Goal: Task Accomplishment & Management: Manage account settings

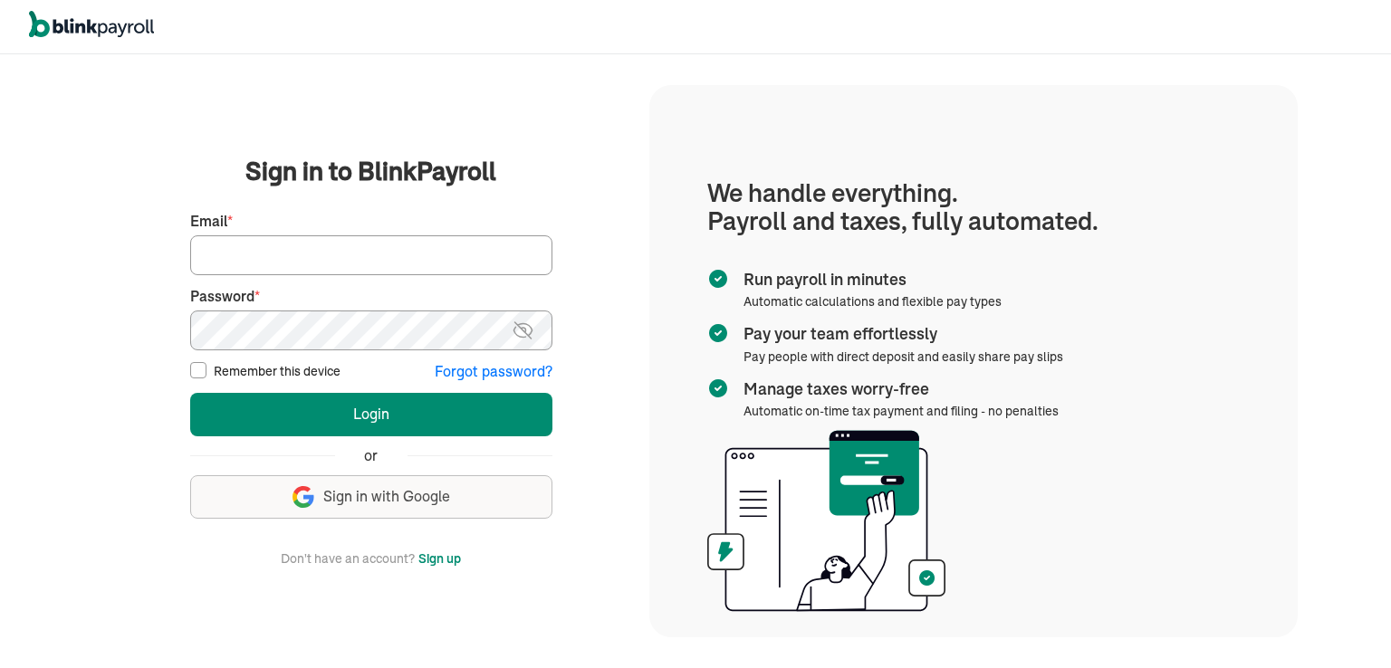
click at [250, 263] on input "Email *" at bounding box center [371, 255] width 362 height 40
type input "proteltech1@gmail.com"
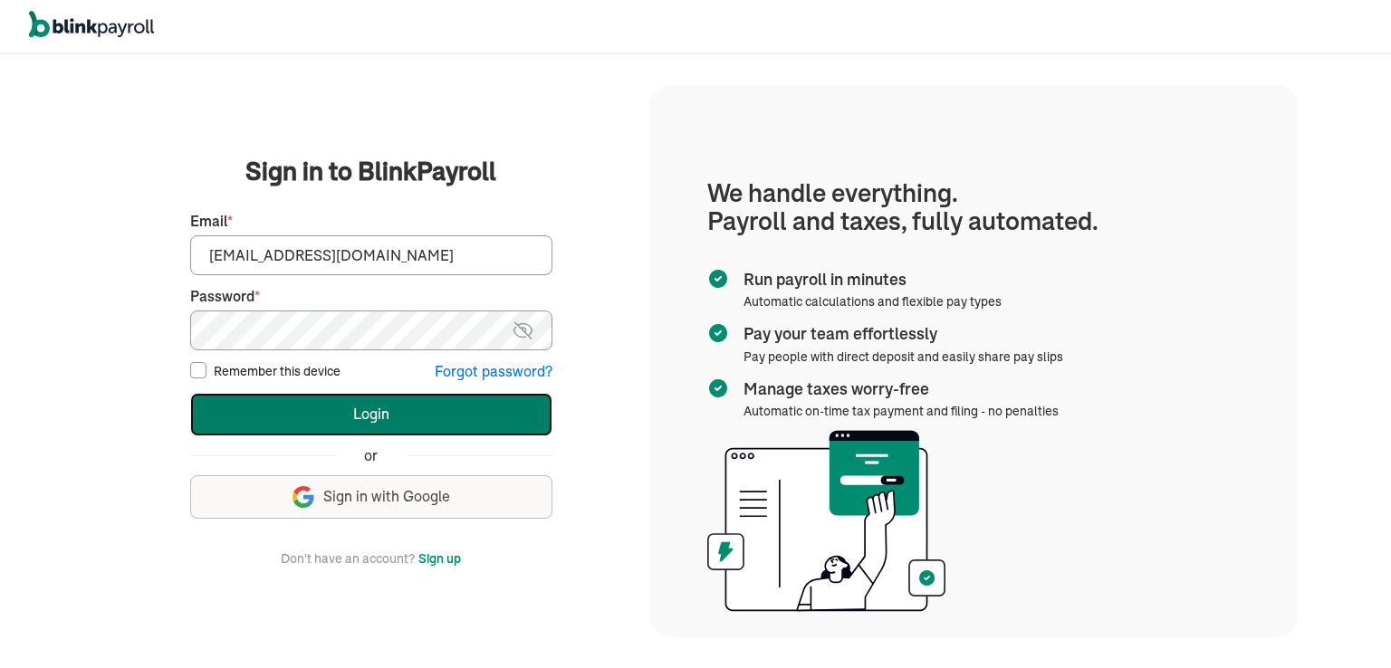
click at [371, 419] on button "Login" at bounding box center [371, 414] width 362 height 43
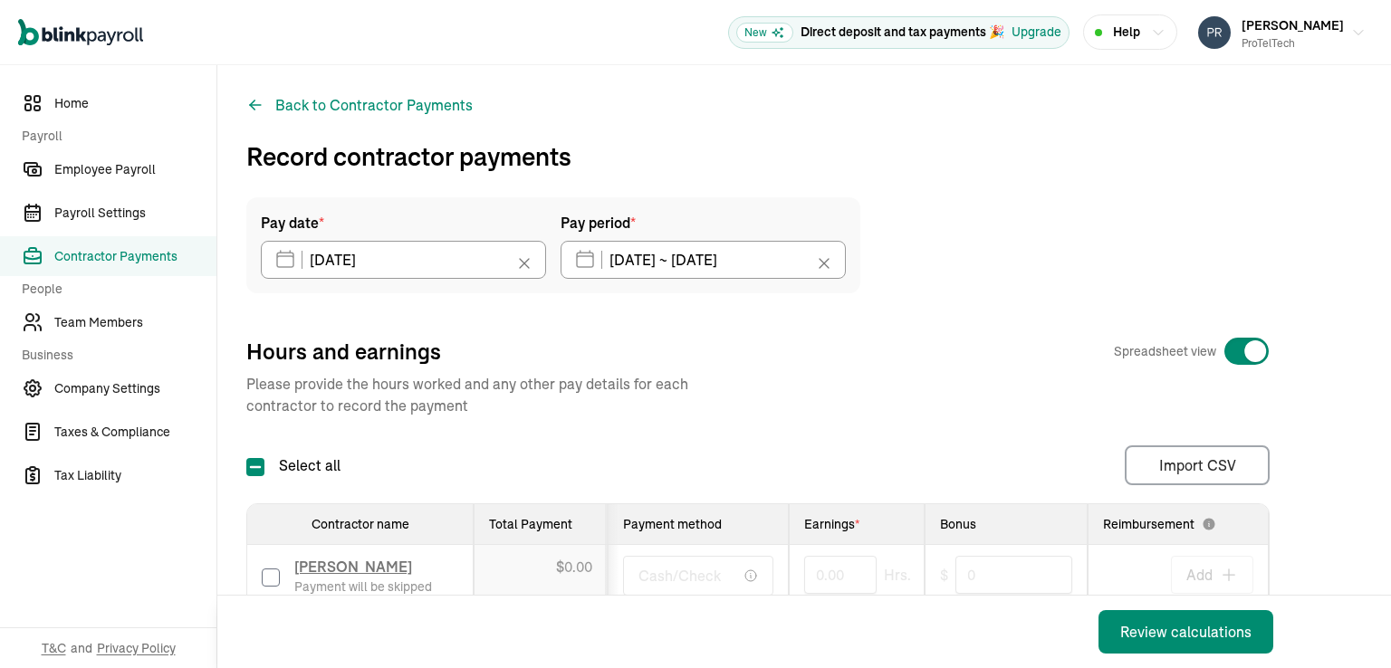
scroll to position [244, 0]
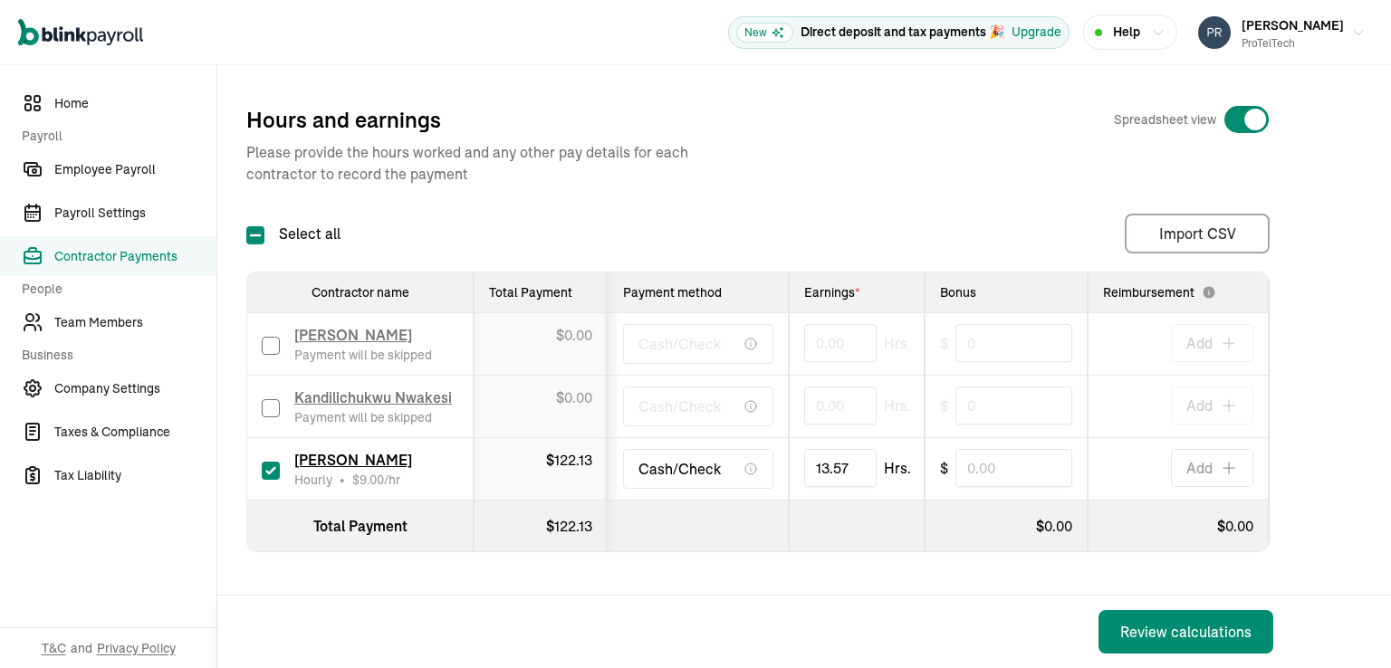
click at [812, 617] on div "Review calculations" at bounding box center [755, 632] width 1077 height 72
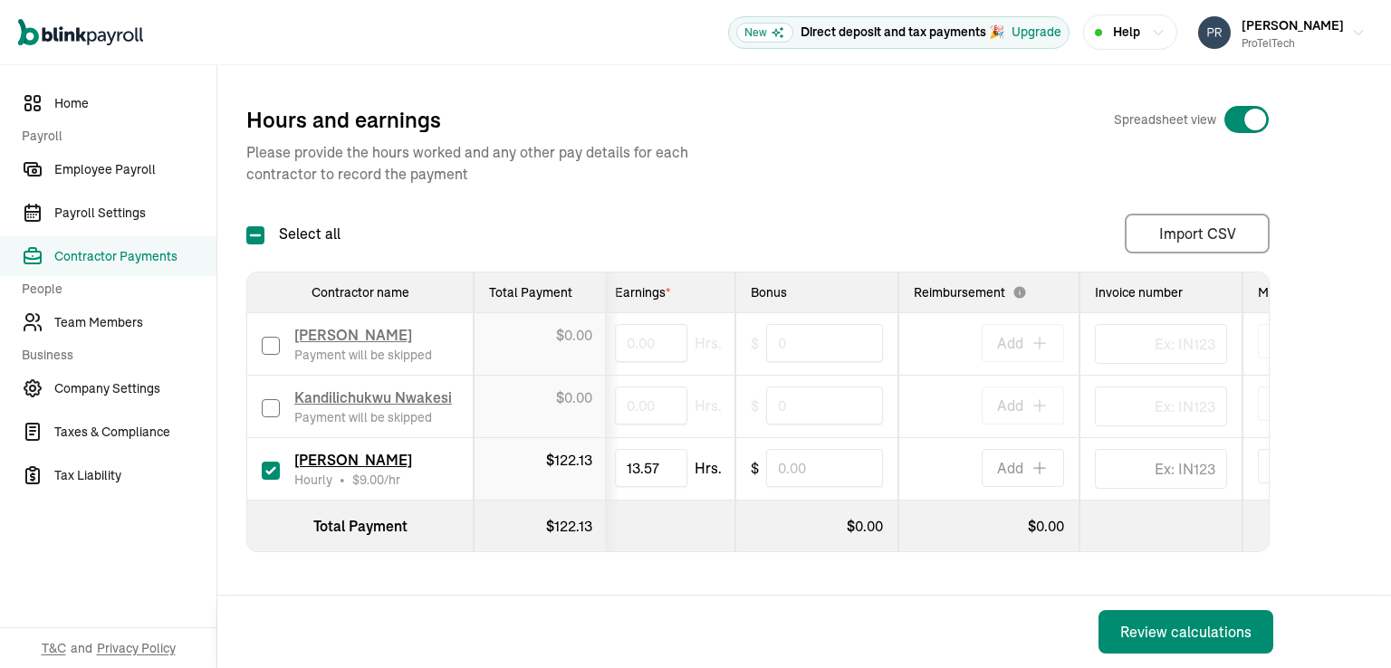
scroll to position [0, 0]
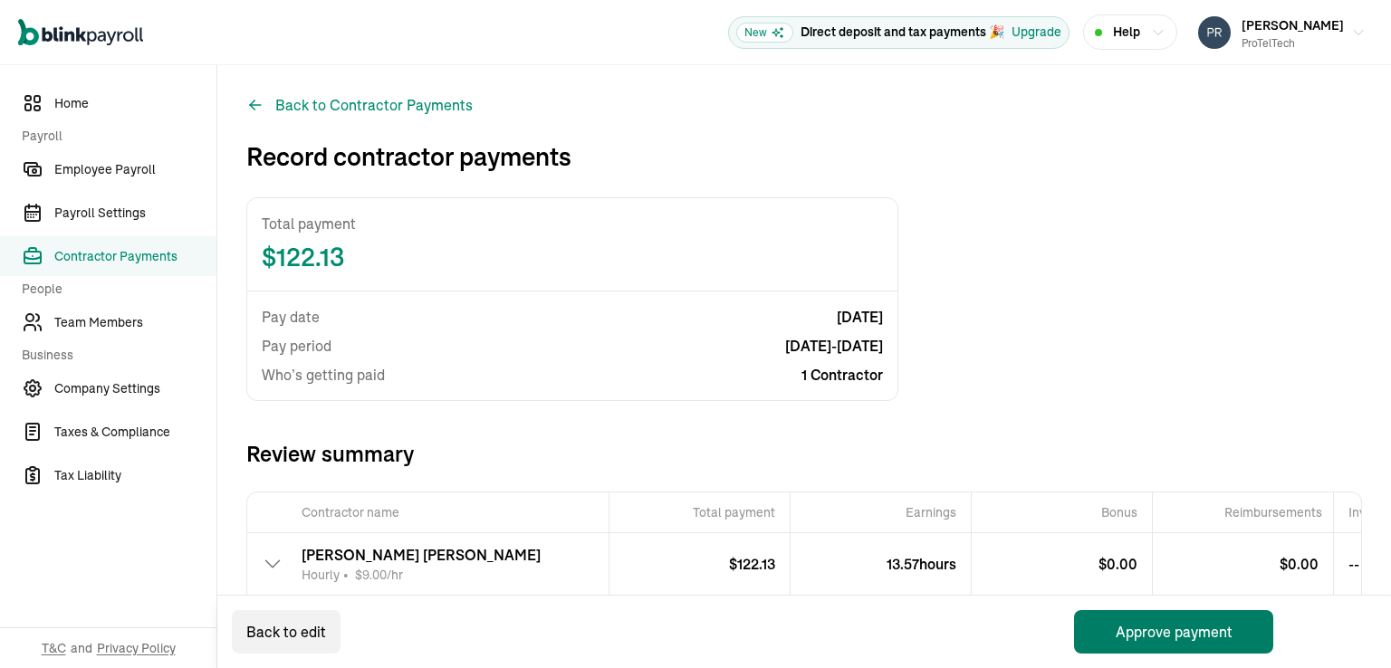
click at [1174, 630] on button "Approve payment" at bounding box center [1173, 631] width 199 height 43
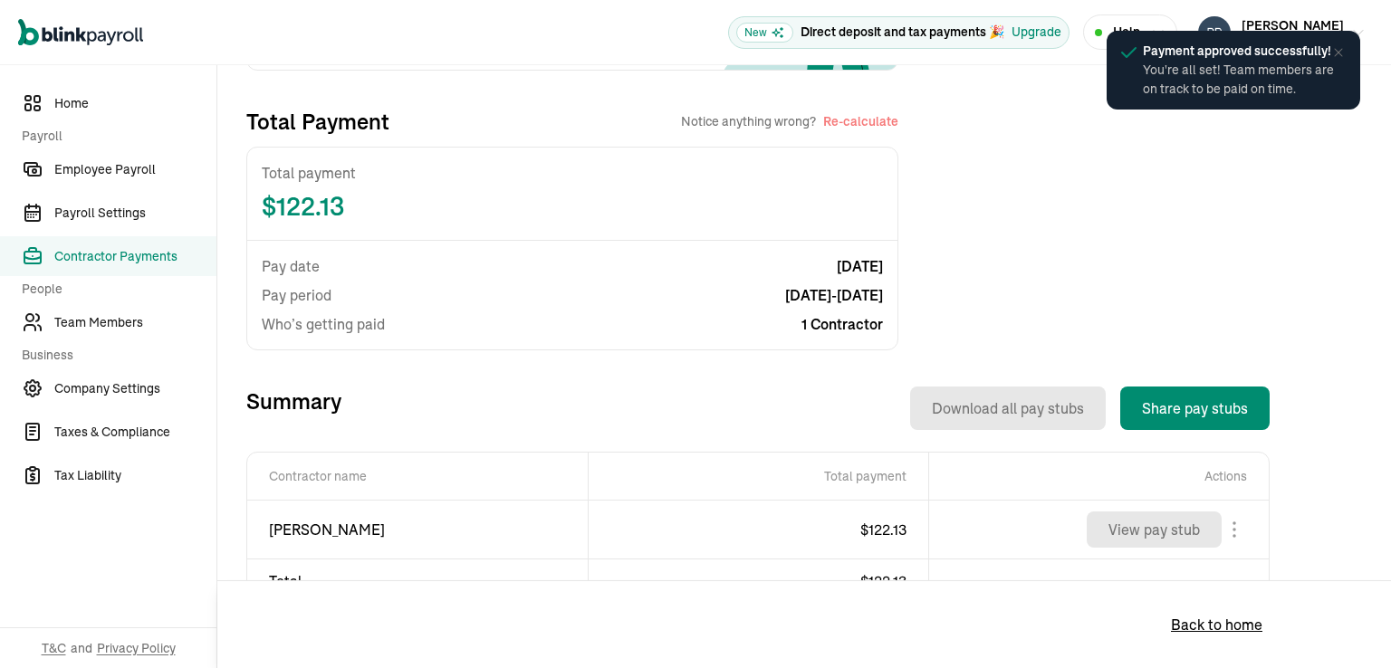
scroll to position [362, 0]
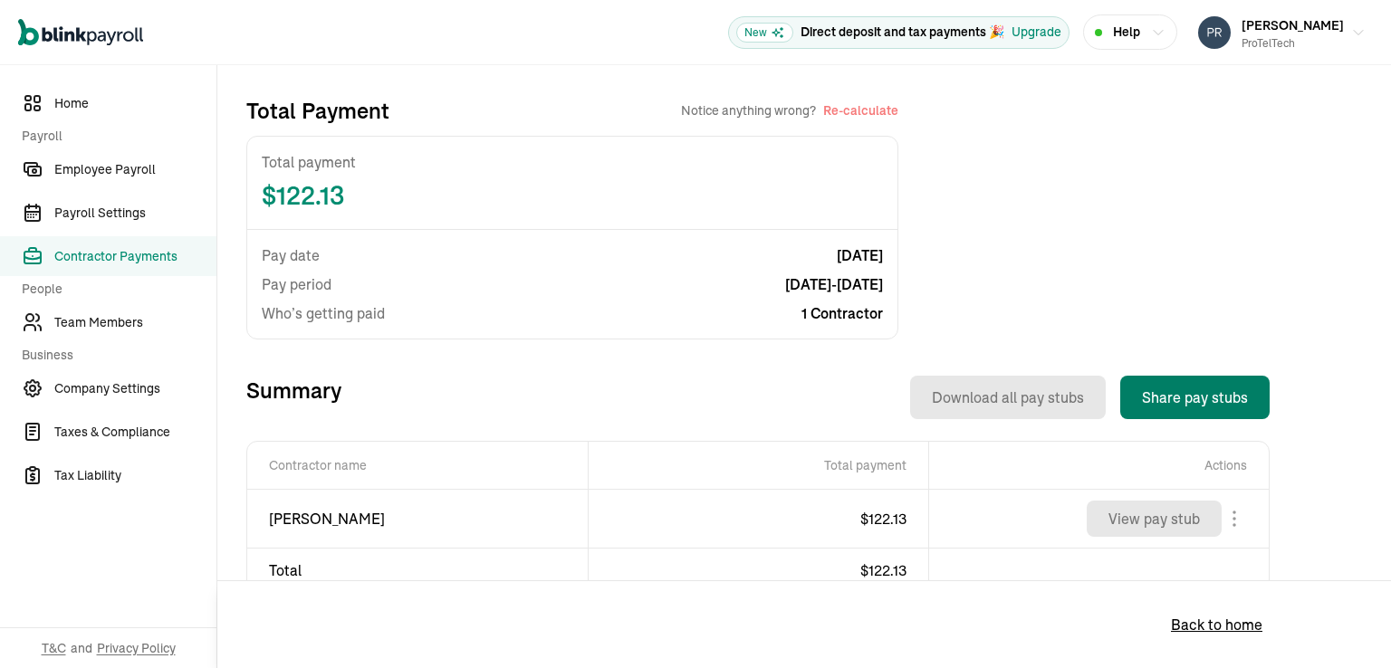
click at [1193, 399] on button "Share pay stubs" at bounding box center [1194, 397] width 149 height 43
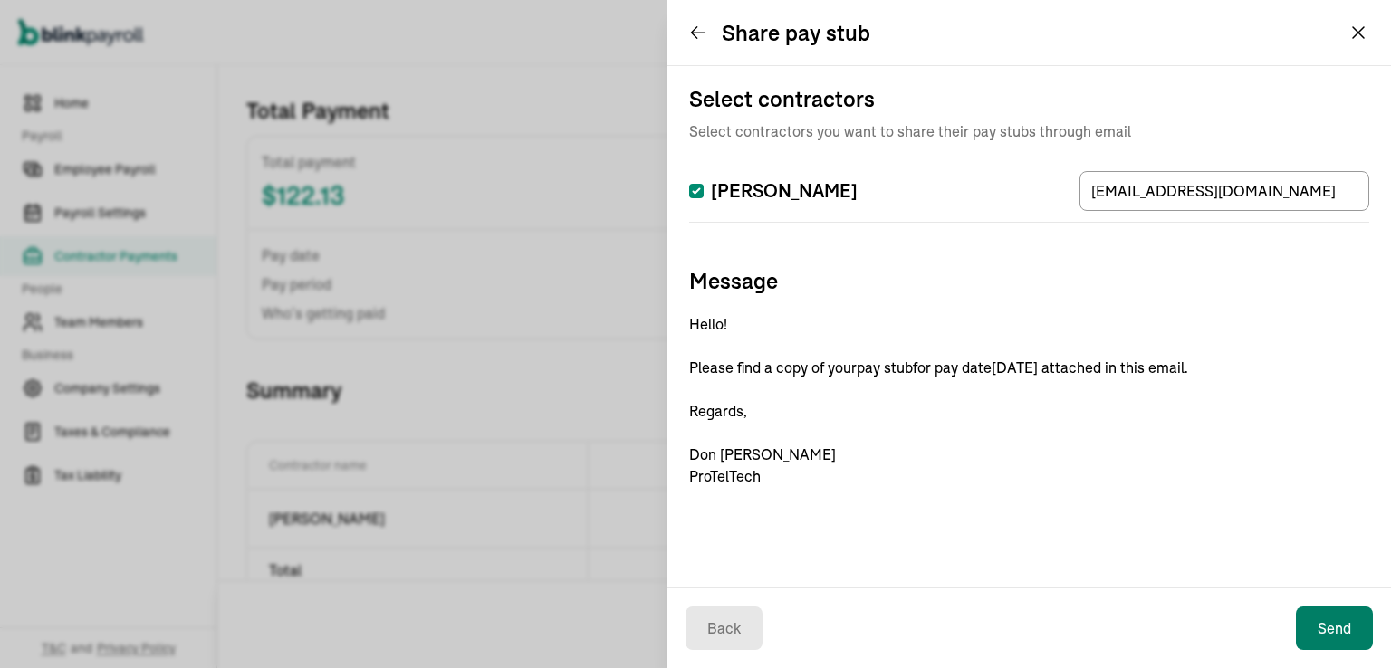
click at [1337, 627] on button "Send" at bounding box center [1334, 628] width 77 height 43
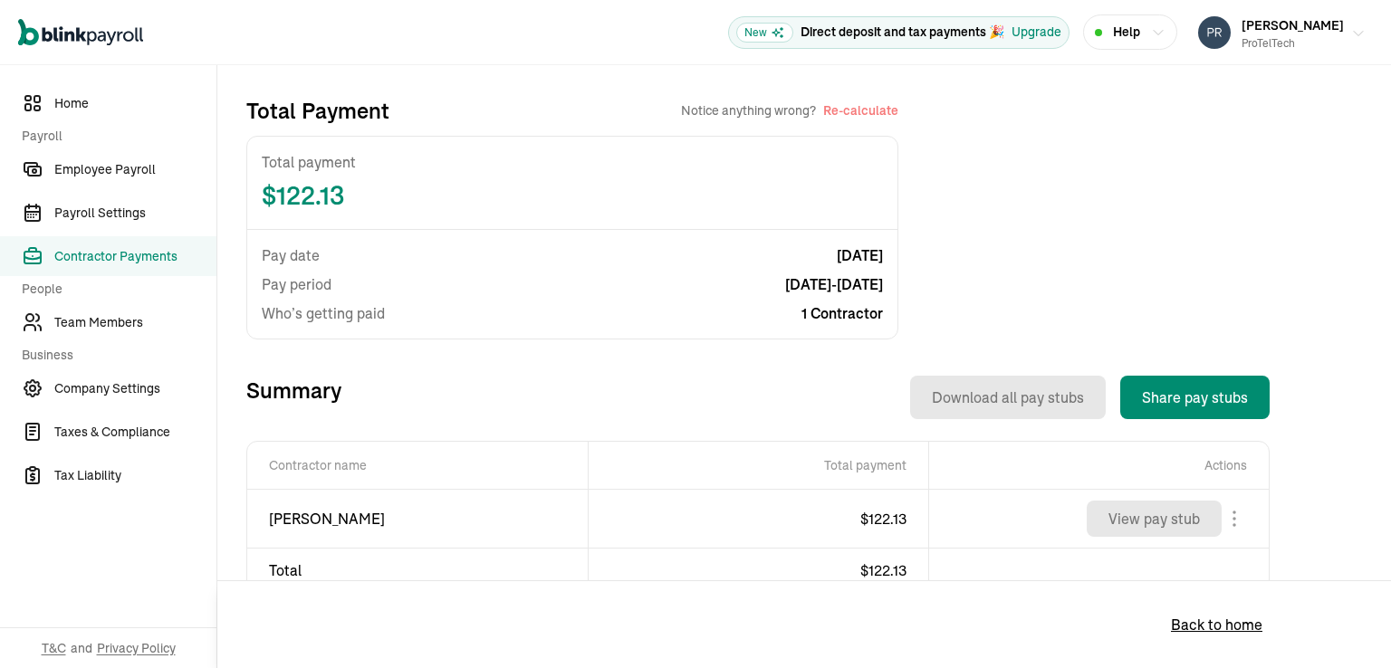
click at [1351, 30] on icon "button" at bounding box center [1358, 33] width 14 height 14
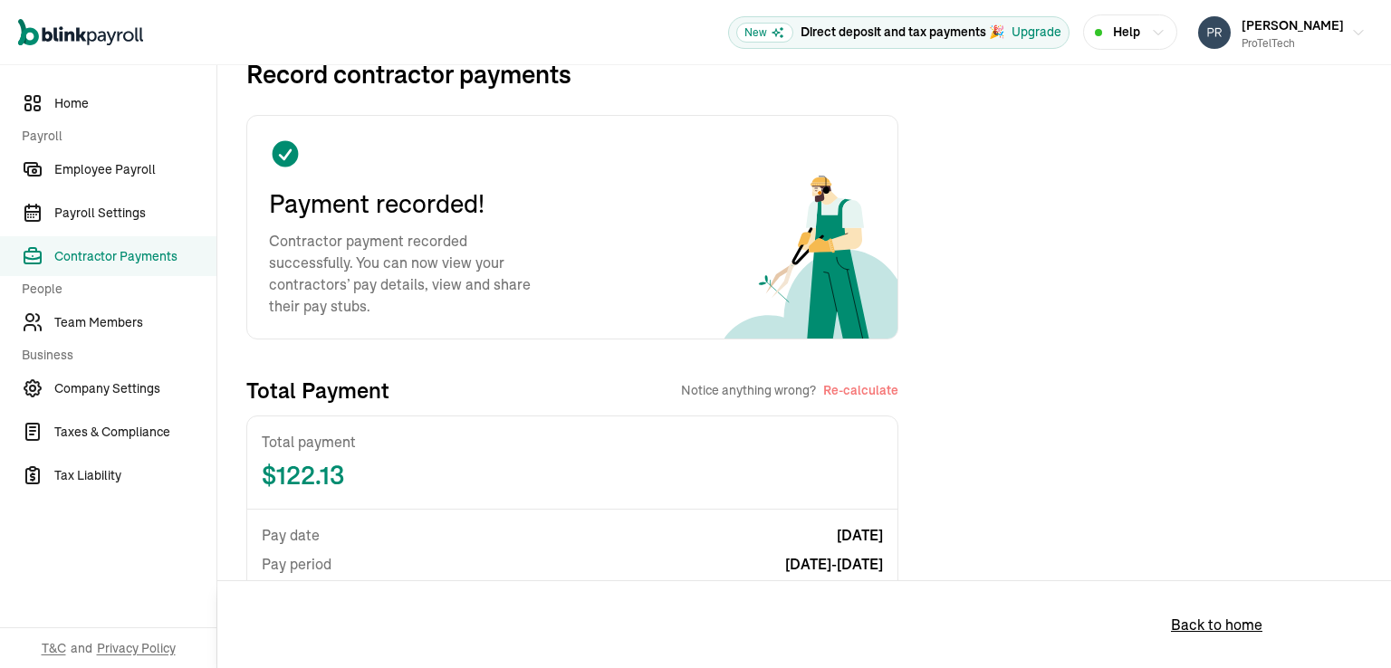
scroll to position [0, 0]
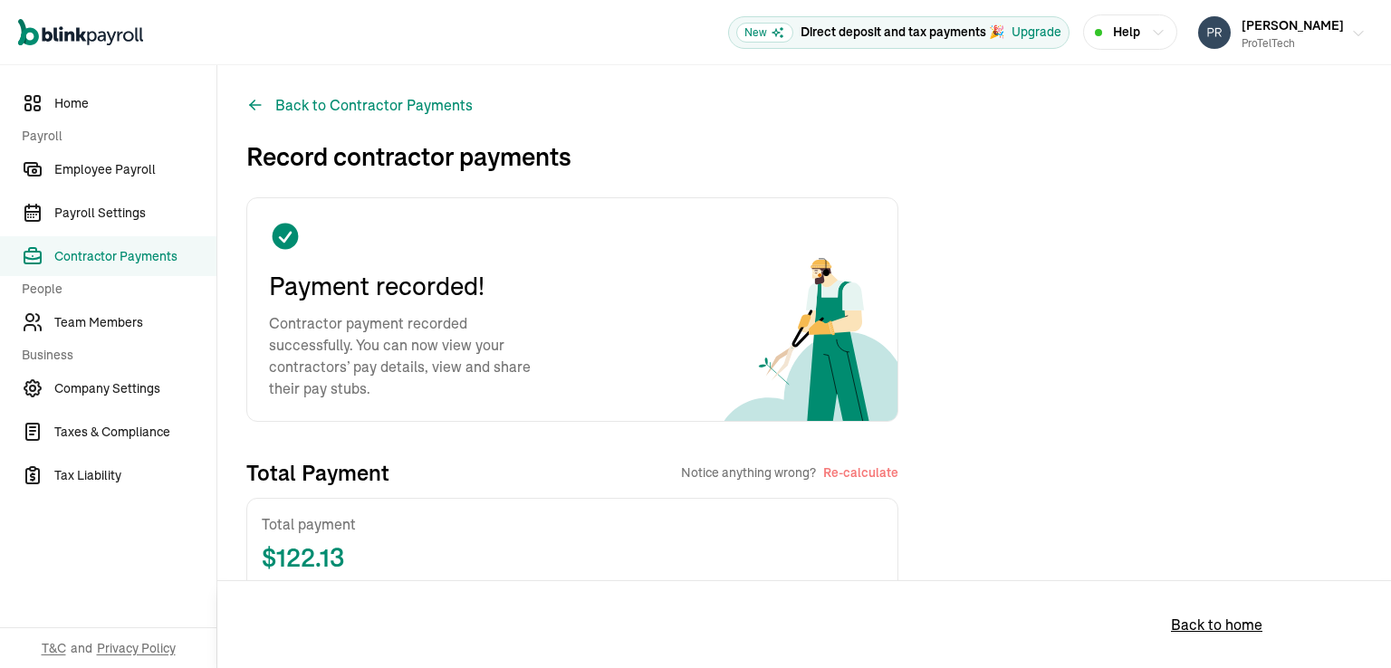
click at [1354, 33] on icon "button" at bounding box center [1358, 33] width 9 height 5
click at [91, 253] on span "Contractor Payments" at bounding box center [135, 256] width 162 height 19
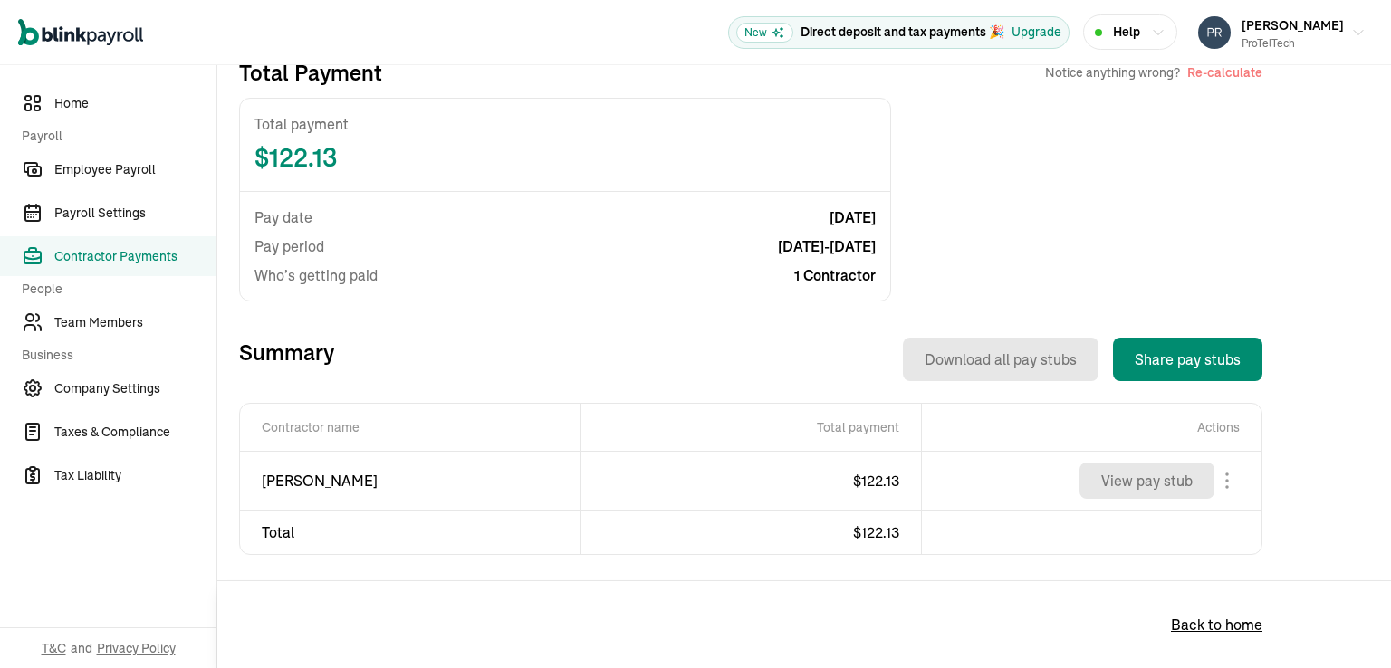
scroll to position [97, 0]
click at [1217, 73] on button "Re-calculate" at bounding box center [1224, 71] width 75 height 18
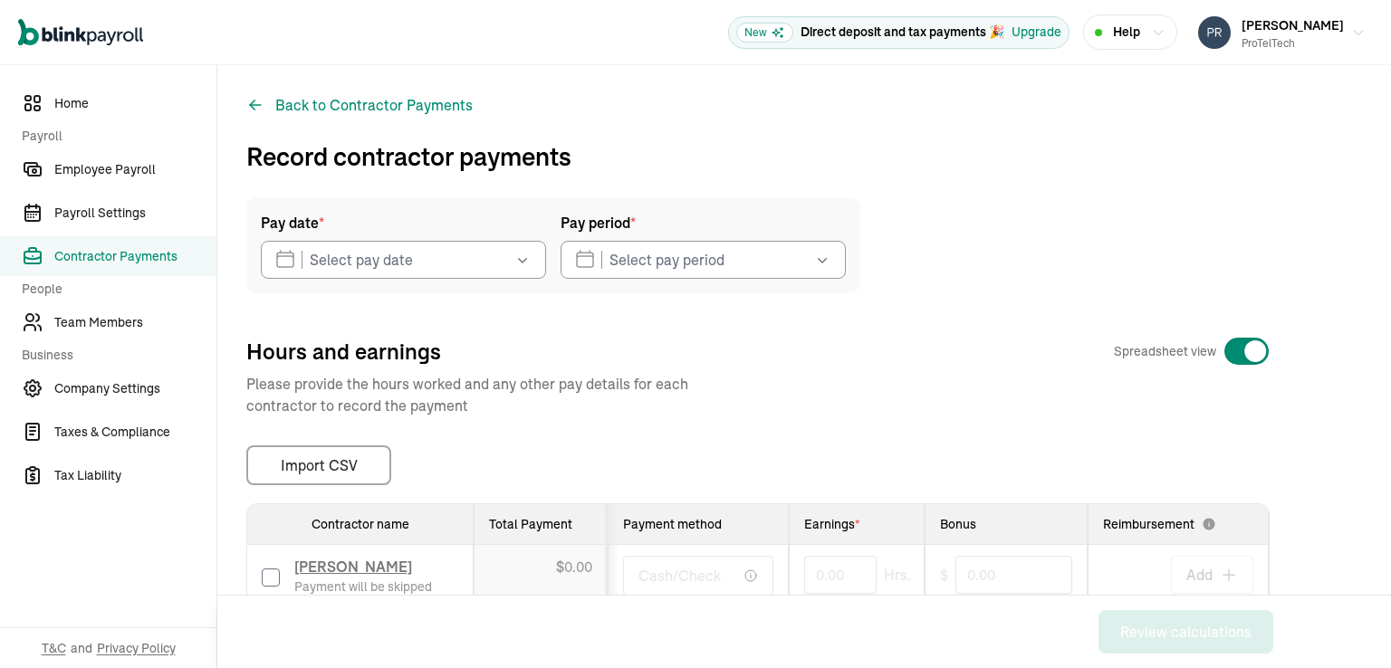
type input "[DATE]"
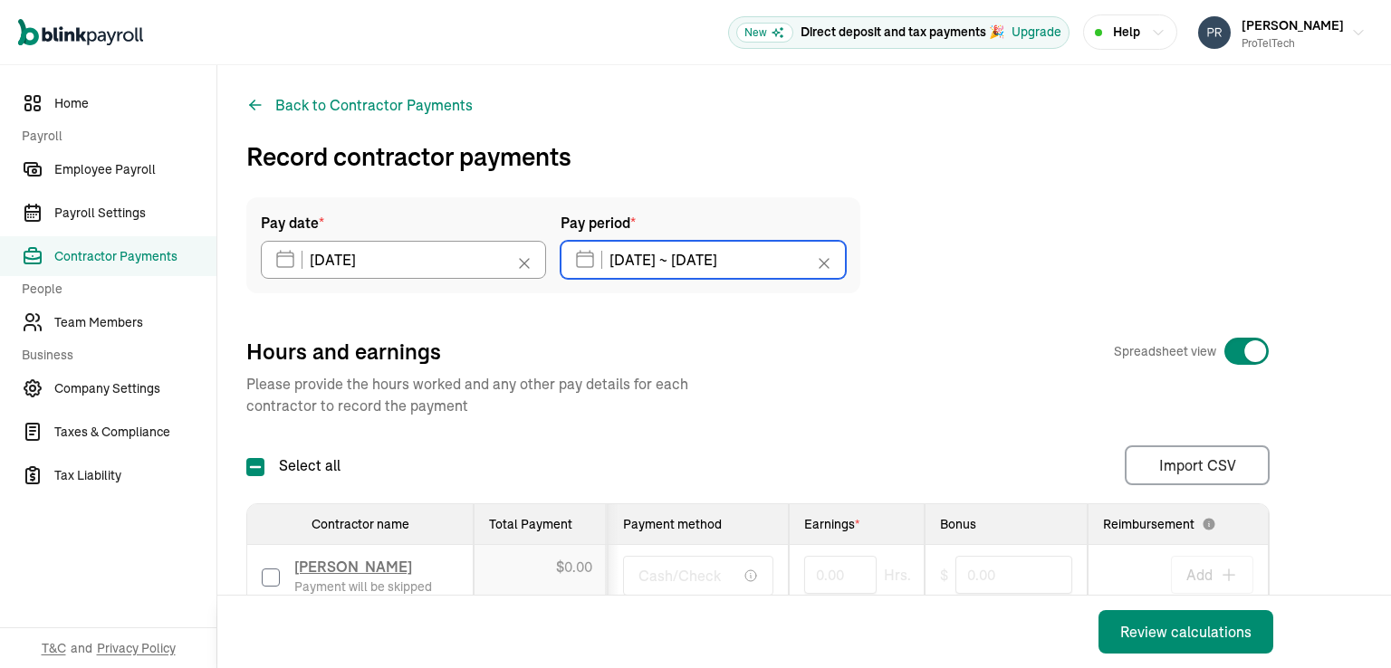
click at [626, 261] on input "[DATE] ~ [DATE]" at bounding box center [702, 260] width 285 height 38
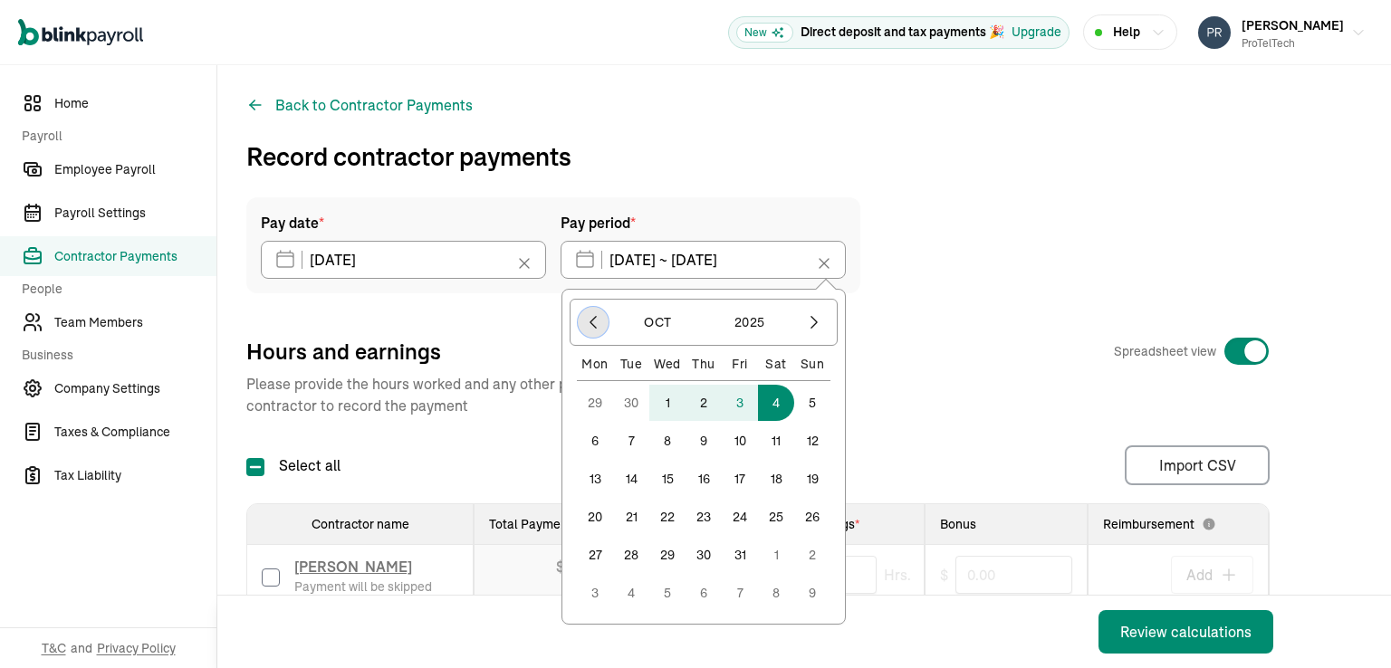
click at [594, 324] on icon "button" at bounding box center [593, 322] width 18 height 18
click at [598, 595] on button "29" at bounding box center [595, 593] width 36 height 36
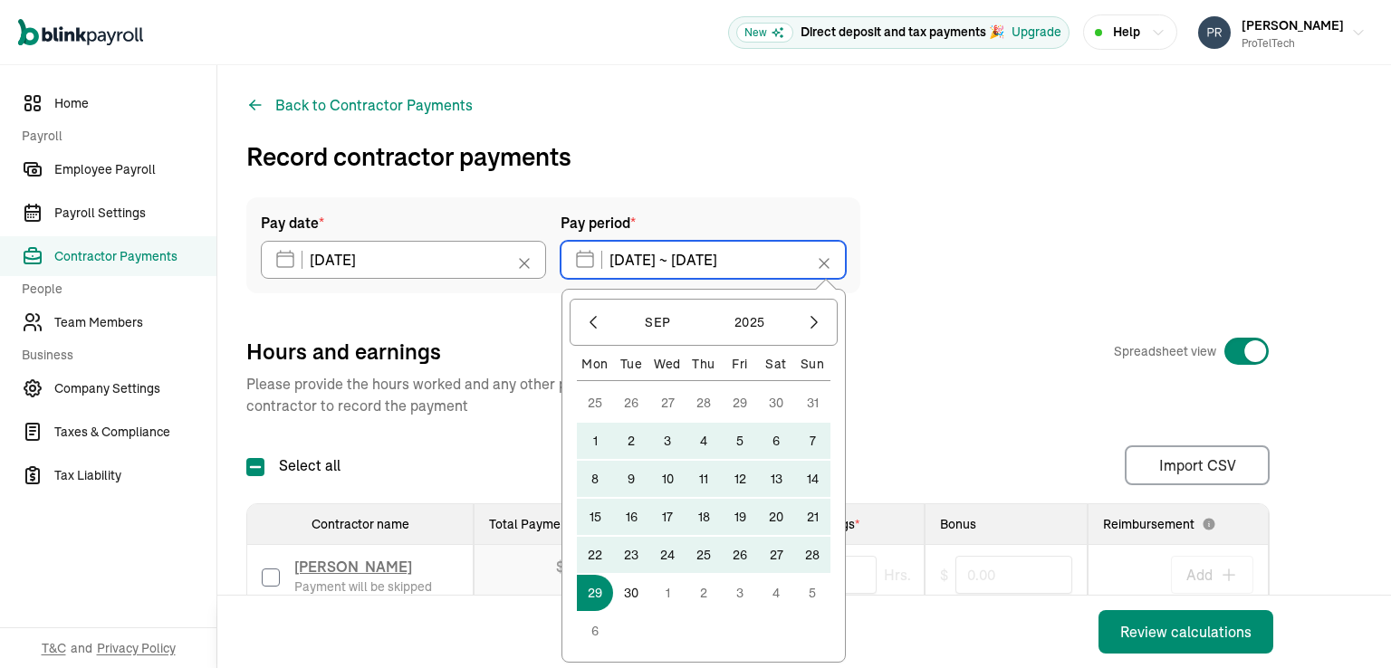
click at [748, 249] on input "[DATE] ~ [DATE]" at bounding box center [702, 260] width 285 height 38
click at [818, 323] on icon "button" at bounding box center [814, 322] width 18 height 18
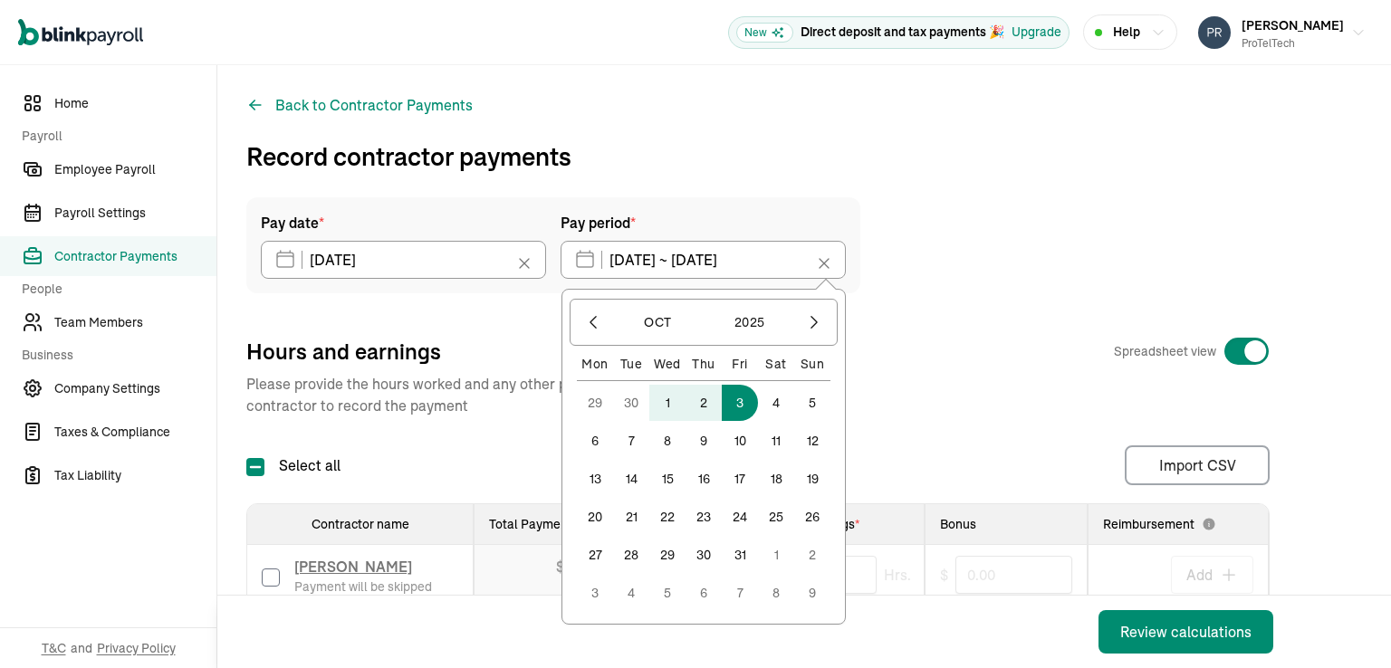
click at [741, 402] on button "3" at bounding box center [740, 403] width 36 height 36
type input "[DATE] ~ [DATE]"
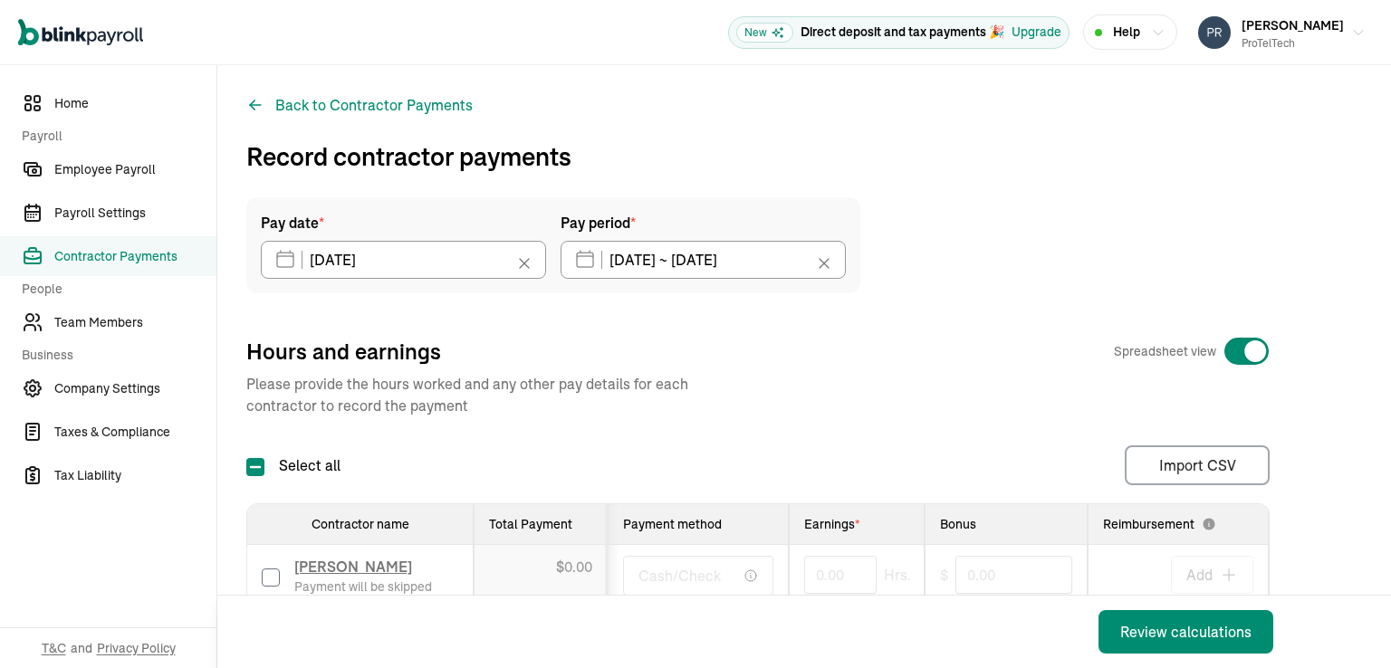
click at [898, 358] on div "Hours and earnings Spreadsheet view" at bounding box center [757, 351] width 1023 height 29
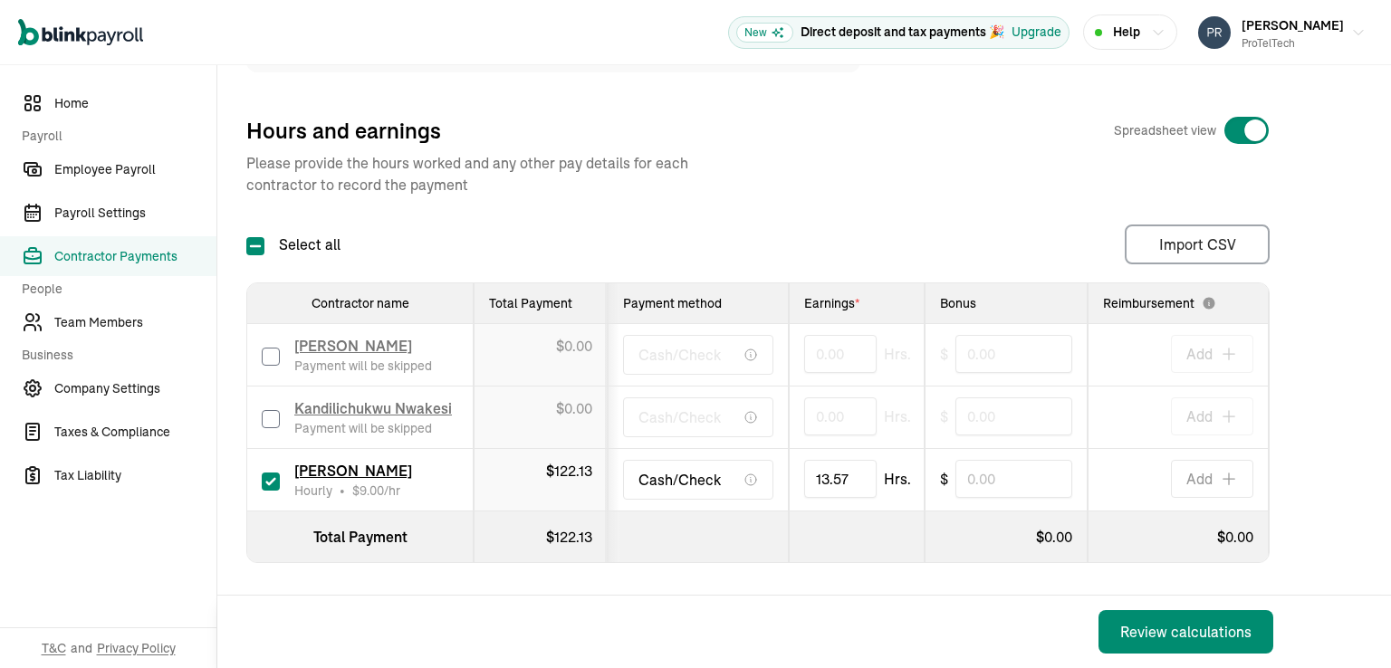
scroll to position [244, 0]
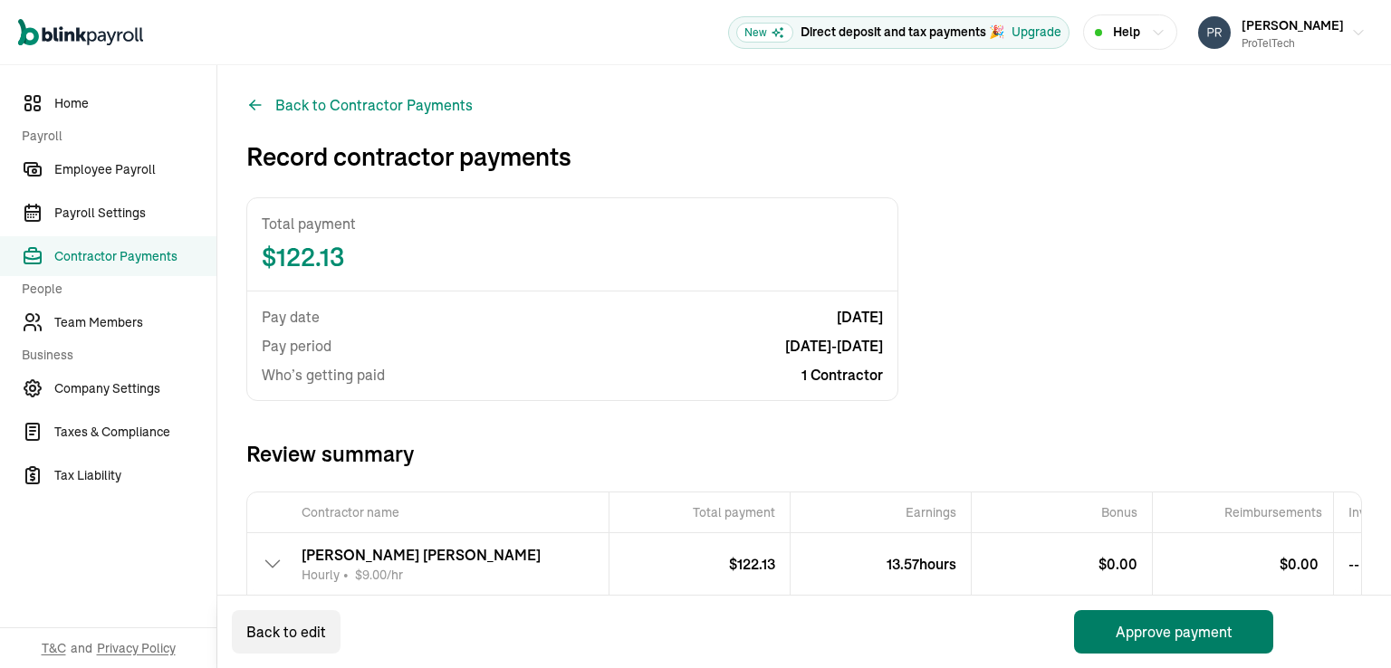
click at [1158, 629] on button "Approve payment" at bounding box center [1173, 631] width 199 height 43
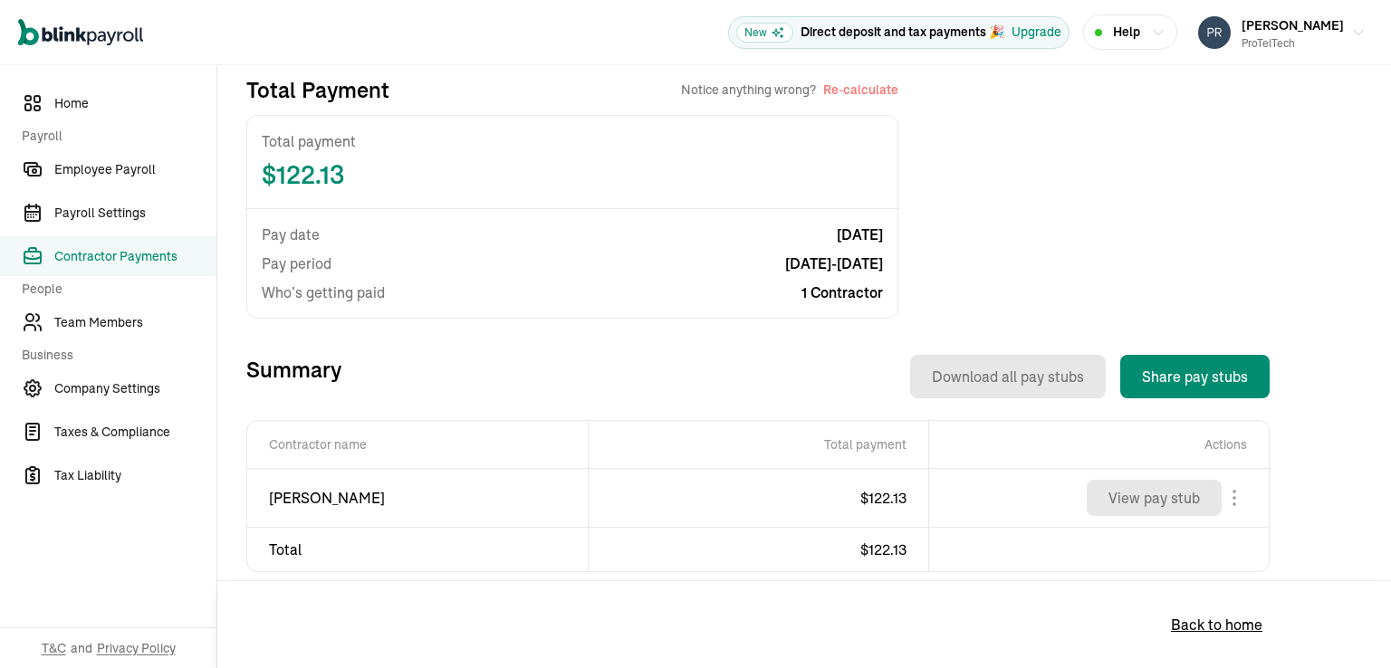
scroll to position [407, 0]
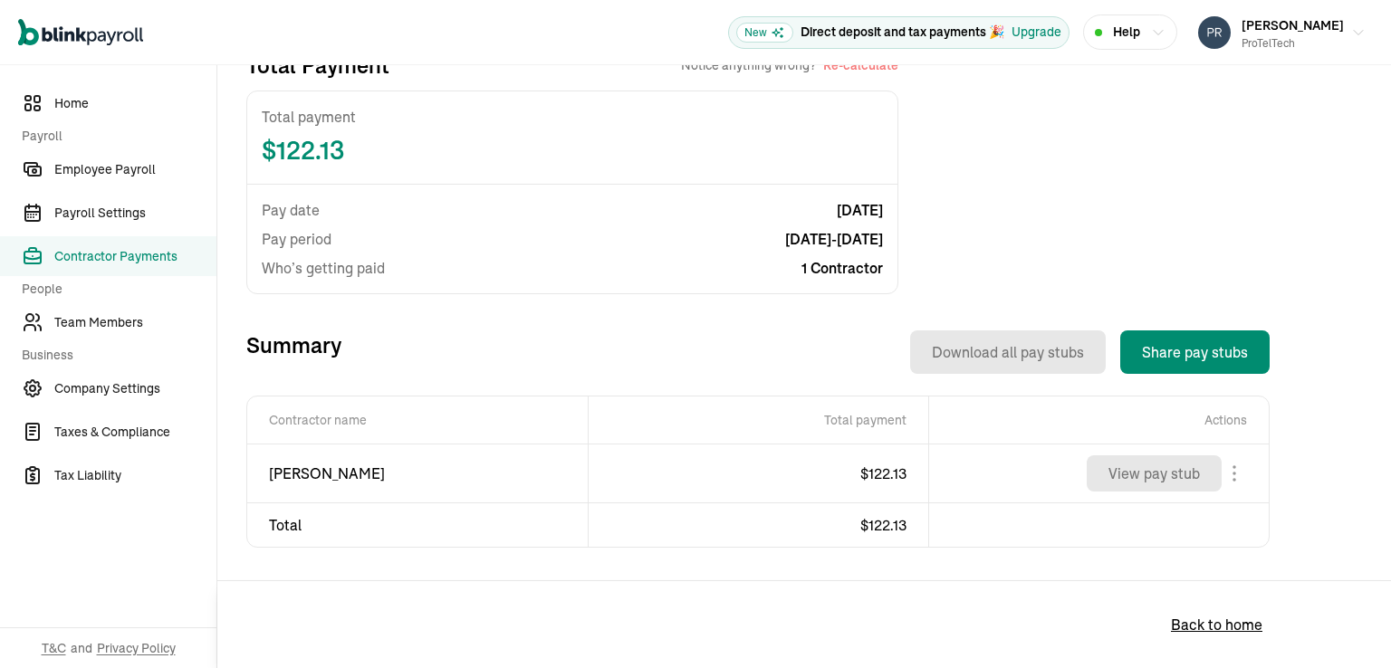
click at [110, 260] on span "Contractor Payments" at bounding box center [135, 256] width 162 height 19
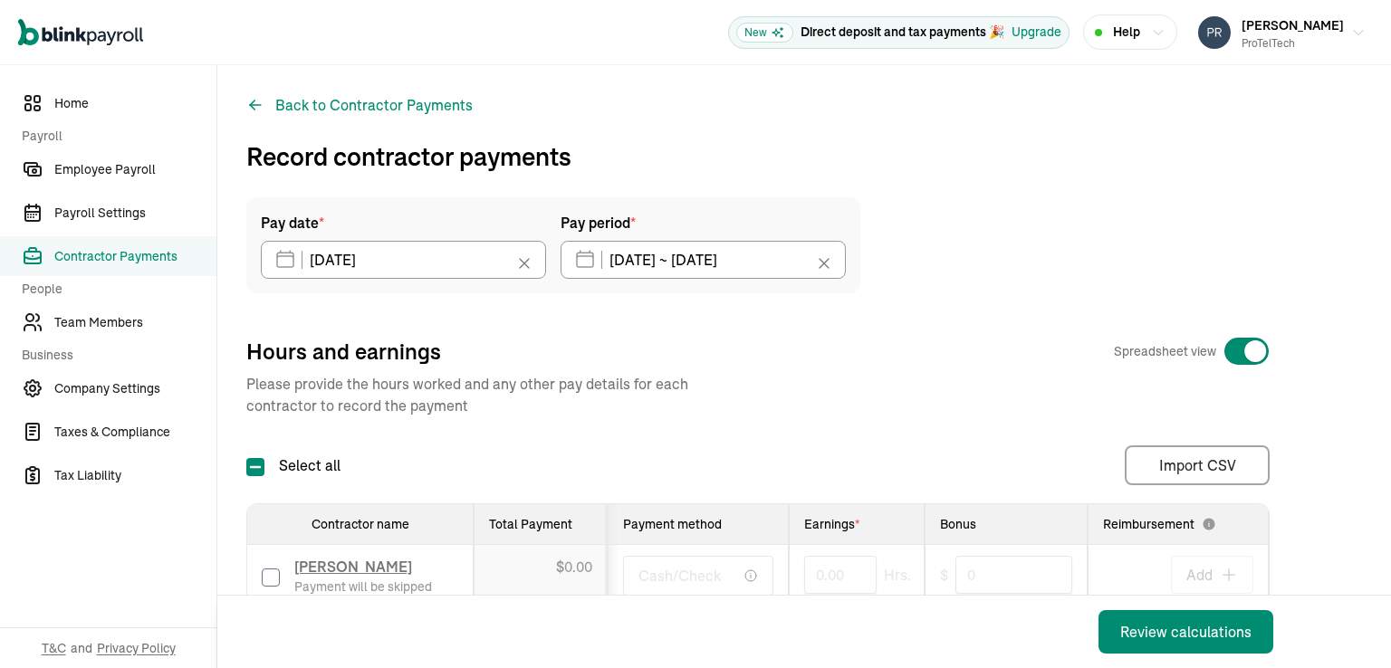
scroll to position [244, 0]
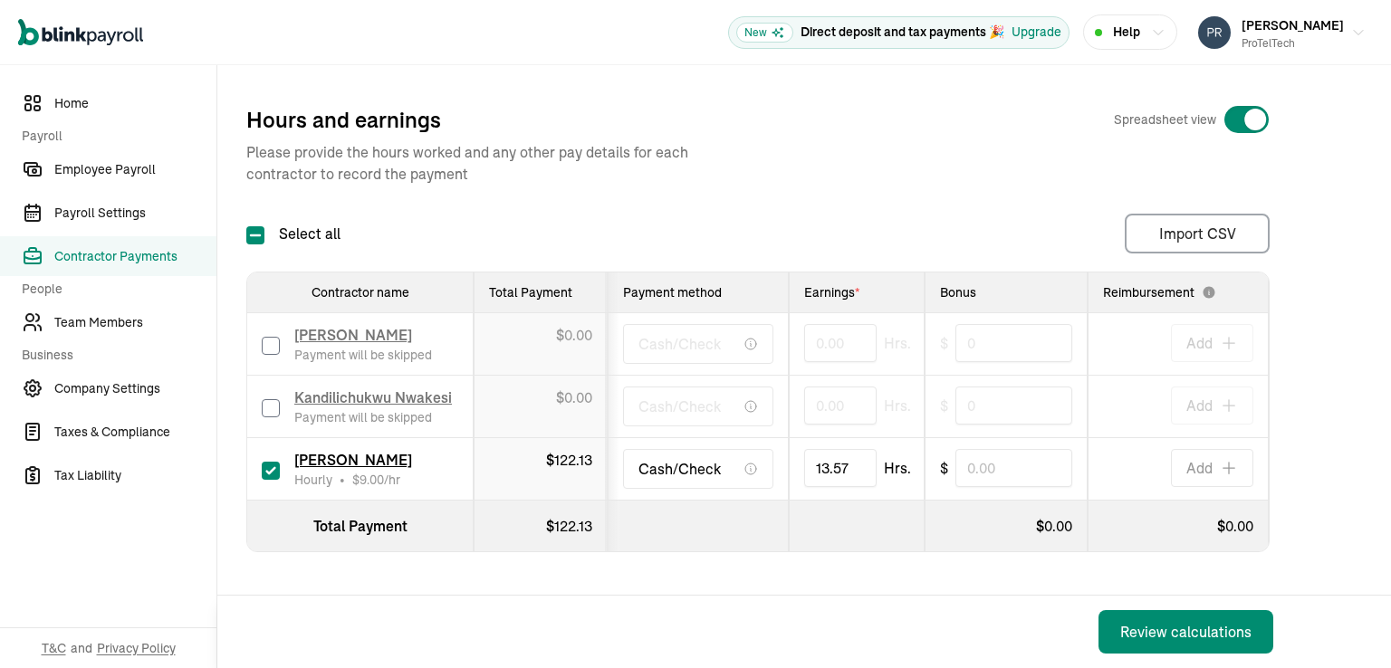
click at [812, 617] on div "Review calculations" at bounding box center [755, 632] width 1077 height 72
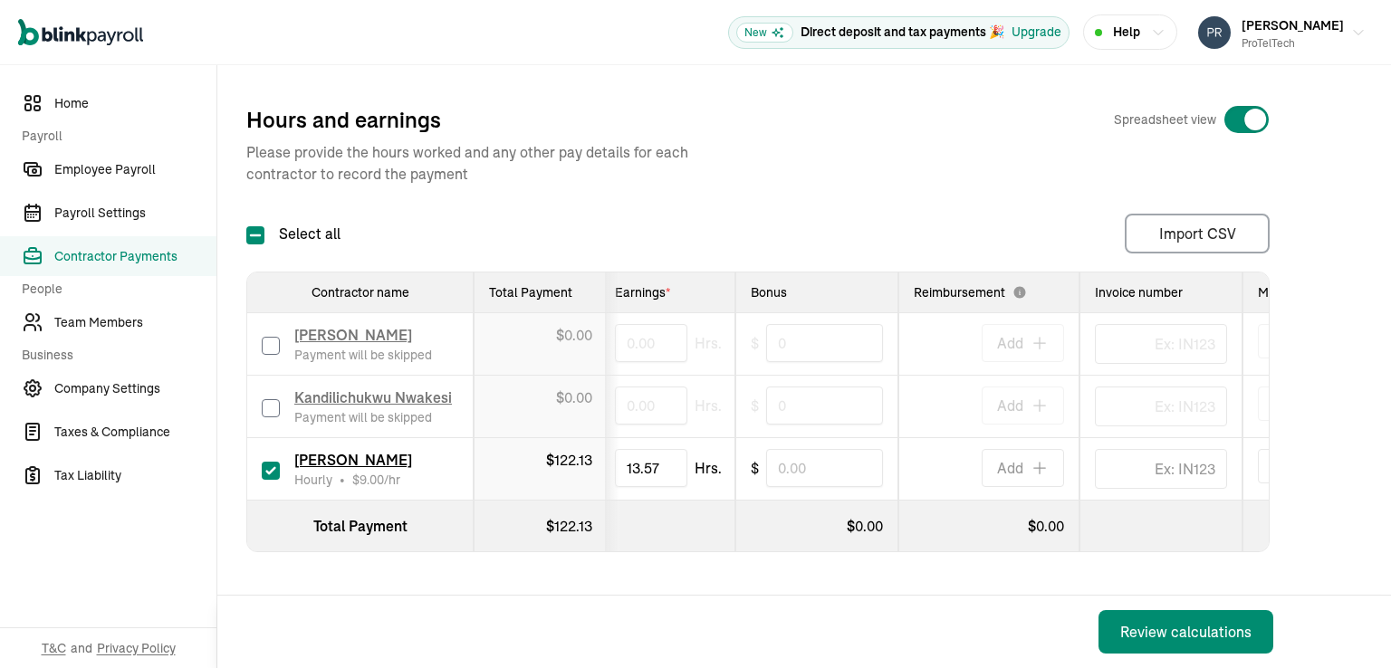
scroll to position [0, 0]
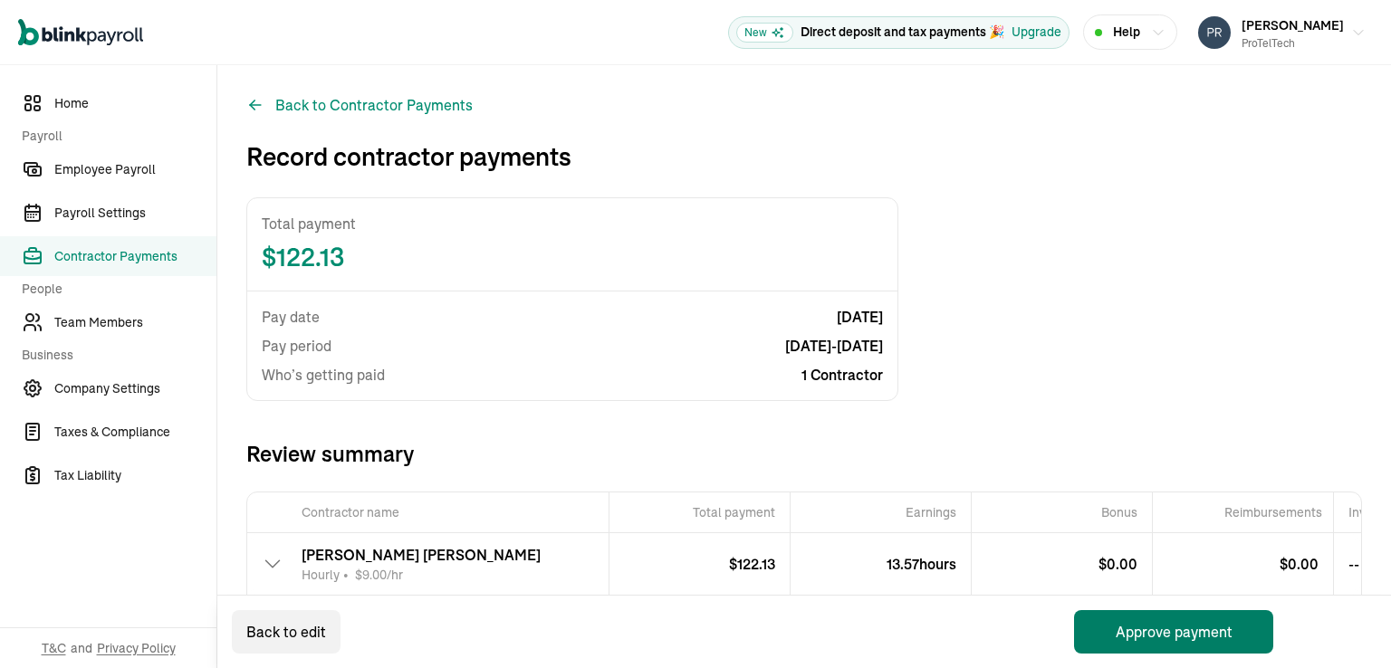
click at [1174, 630] on button "Approve payment" at bounding box center [1173, 631] width 199 height 43
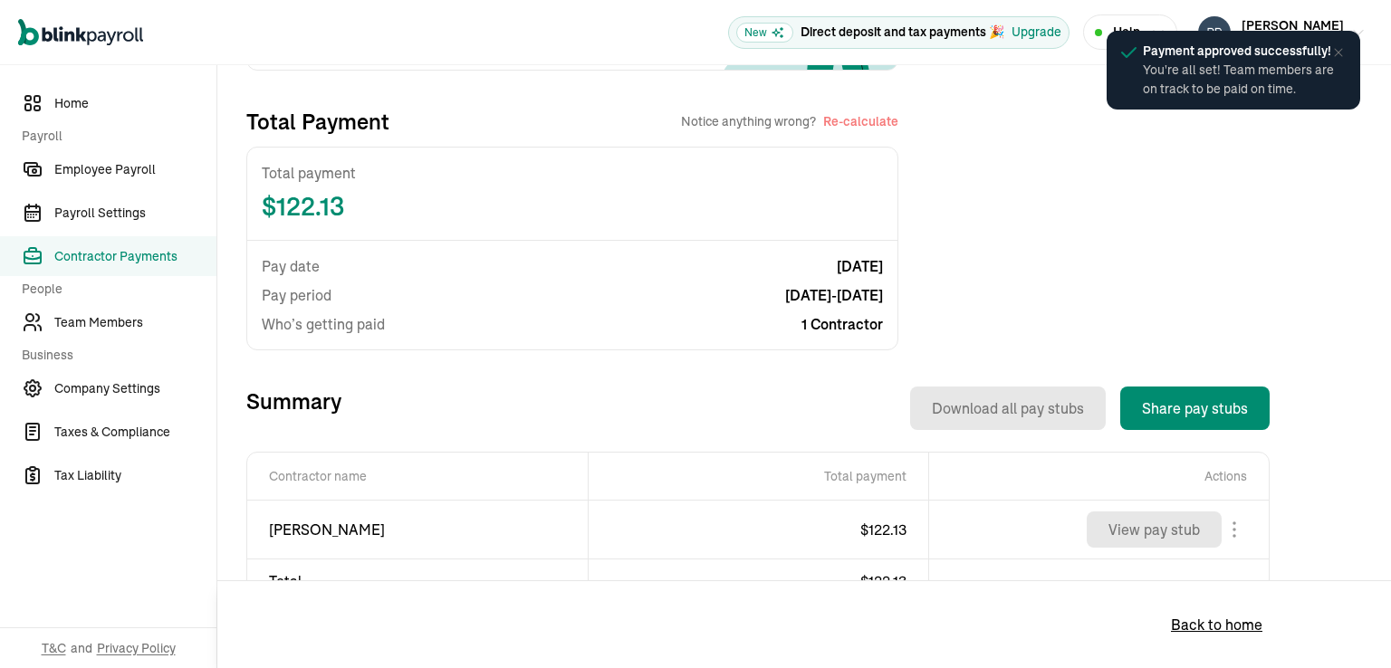
scroll to position [362, 0]
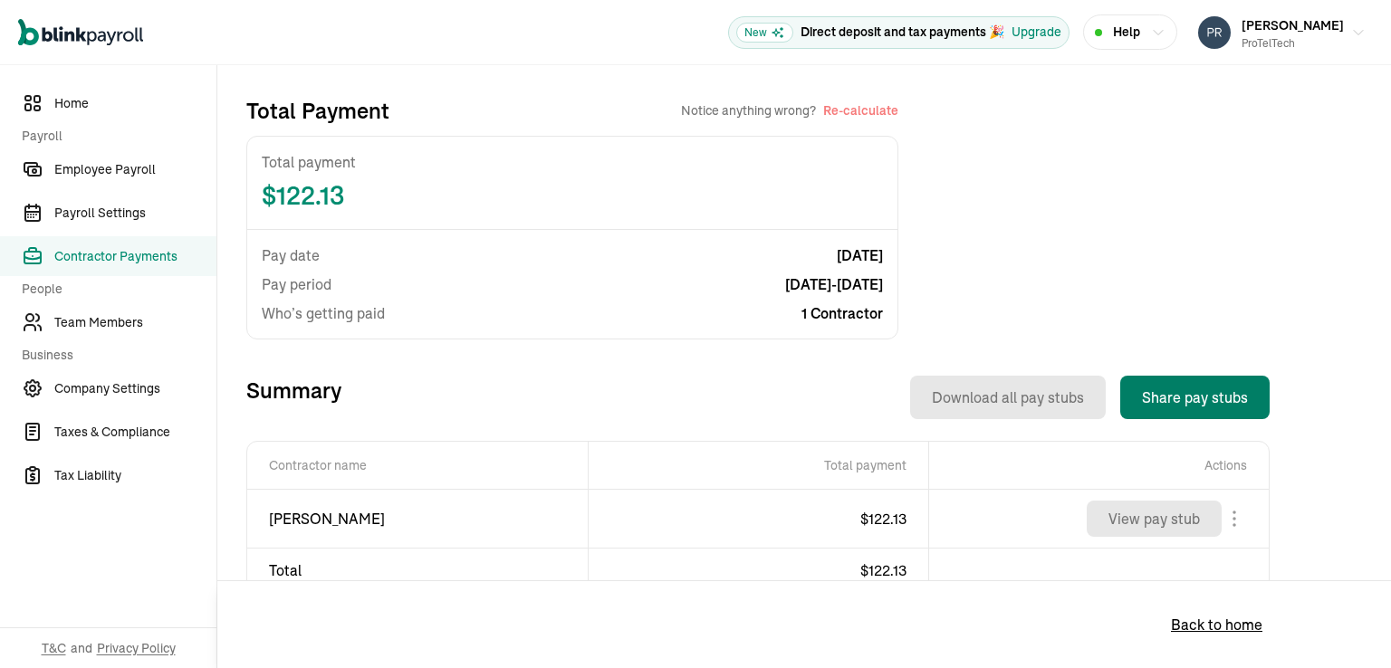
click at [1193, 399] on button "Share pay stubs" at bounding box center [1194, 397] width 149 height 43
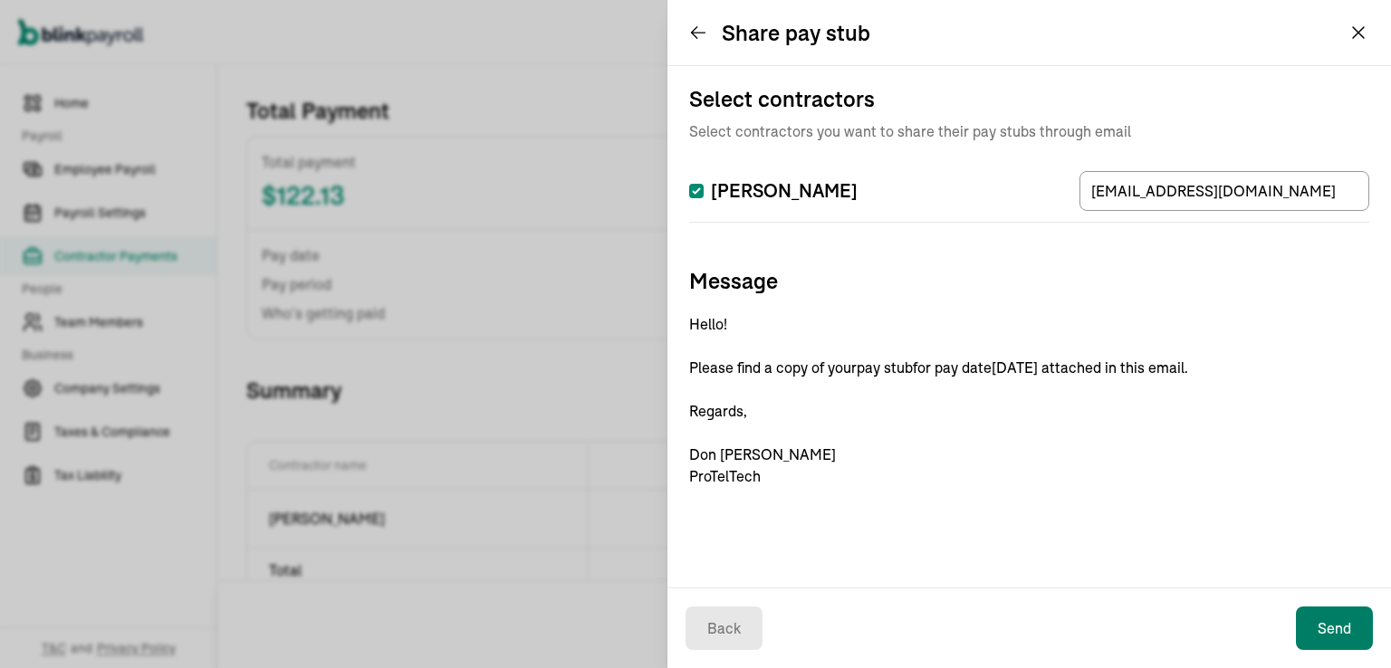
click at [1337, 627] on button "Send" at bounding box center [1334, 628] width 77 height 43
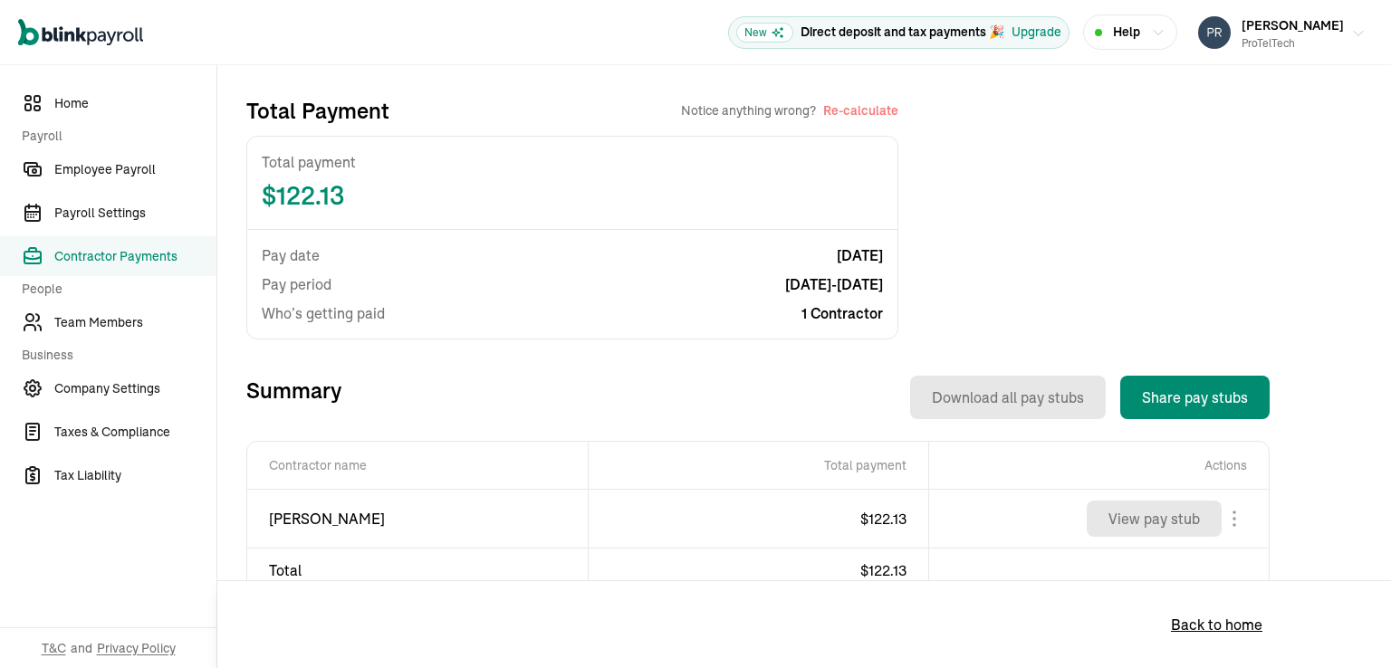
click at [1351, 30] on icon "button" at bounding box center [1358, 33] width 14 height 14
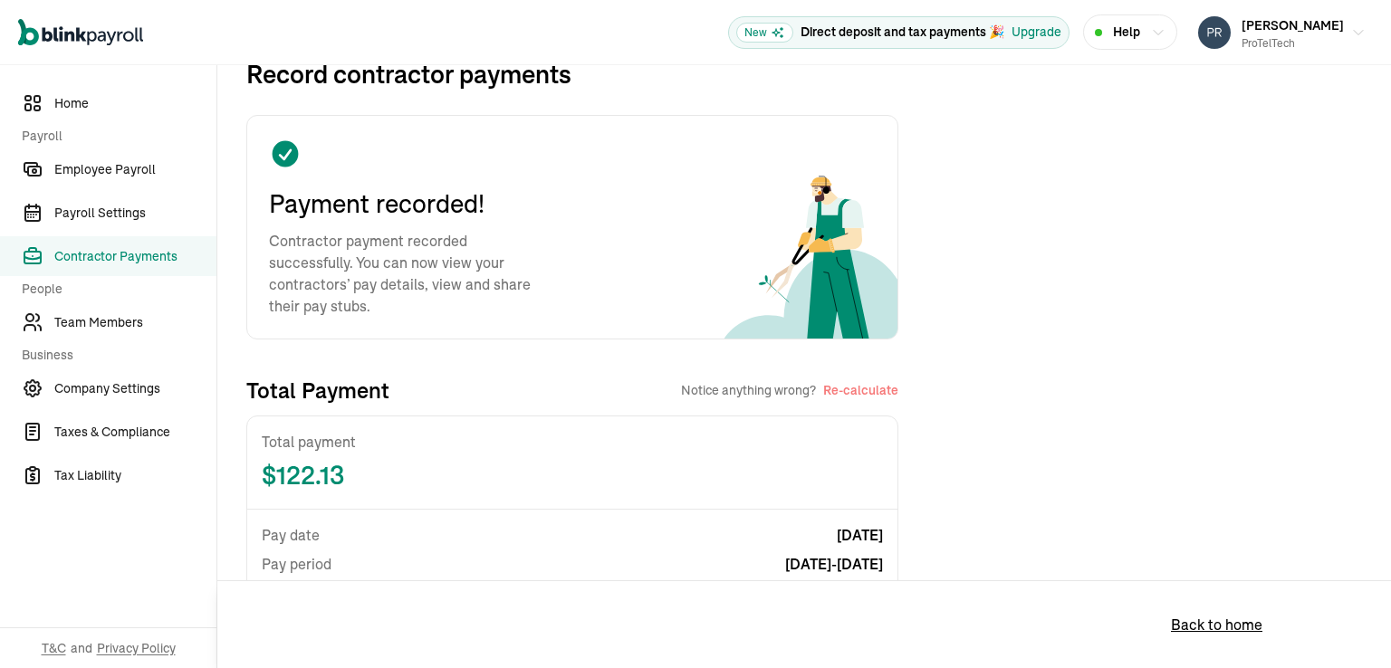
scroll to position [0, 0]
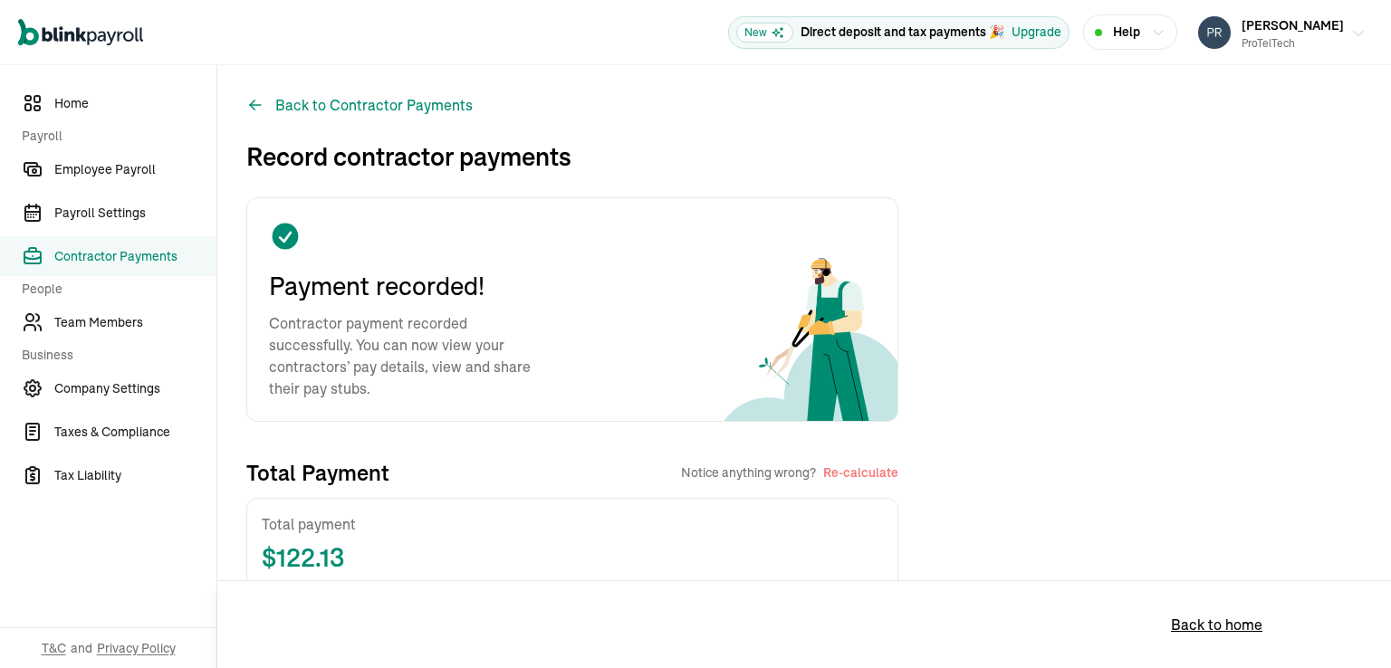
click at [1354, 33] on icon "button" at bounding box center [1358, 33] width 9 height 5
click at [91, 253] on span "Contractor Payments" at bounding box center [135, 256] width 162 height 19
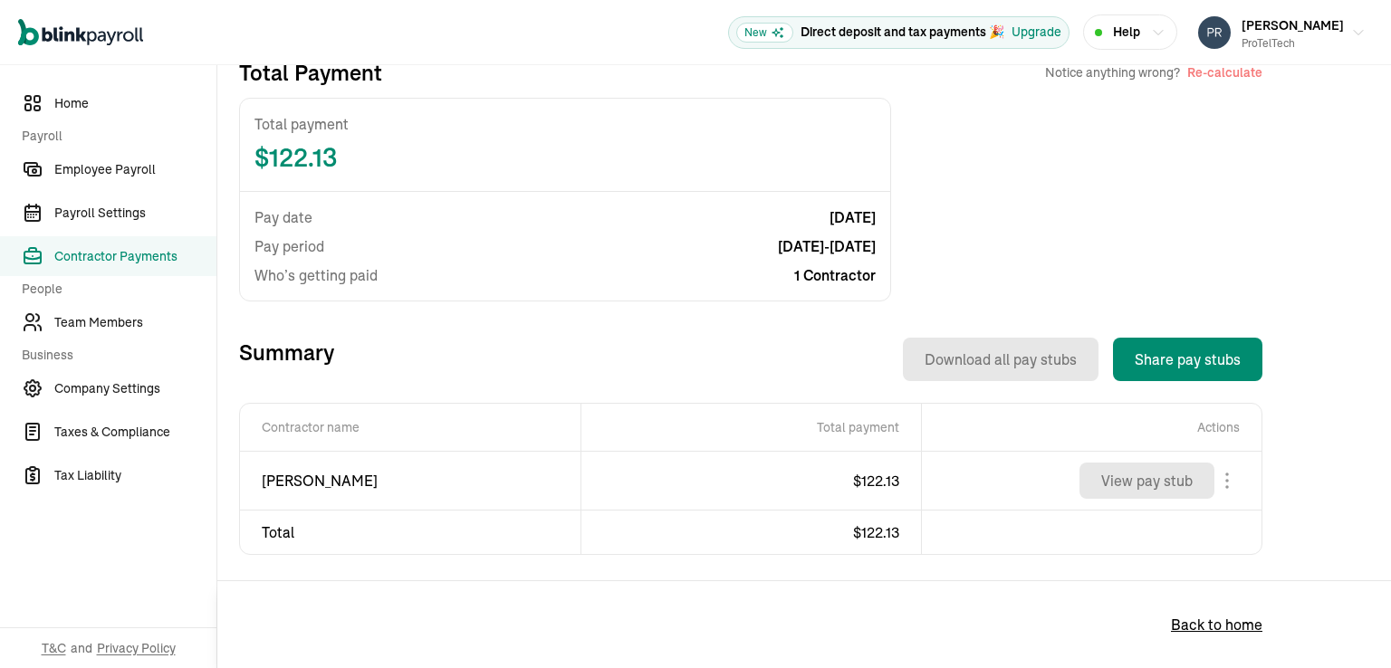
scroll to position [97, 0]
click at [1217, 73] on button "Re-calculate" at bounding box center [1224, 71] width 75 height 18
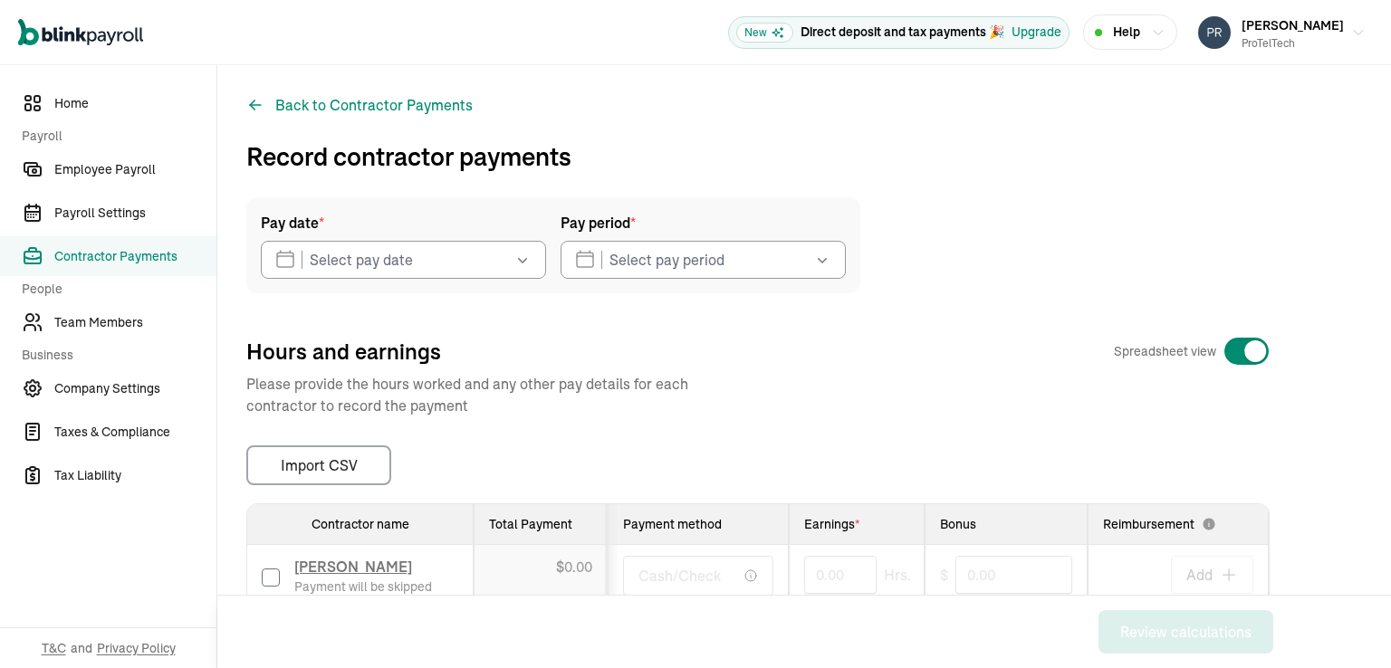
type input "10/03/2025"
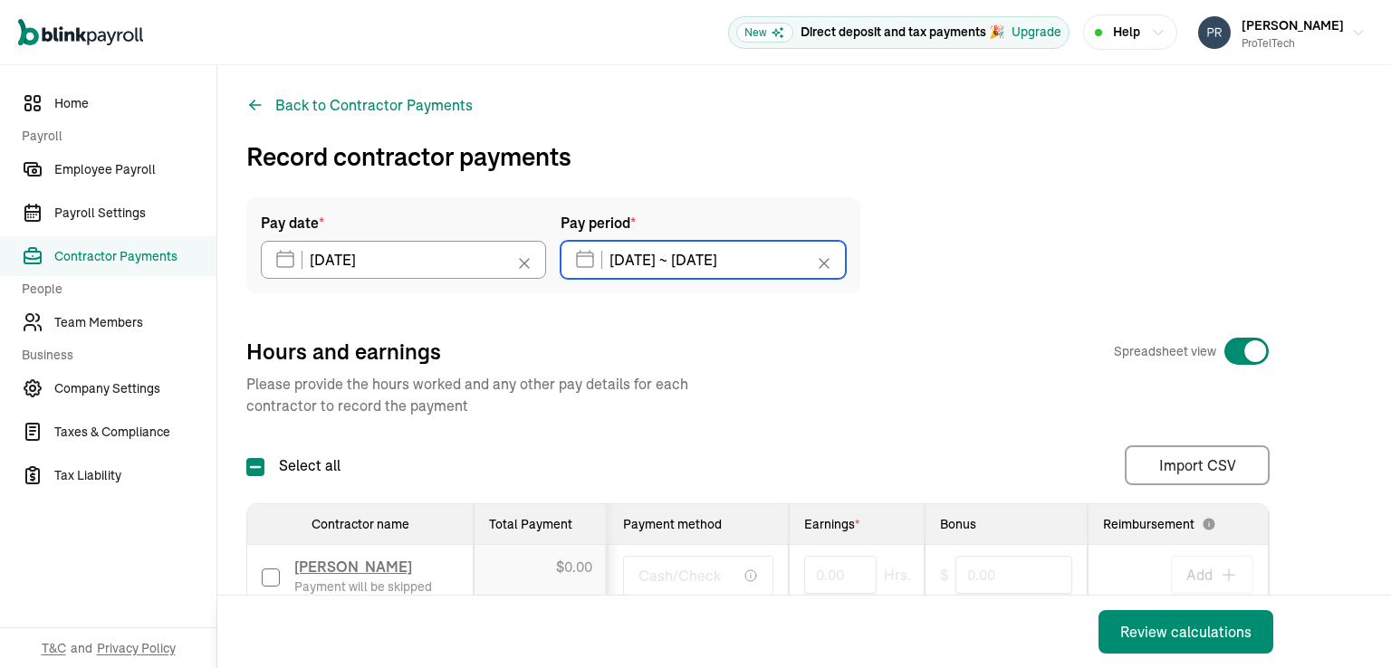
click at [626, 261] on input "09/30/2025 ~ 10/04/2025" at bounding box center [702, 260] width 285 height 38
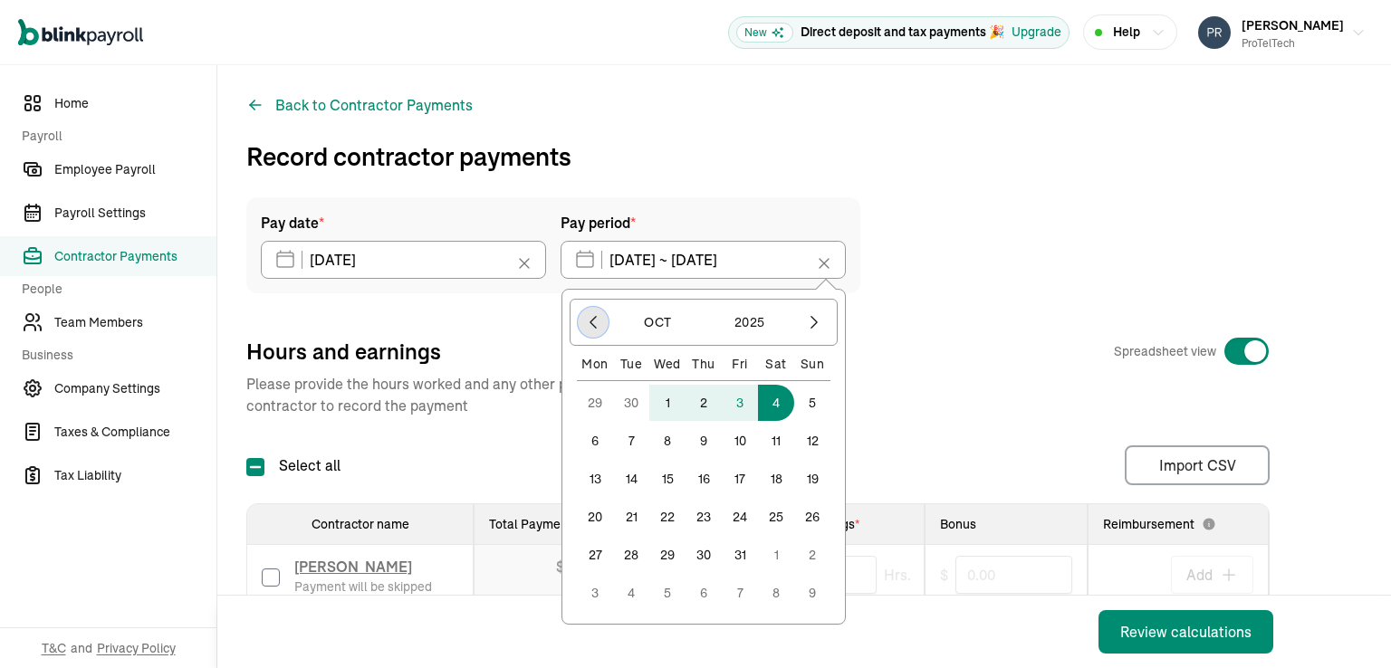
click at [594, 324] on icon "button" at bounding box center [593, 322] width 18 height 18
click at [598, 595] on button "29" at bounding box center [595, 593] width 36 height 36
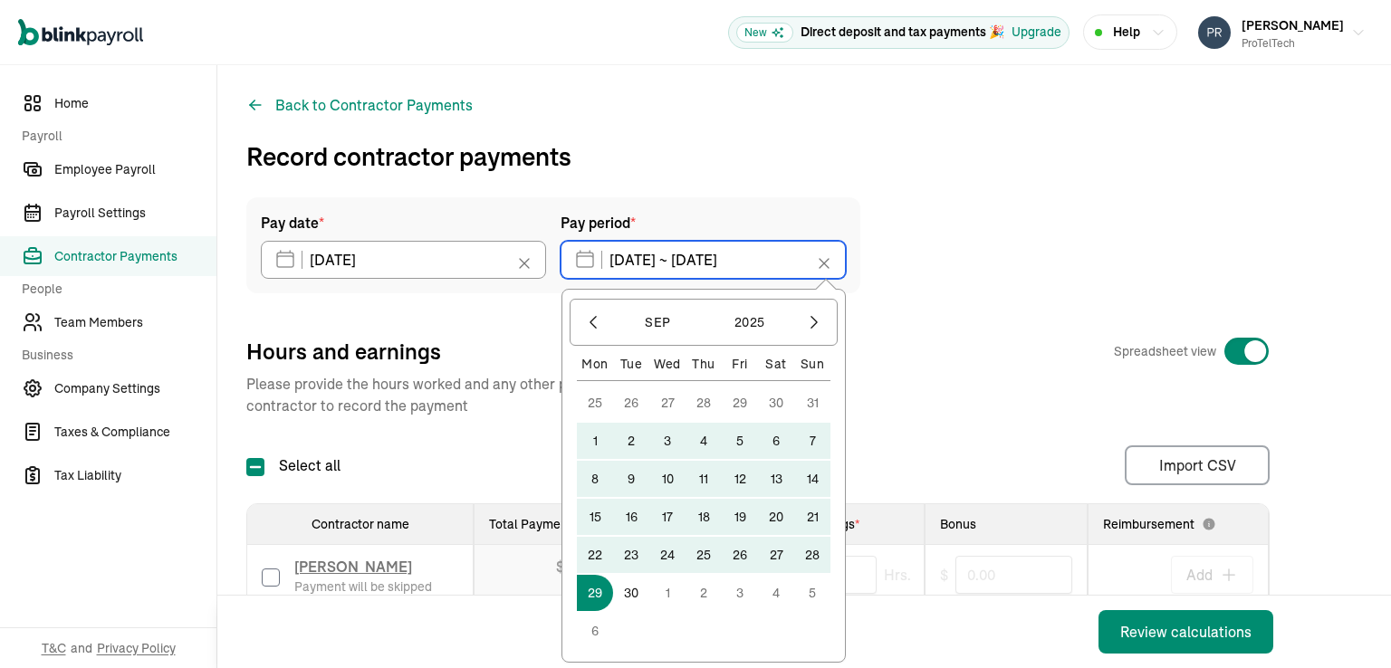
click at [748, 249] on input "09/30/2025 ~ 10/04/2025" at bounding box center [702, 260] width 285 height 38
click at [818, 323] on icon "button" at bounding box center [814, 322] width 18 height 18
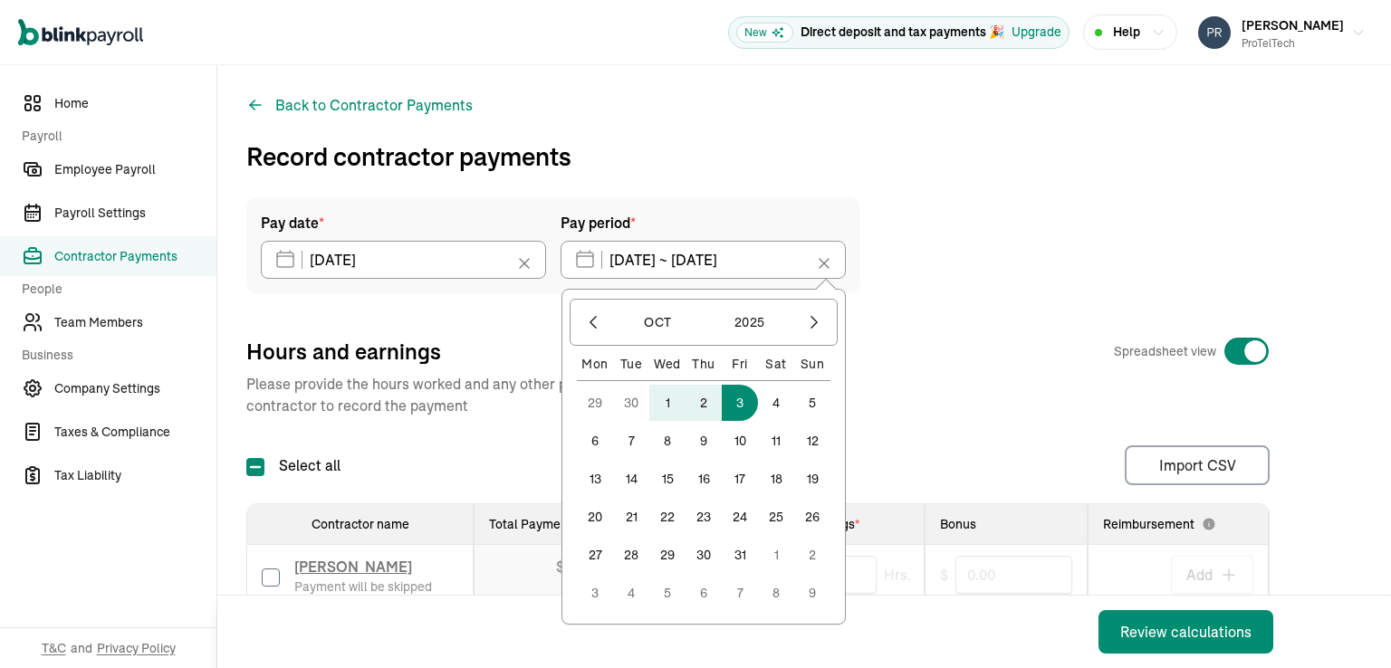
click at [741, 402] on button "3" at bounding box center [740, 403] width 36 height 36
type input "09/29/2025 ~ 10/03/2025"
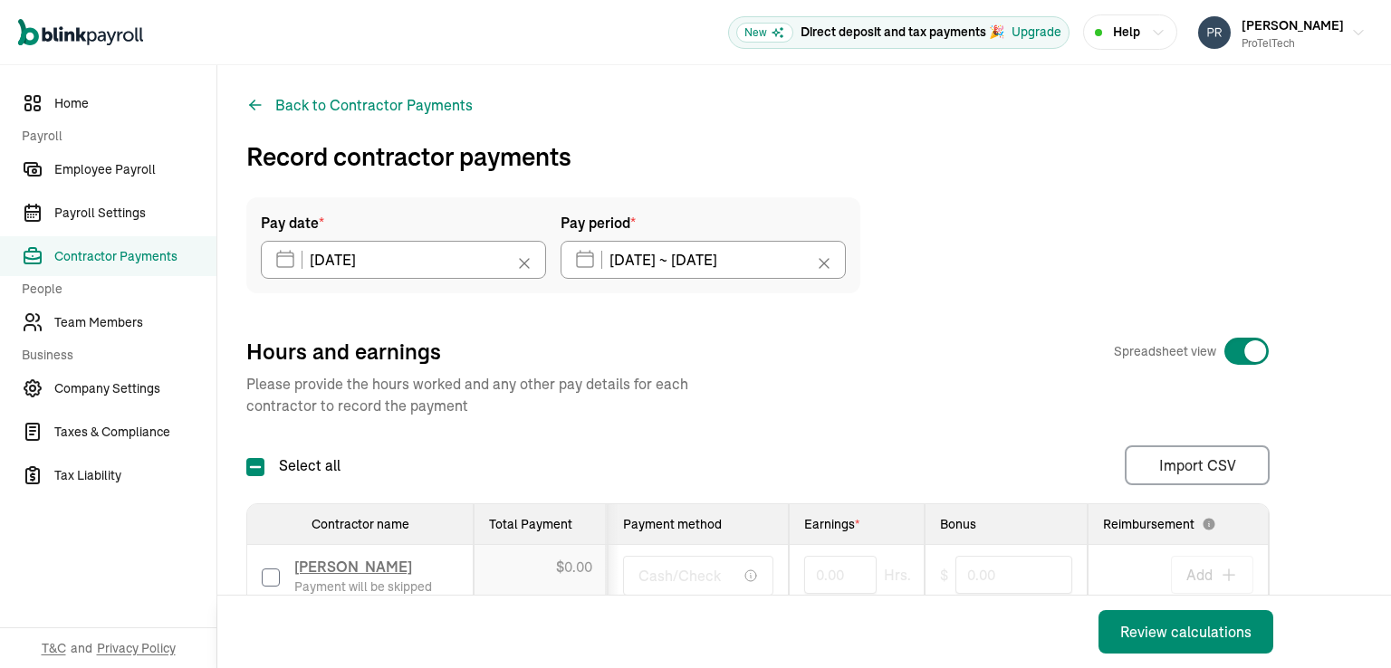
click at [898, 358] on div "Hours and earnings Spreadsheet view" at bounding box center [757, 351] width 1023 height 29
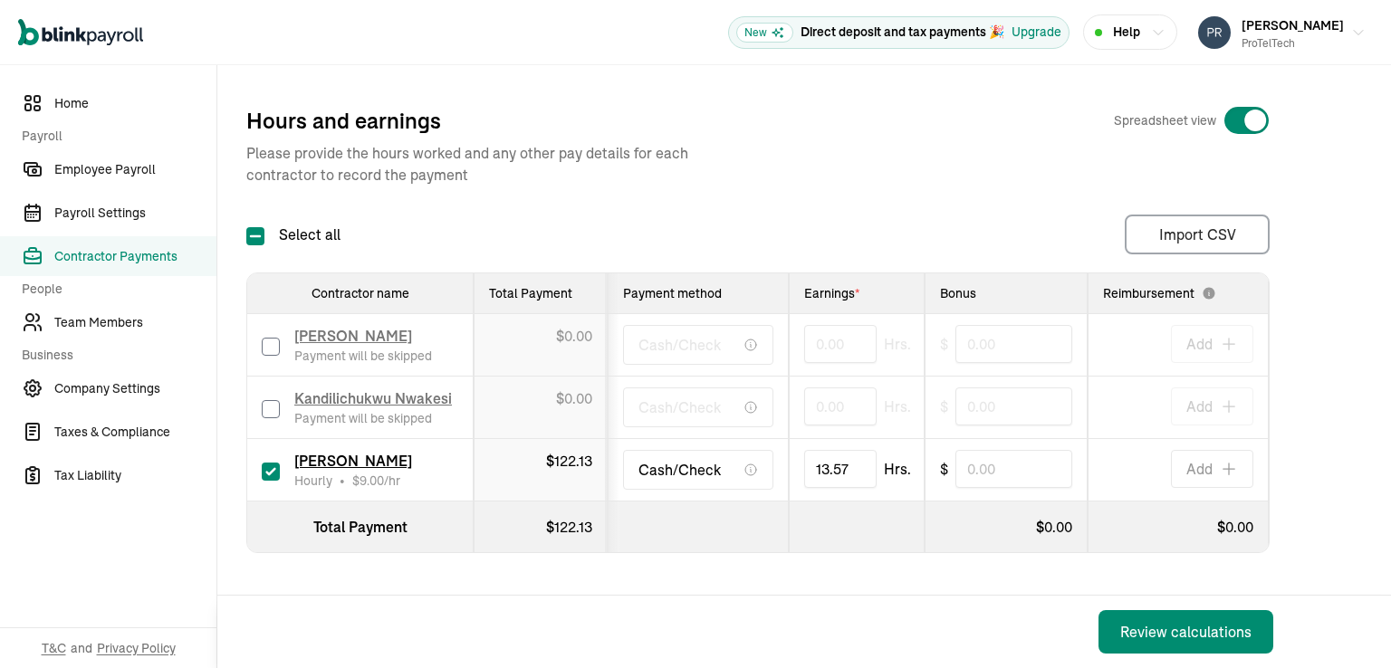
scroll to position [244, 0]
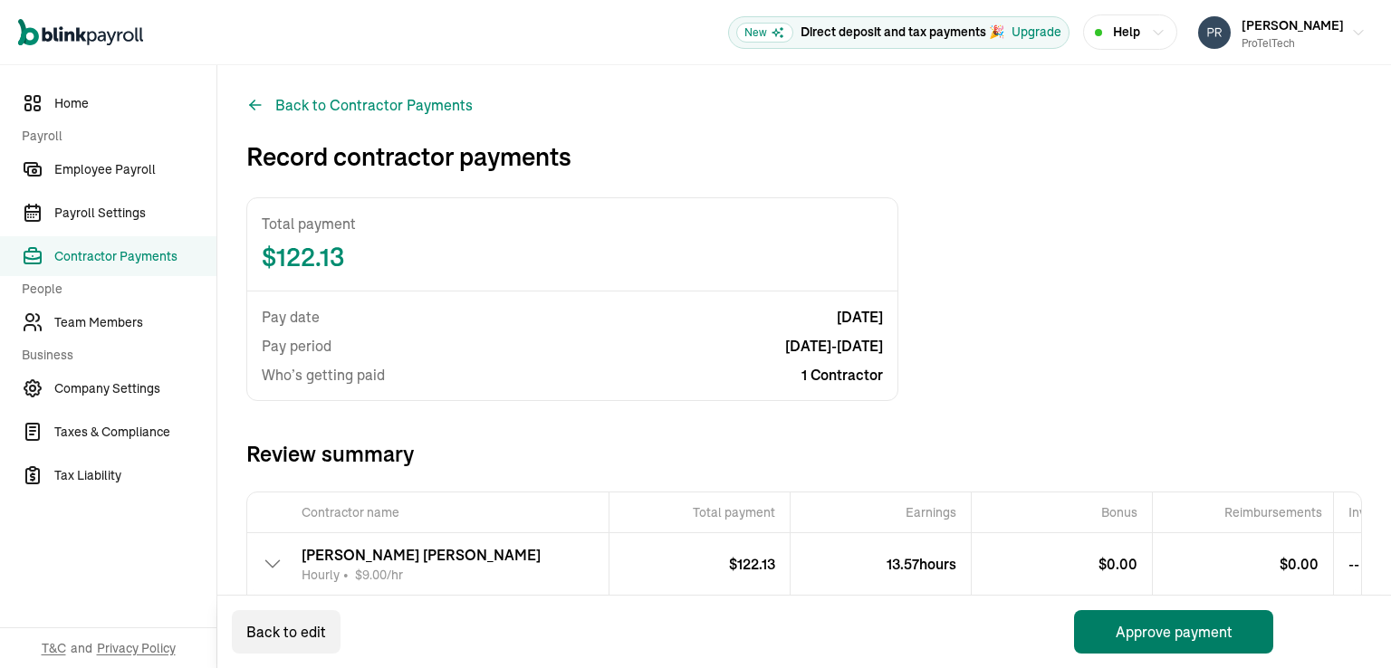
click at [1158, 629] on button "Approve payment" at bounding box center [1173, 631] width 199 height 43
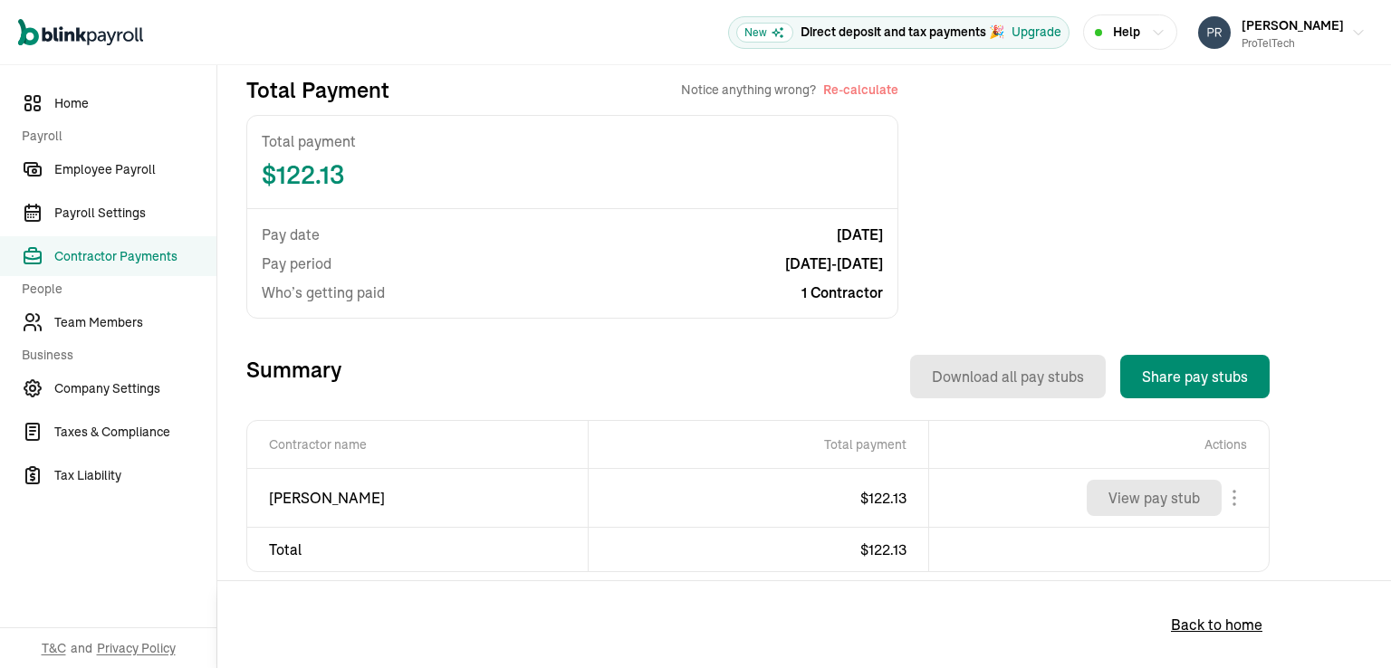
scroll to position [407, 0]
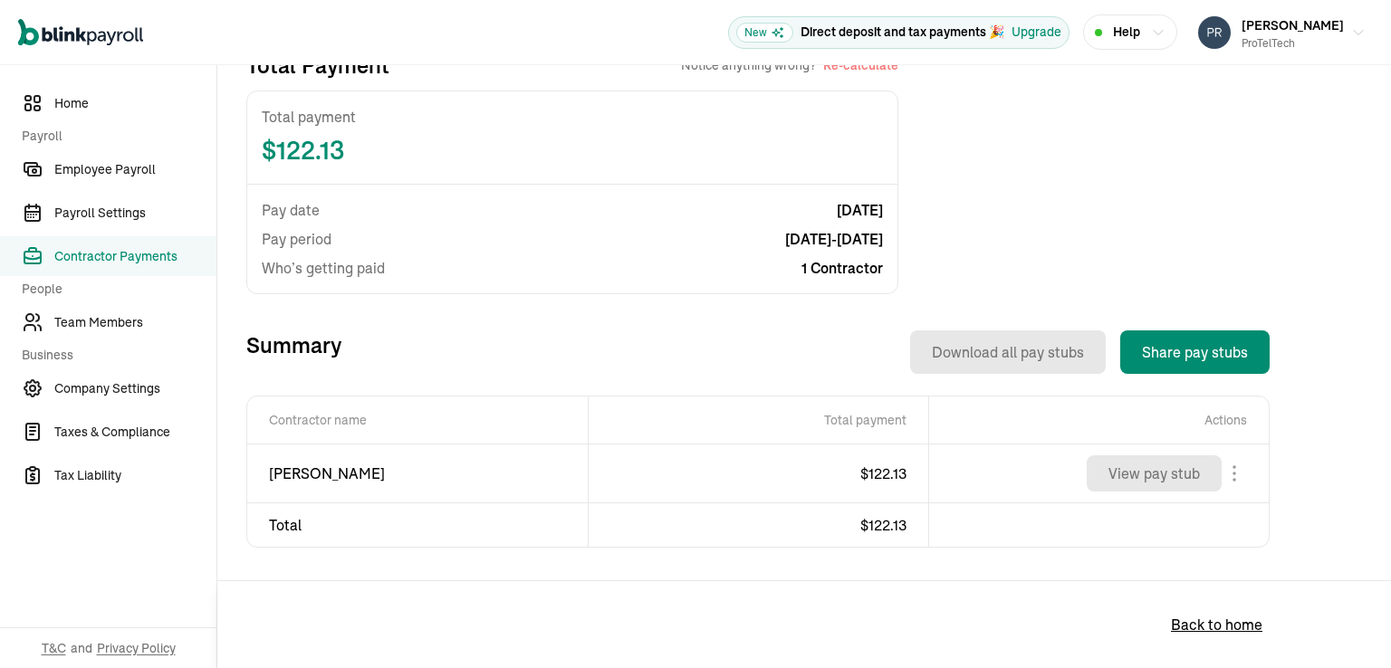
click at [110, 260] on span "Contractor Payments" at bounding box center [135, 256] width 162 height 19
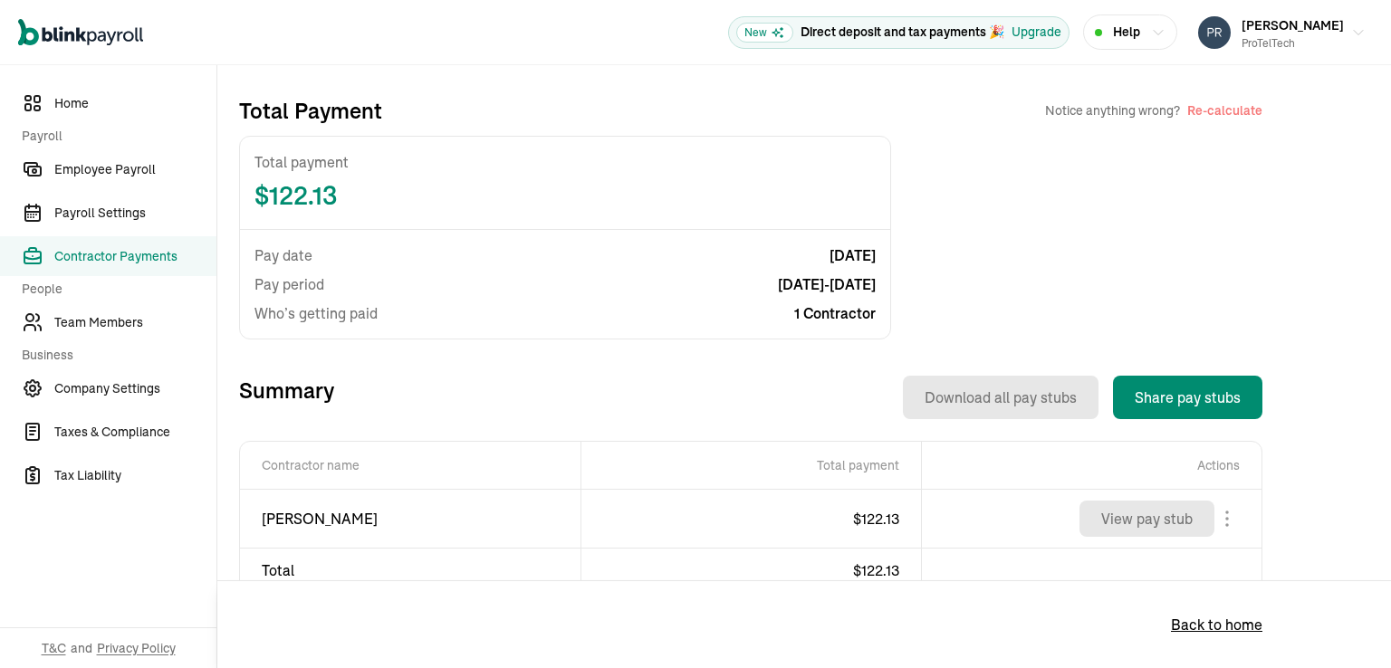
scroll to position [91, 0]
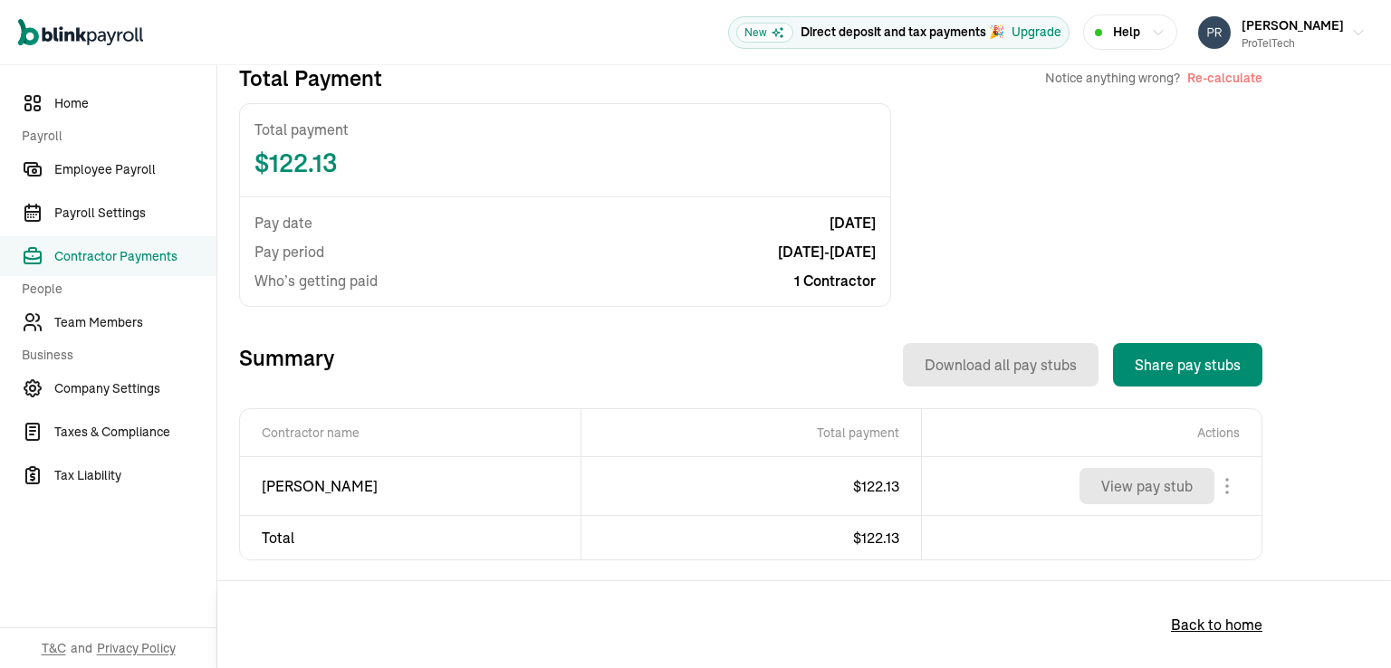
click at [1219, 81] on button "Re-calculate" at bounding box center [1224, 78] width 75 height 18
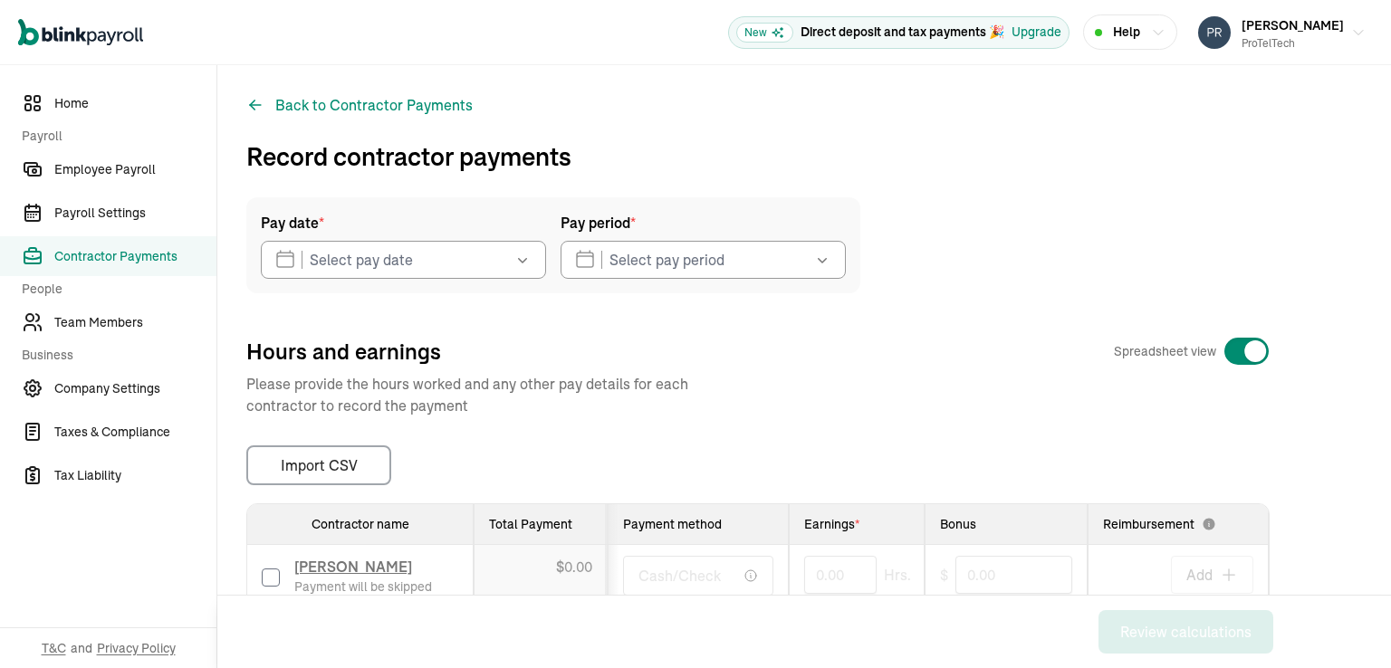
type input "[DATE]"
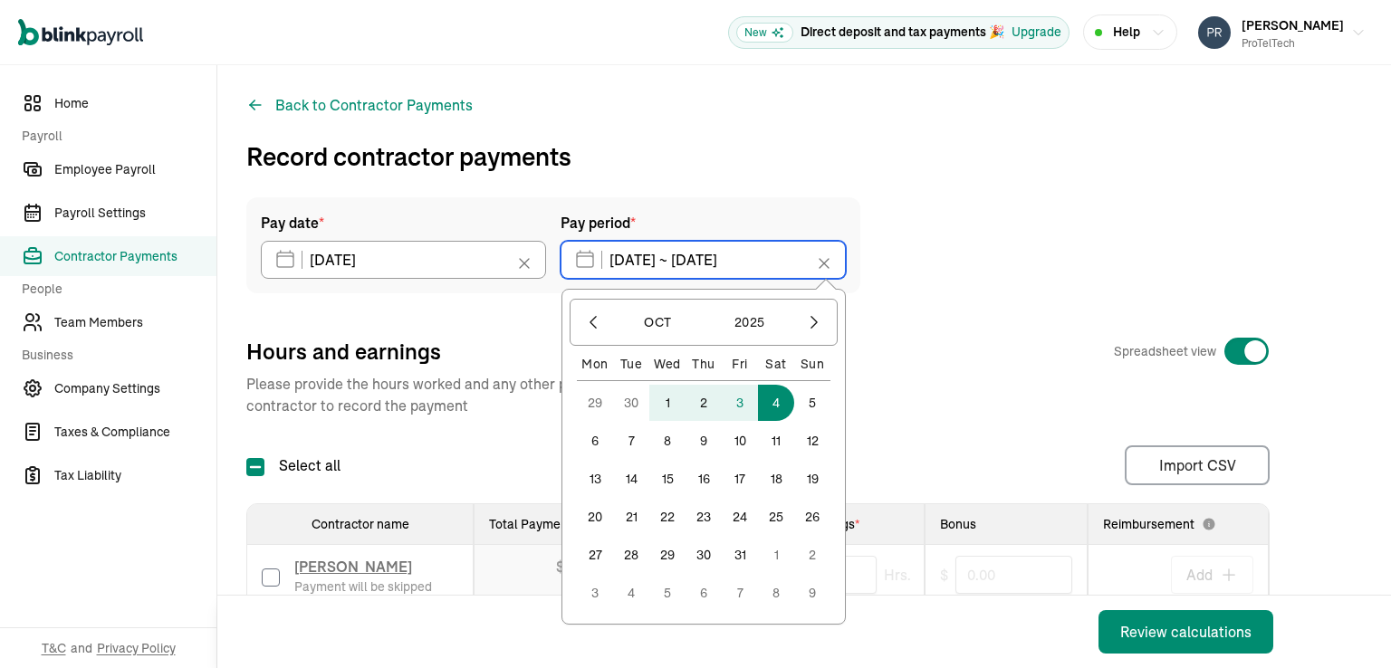
click at [654, 259] on input "[DATE] ~ [DATE]" at bounding box center [702, 260] width 285 height 38
click at [593, 323] on icon "button" at bounding box center [593, 322] width 18 height 18
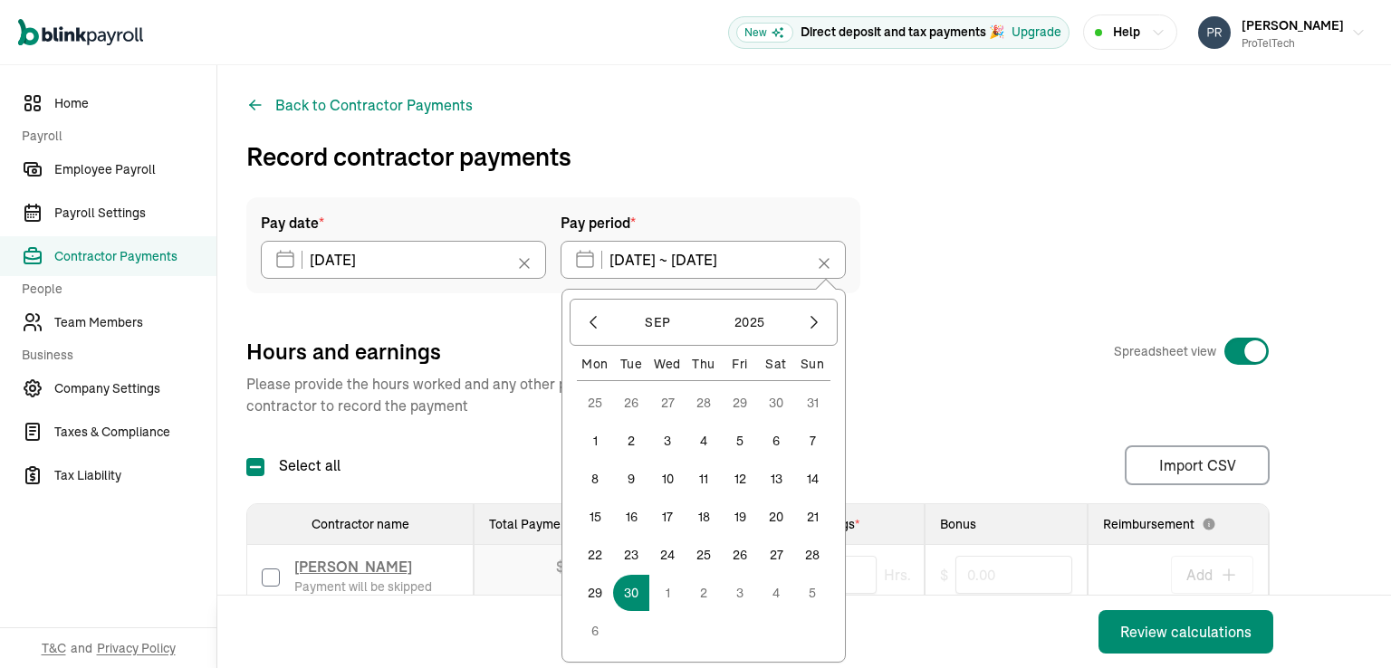
click at [587, 594] on button "29" at bounding box center [595, 593] width 36 height 36
click at [742, 593] on button "3" at bounding box center [740, 593] width 36 height 36
type input "[DATE] ~ [DATE]"
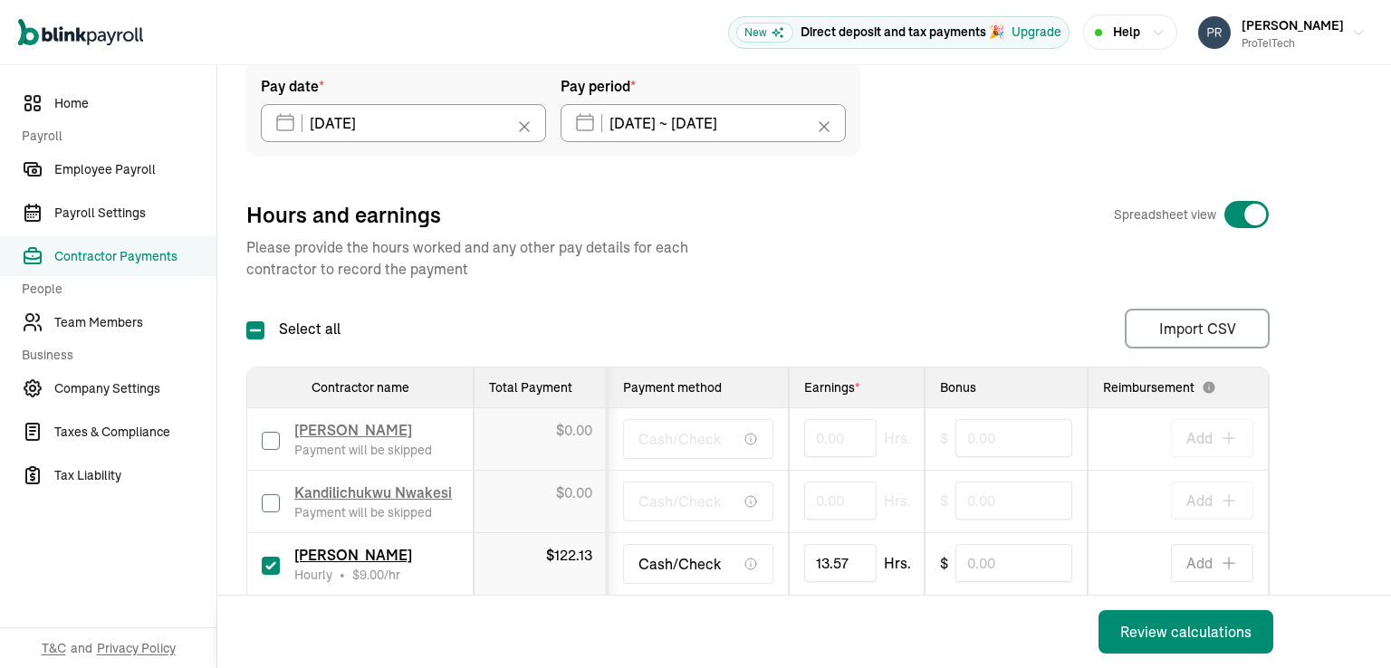
scroll to position [244, 0]
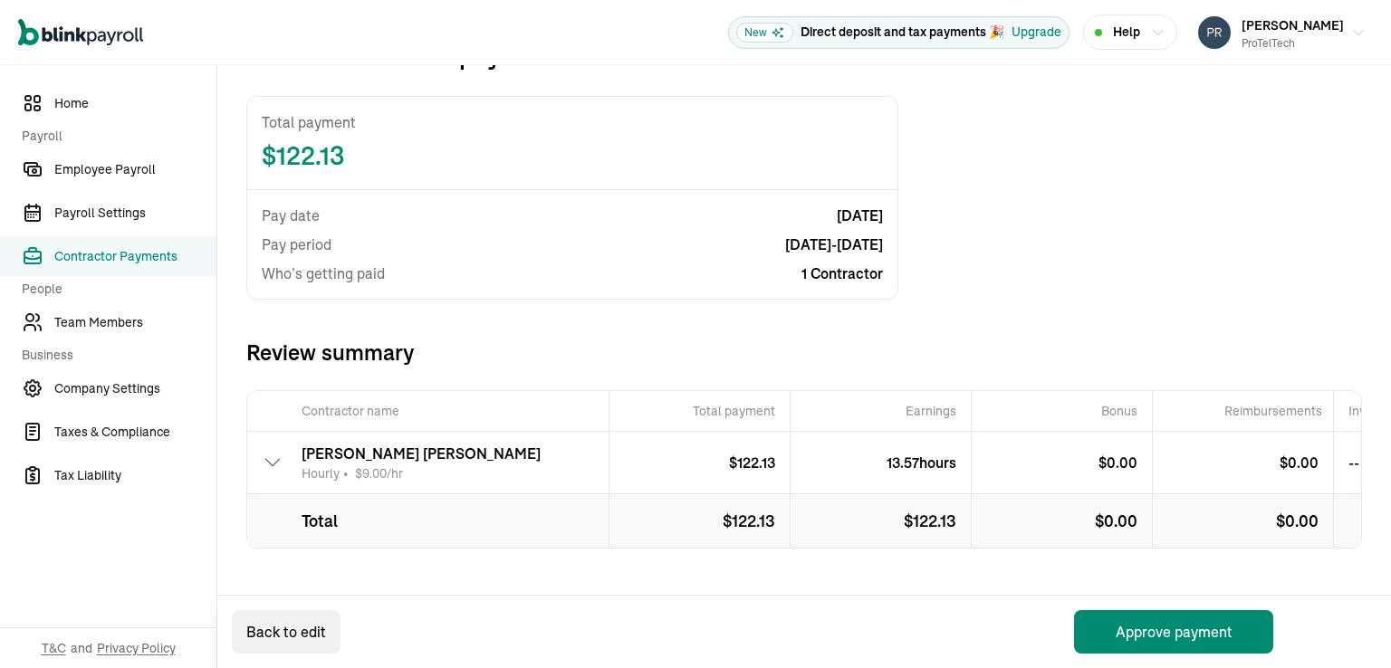
scroll to position [114, 0]
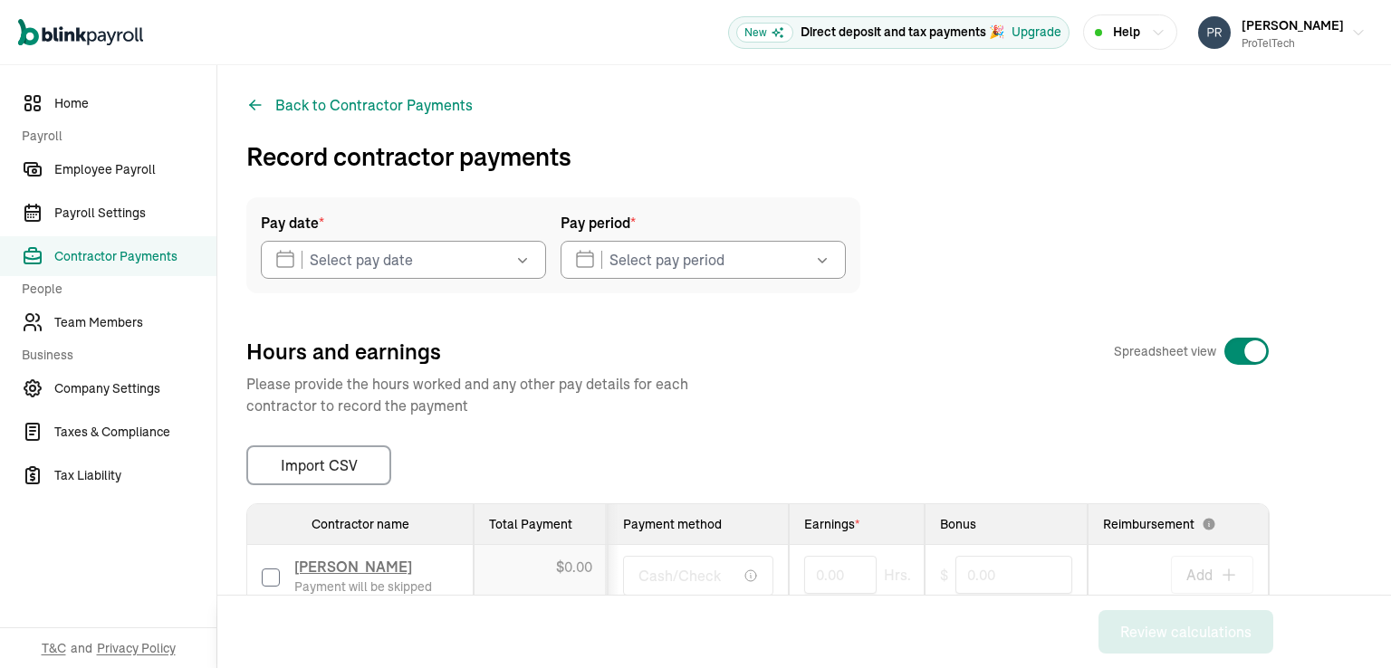
type input "[DATE]"
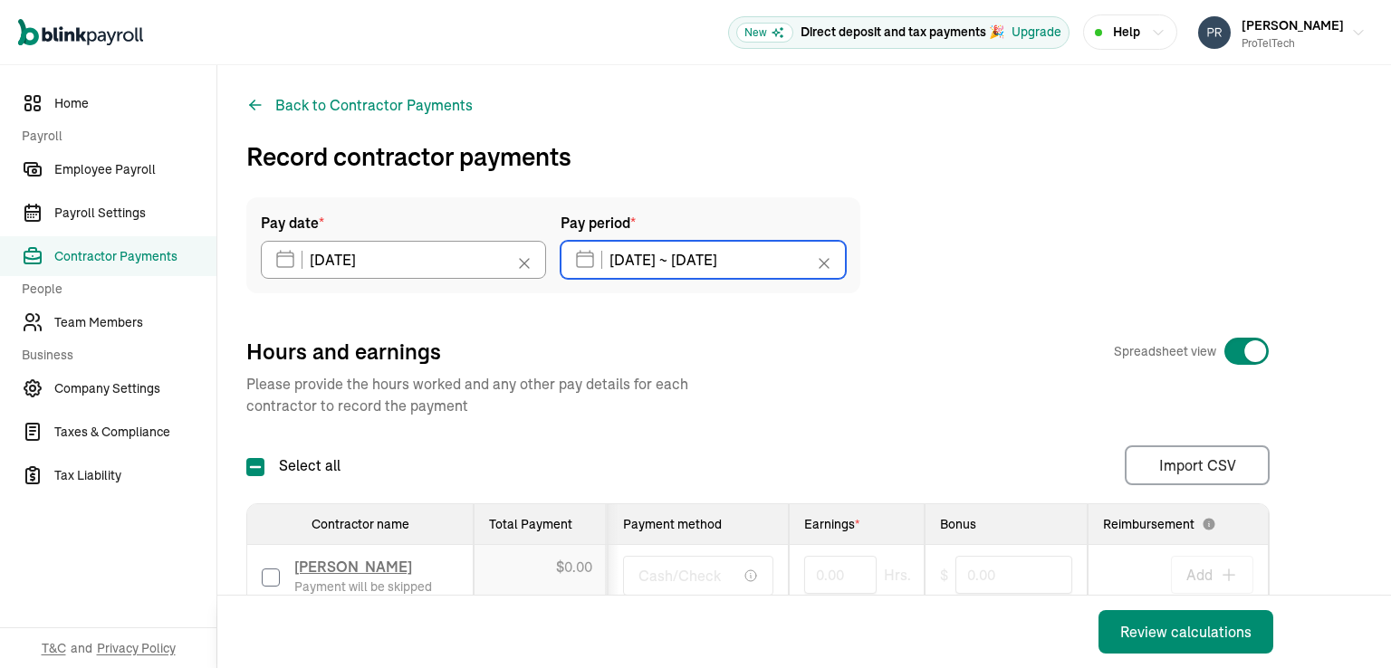
click at [677, 263] on input "[DATE] ~ [DATE]" at bounding box center [702, 260] width 285 height 38
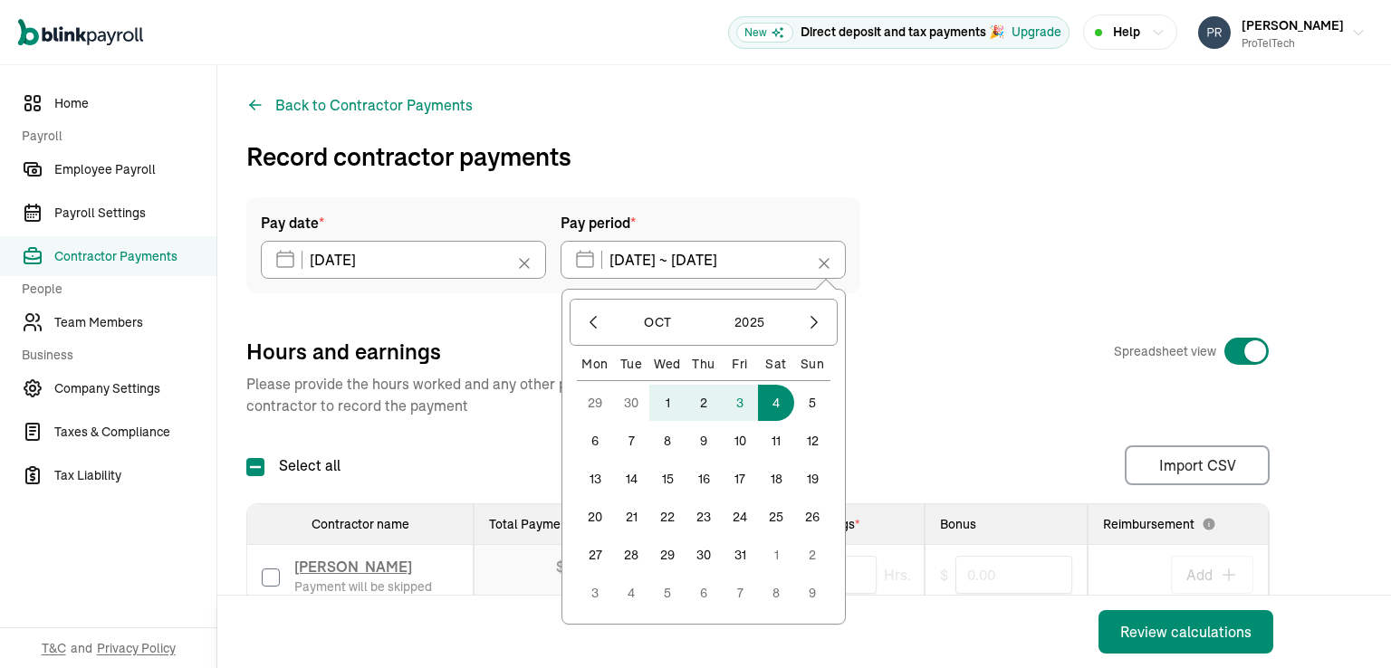
click at [591, 398] on button "29" at bounding box center [595, 403] width 36 height 36
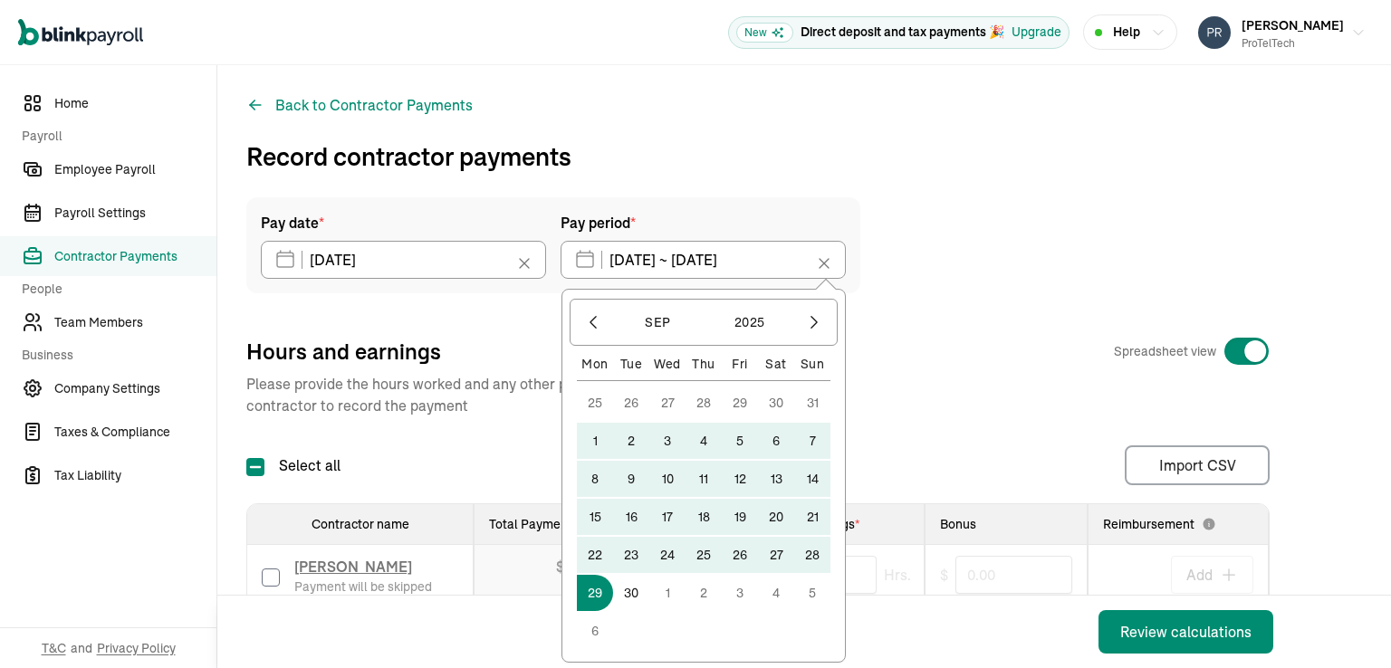
click at [596, 403] on button "25" at bounding box center [595, 403] width 36 height 36
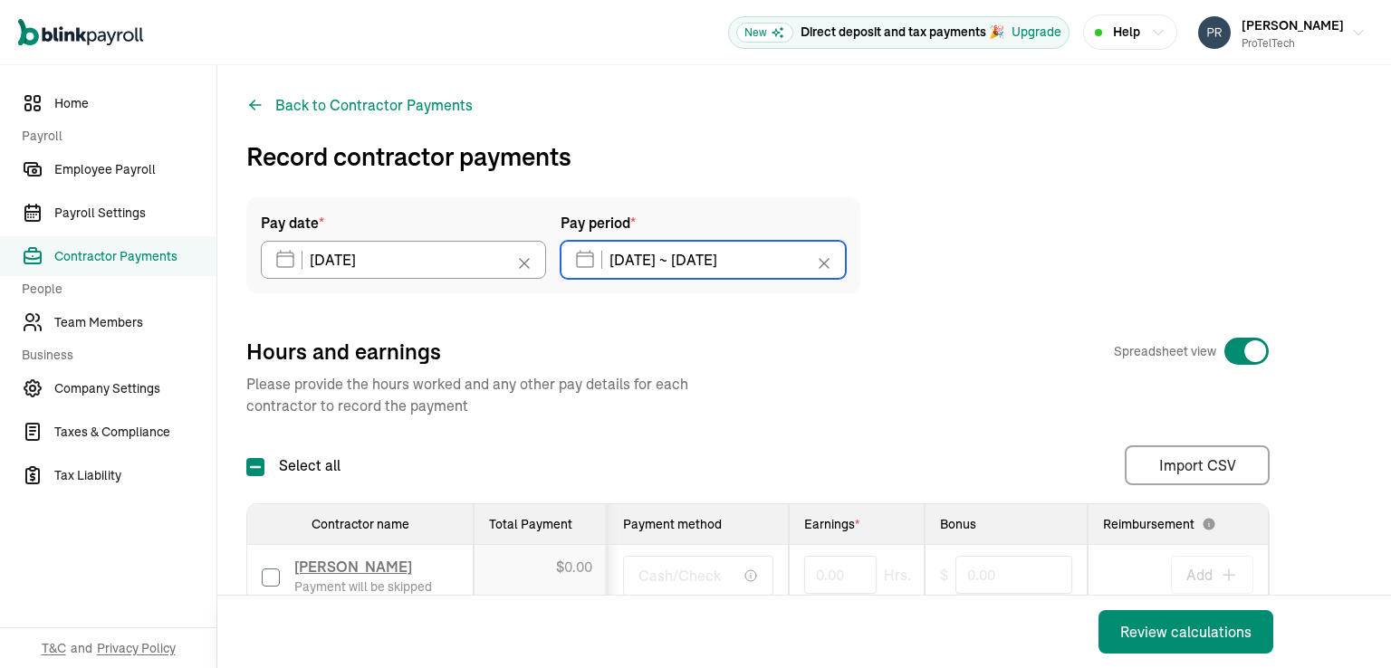
click at [634, 259] on input "[DATE] ~ [DATE]" at bounding box center [702, 260] width 285 height 38
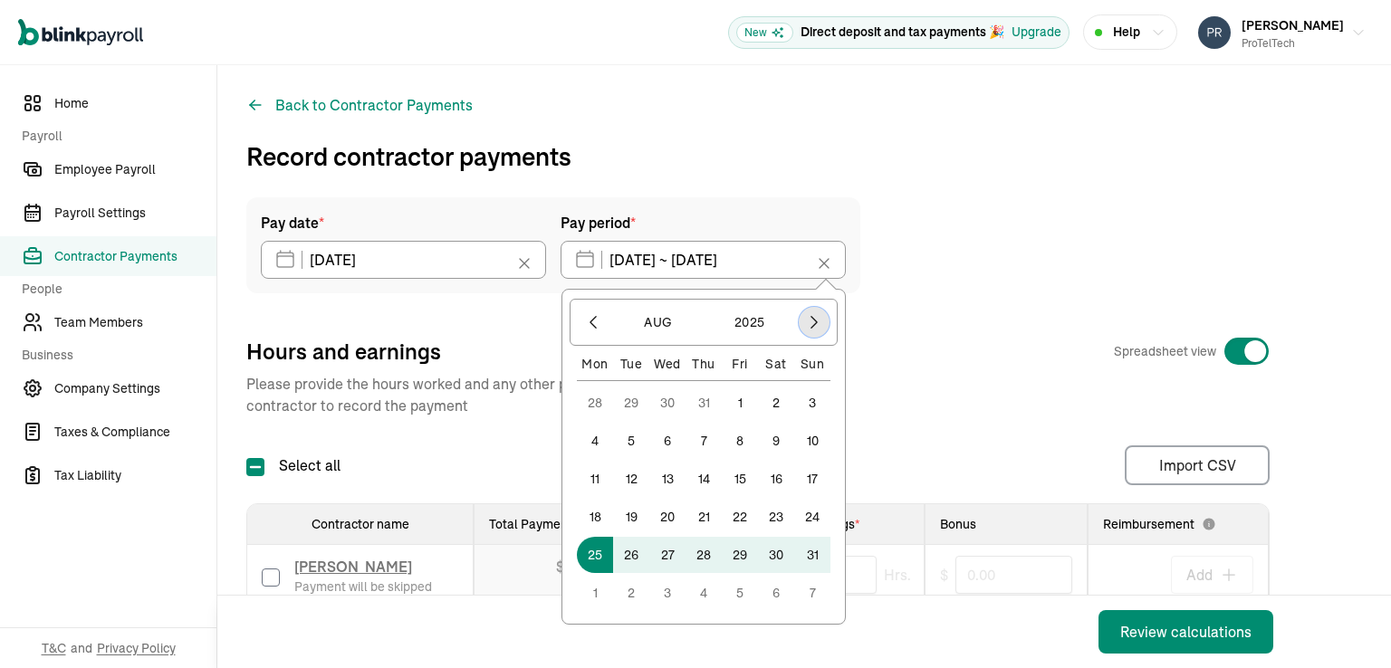
click at [818, 321] on icon "button" at bounding box center [814, 322] width 18 height 18
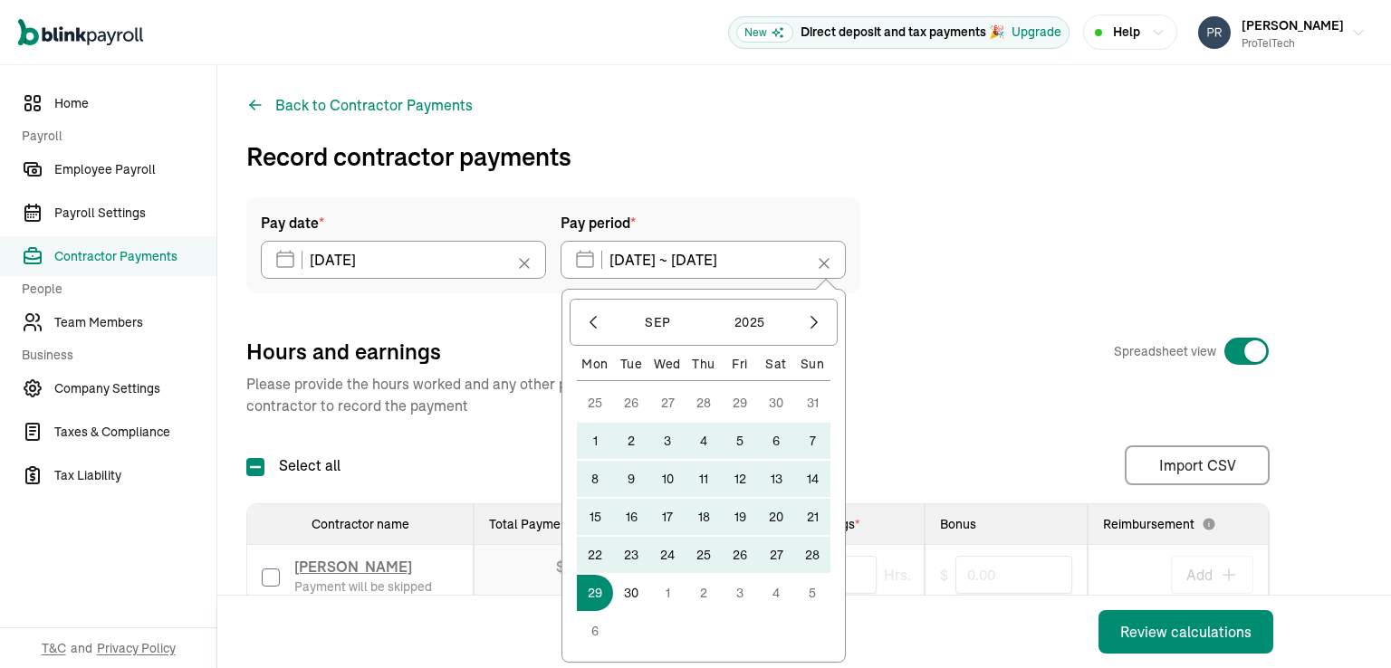
click at [591, 591] on button "29" at bounding box center [595, 593] width 36 height 36
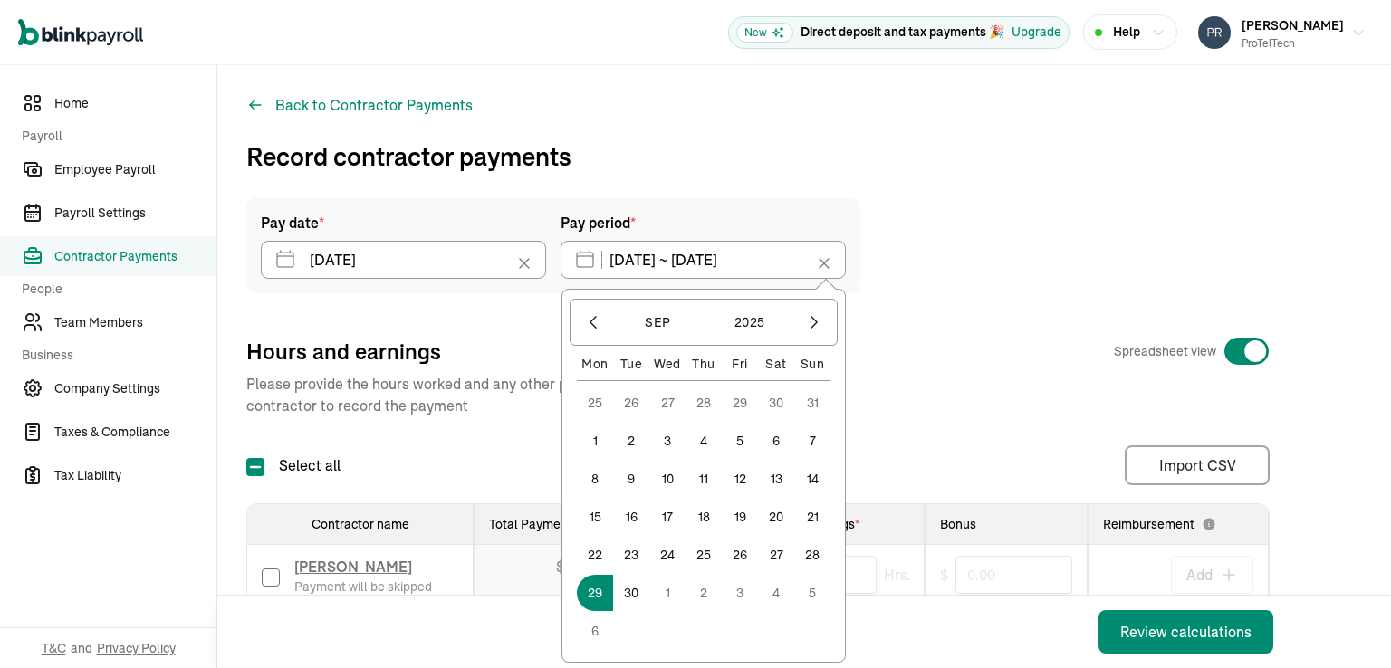
click at [593, 593] on button "29" at bounding box center [595, 593] width 36 height 36
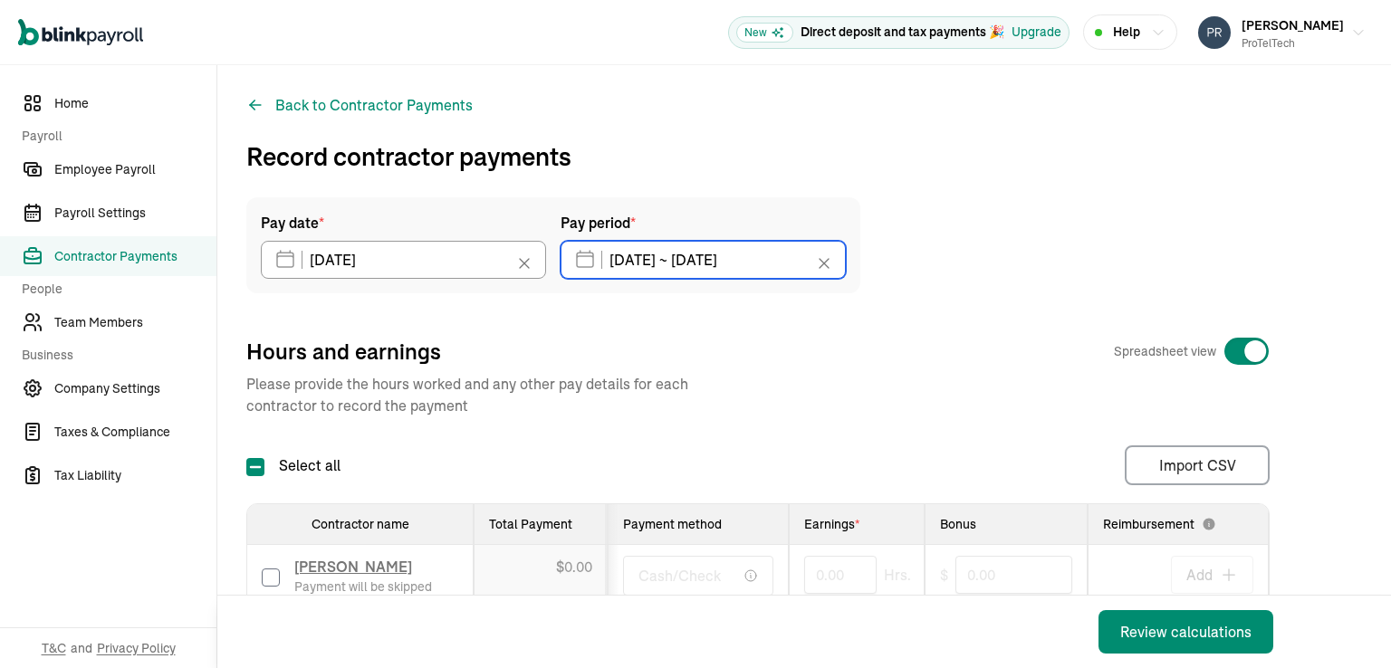
click at [732, 260] on input "[DATE] ~ [DATE]" at bounding box center [702, 260] width 285 height 38
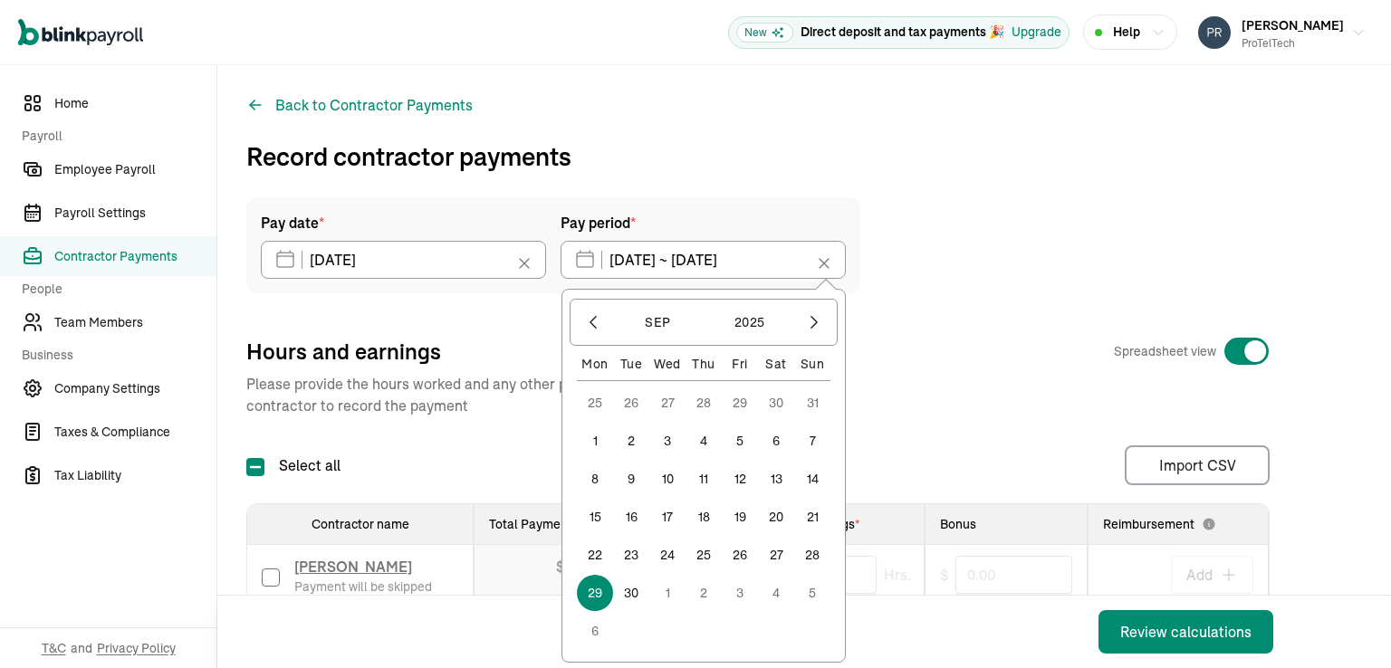
click at [737, 591] on button "3" at bounding box center [740, 593] width 36 height 36
click at [742, 402] on button "3" at bounding box center [740, 403] width 36 height 36
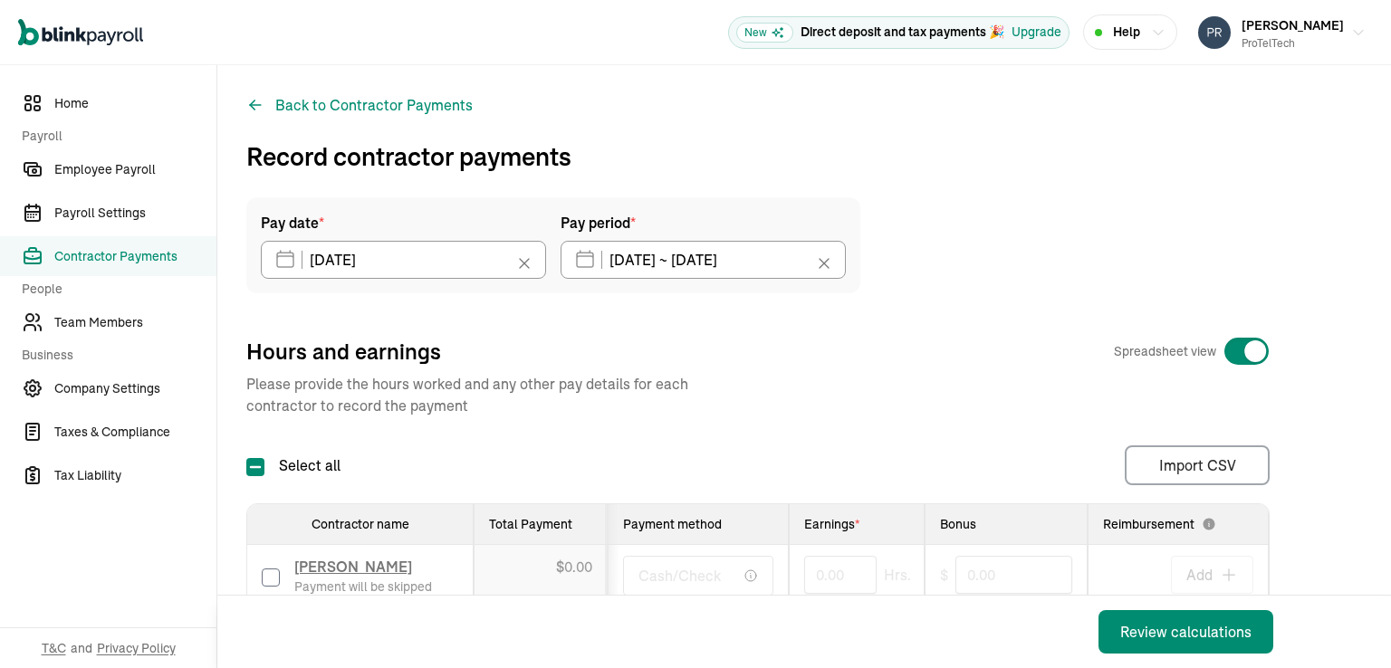
type input "[DATE] ~ [DATE]"
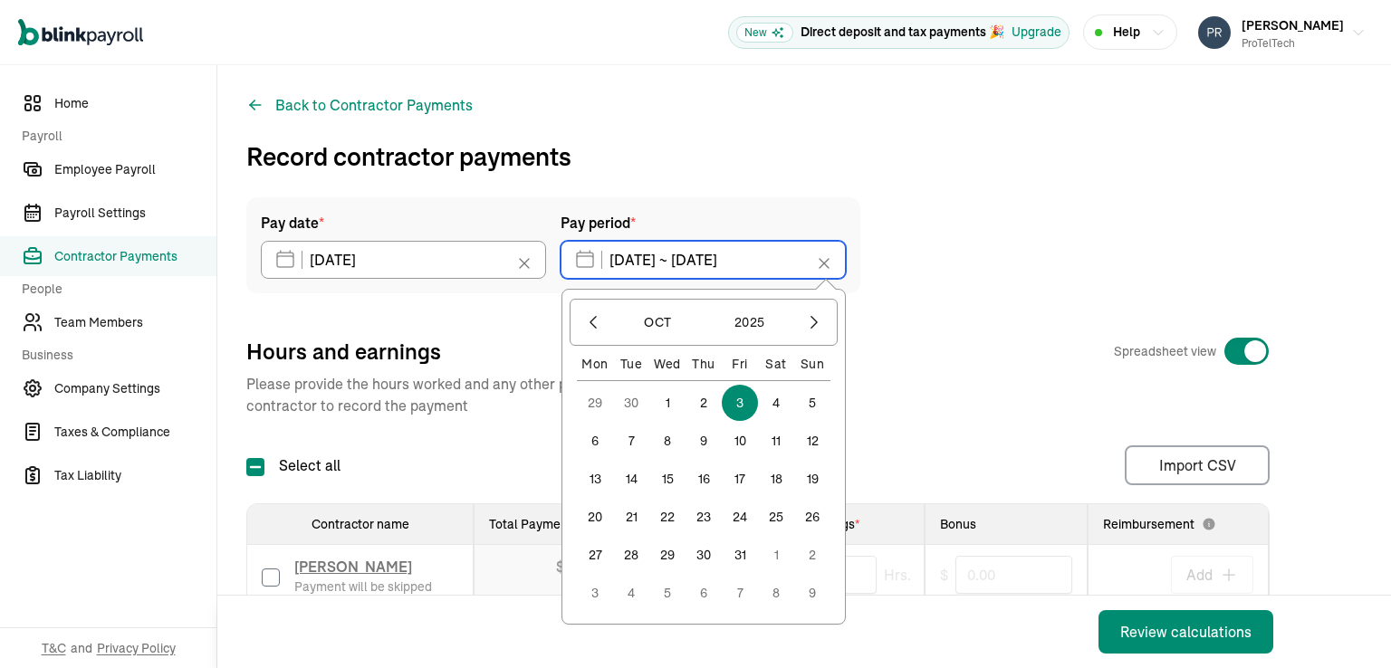
click at [717, 258] on input "[DATE] ~ [DATE]" at bounding box center [702, 260] width 285 height 38
click at [819, 265] on icon at bounding box center [824, 263] width 18 height 18
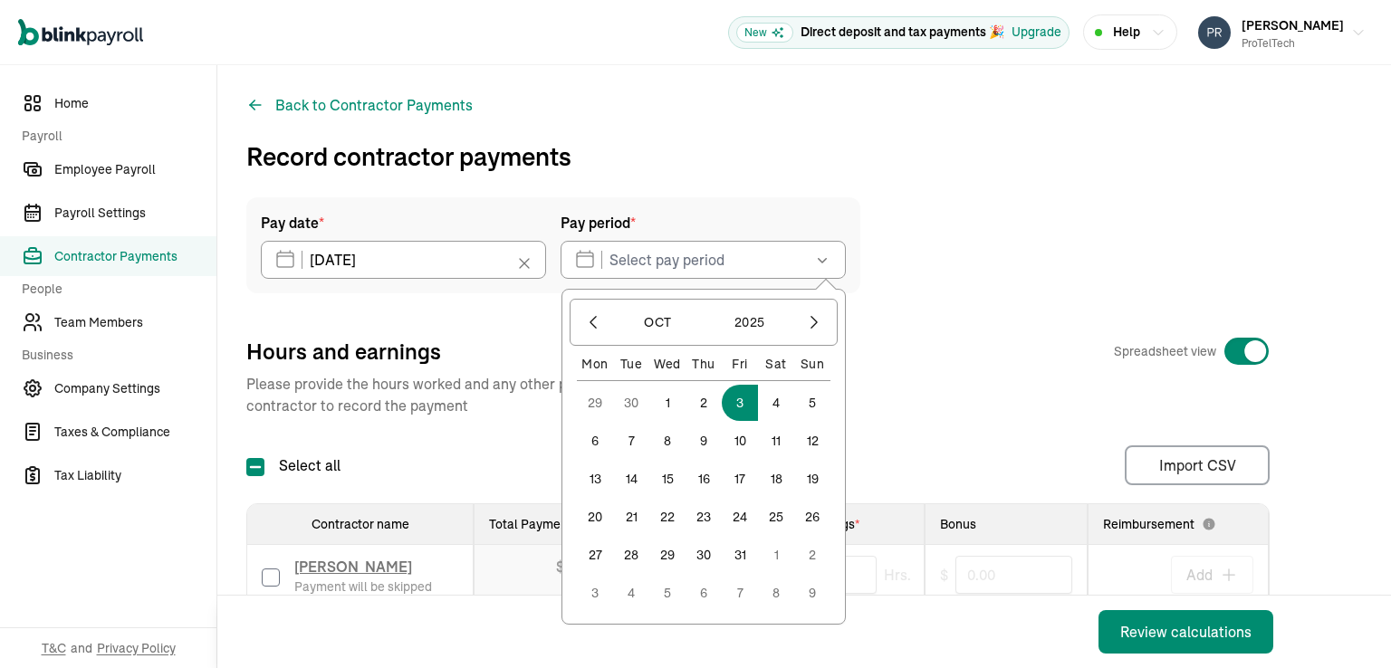
click at [596, 404] on button "29" at bounding box center [595, 403] width 36 height 36
click at [739, 591] on button "3" at bounding box center [740, 593] width 36 height 36
type input "[DATE] ~ [DATE]"
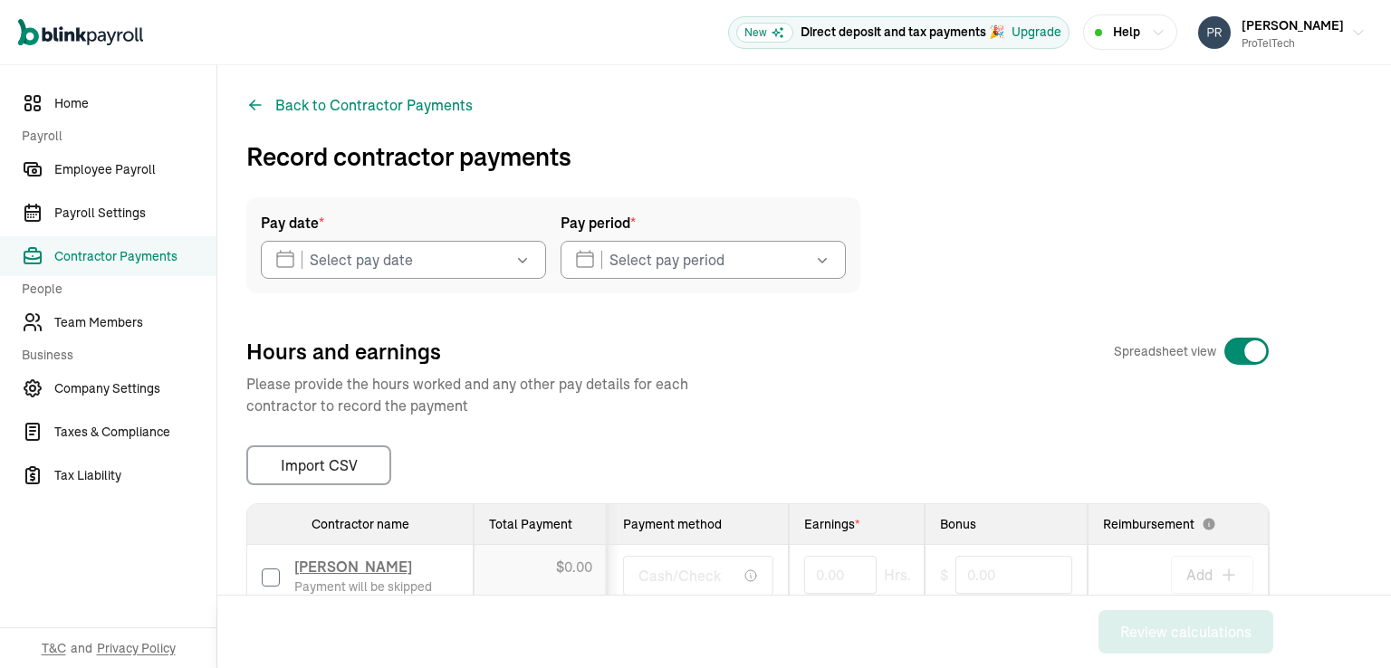
type input "[DATE]"
type input "[DATE] ~ [DATE]"
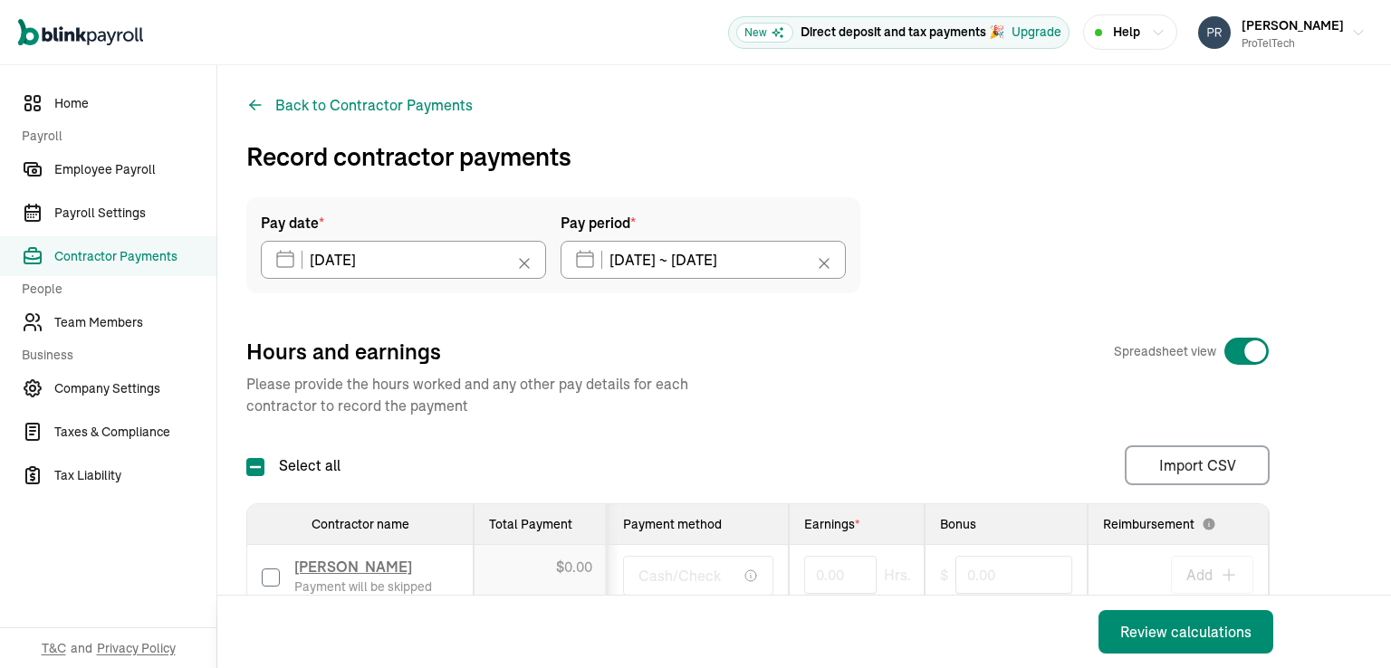
click at [826, 263] on icon at bounding box center [824, 263] width 18 height 18
click at [652, 259] on input "text" at bounding box center [702, 260] width 285 height 38
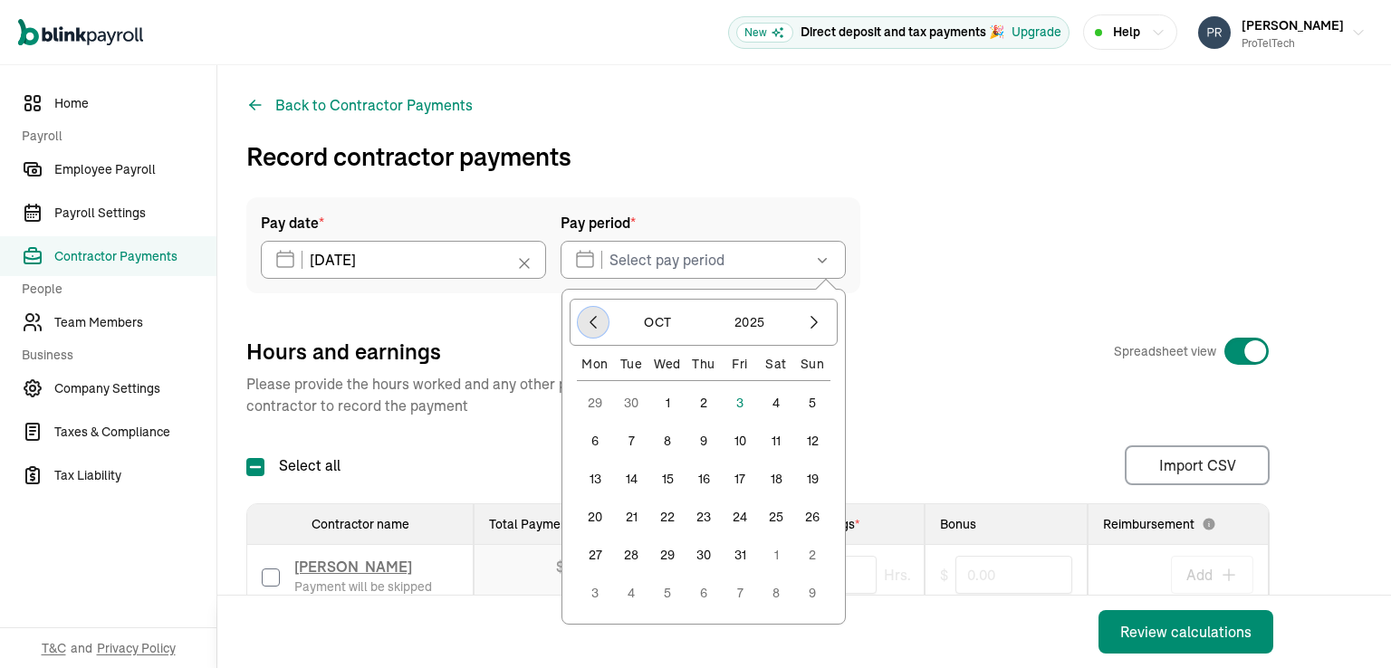
click at [589, 321] on icon "button" at bounding box center [593, 322] width 18 height 18
click at [811, 556] on button "28" at bounding box center [812, 555] width 36 height 36
click at [741, 595] on button "3" at bounding box center [740, 593] width 36 height 36
type input "[DATE] ~ [DATE]"
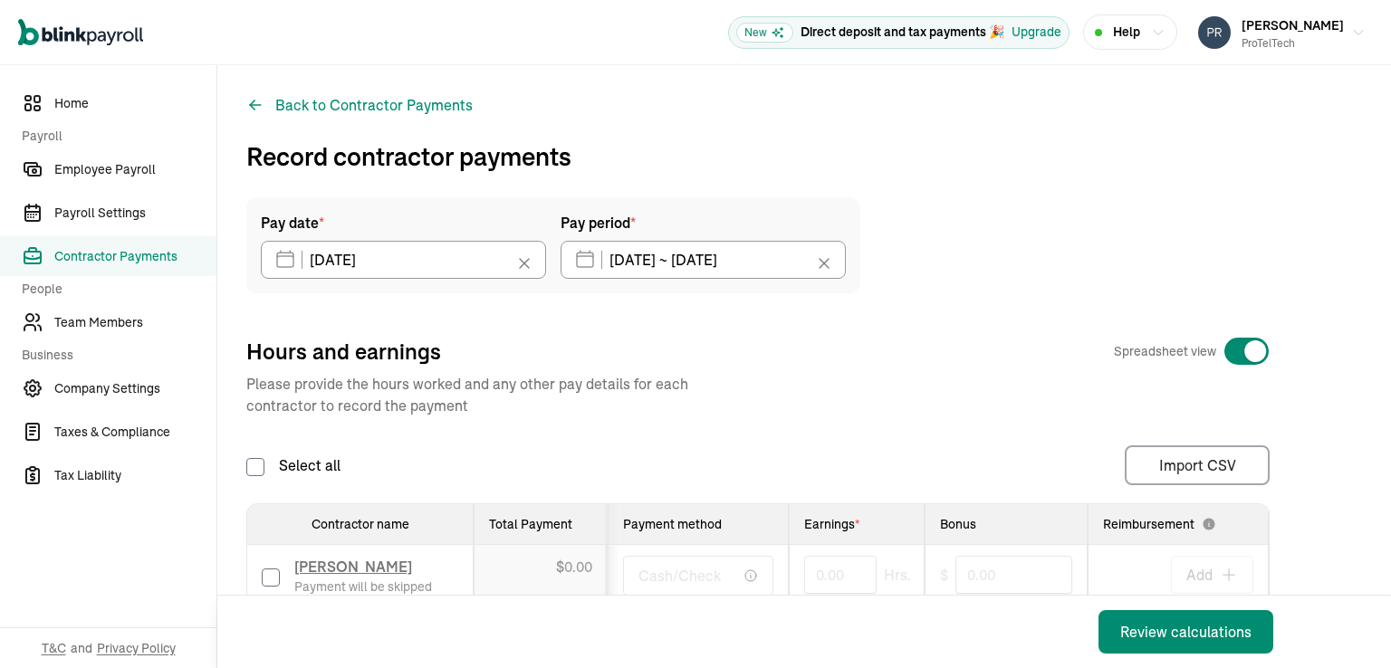
type input "[DATE]"
type input "[DATE] ~ [DATE]"
click at [820, 263] on icon at bounding box center [824, 263] width 18 height 18
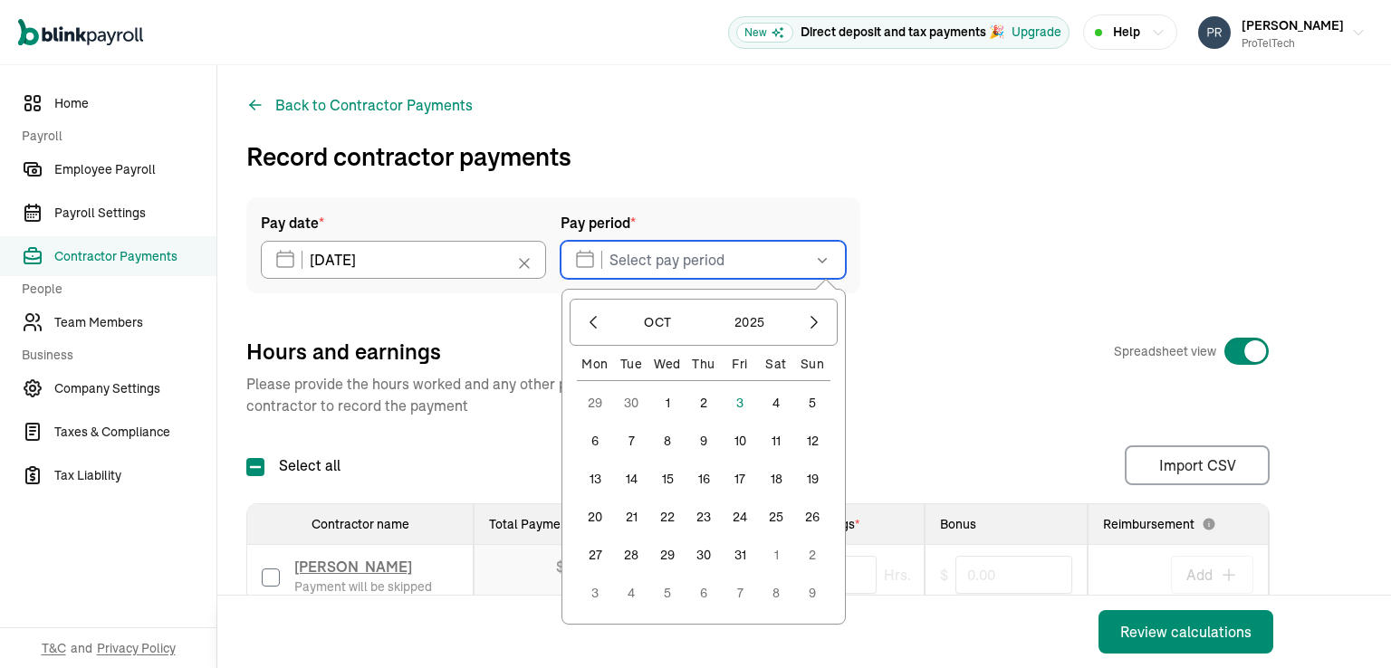
click at [667, 269] on input "text" at bounding box center [702, 260] width 285 height 38
click at [597, 321] on icon "button" at bounding box center [593, 322] width 18 height 18
click at [811, 554] on button "28" at bounding box center [812, 555] width 36 height 36
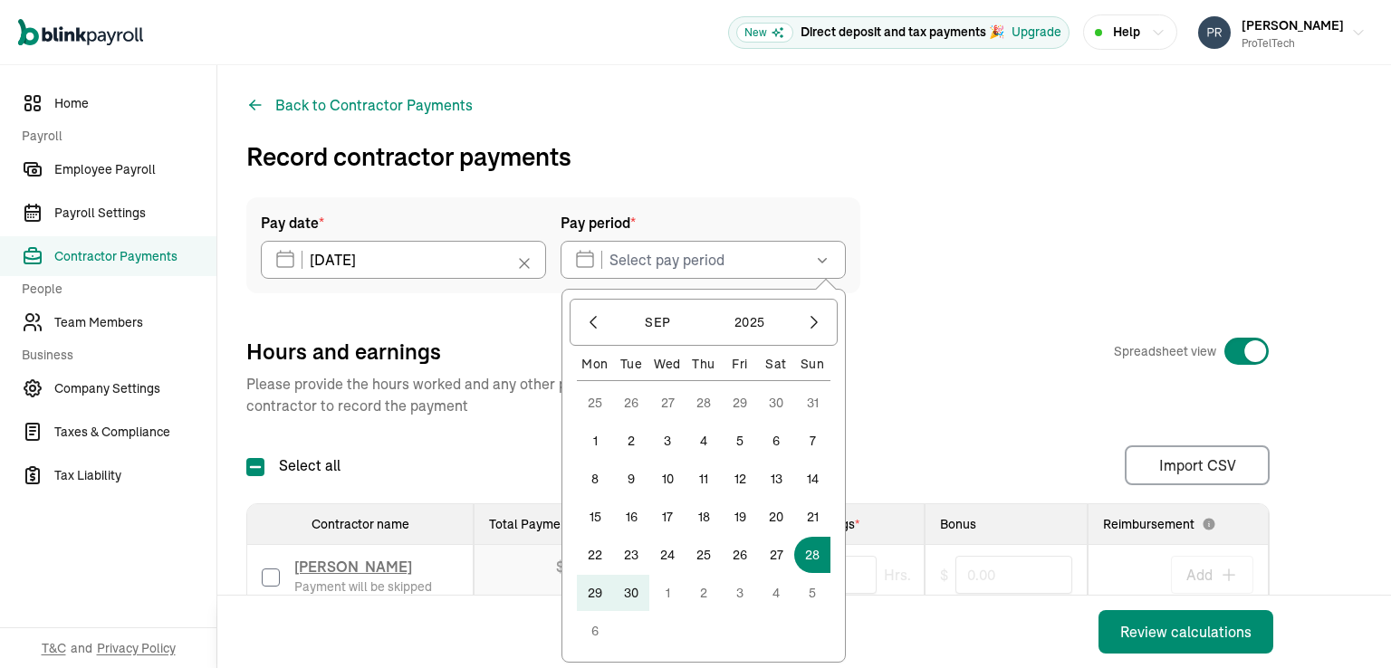
click at [705, 595] on button "2" at bounding box center [703, 593] width 36 height 36
type input "09/28/2025 ~ 10/02/2025"
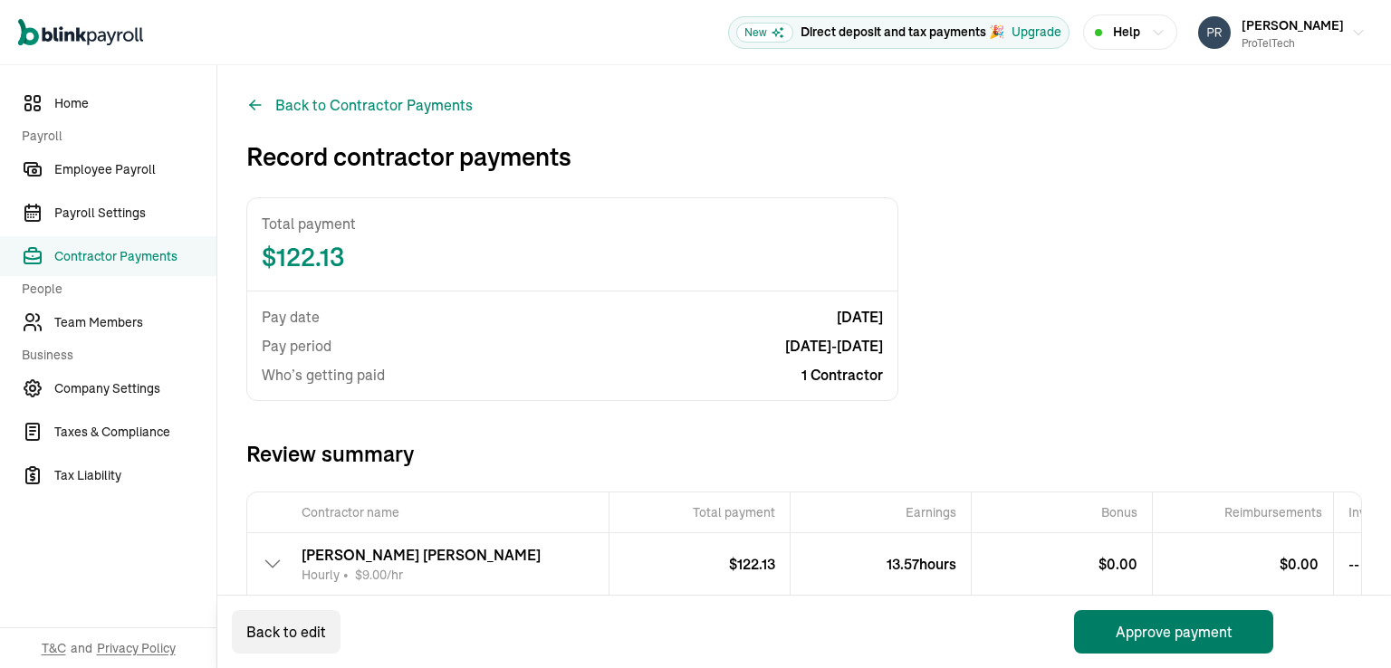
click at [1154, 633] on button "Approve payment" at bounding box center [1173, 631] width 199 height 43
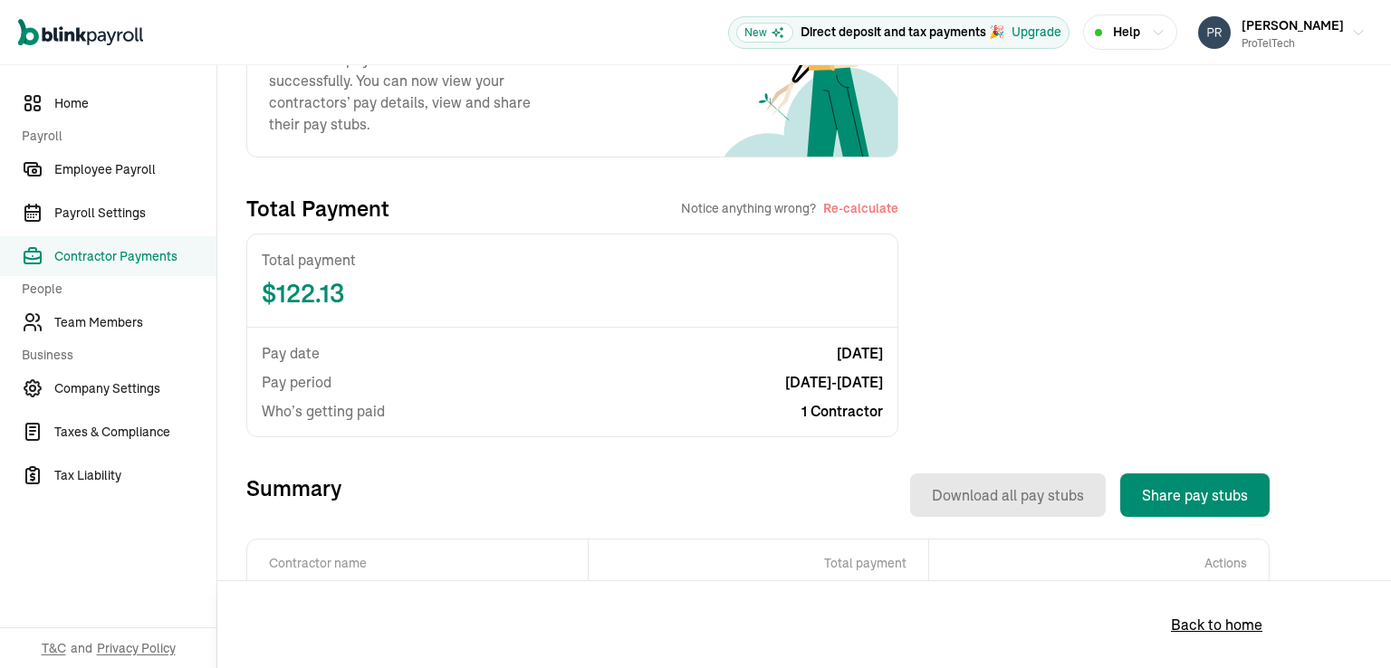
scroll to position [272, 0]
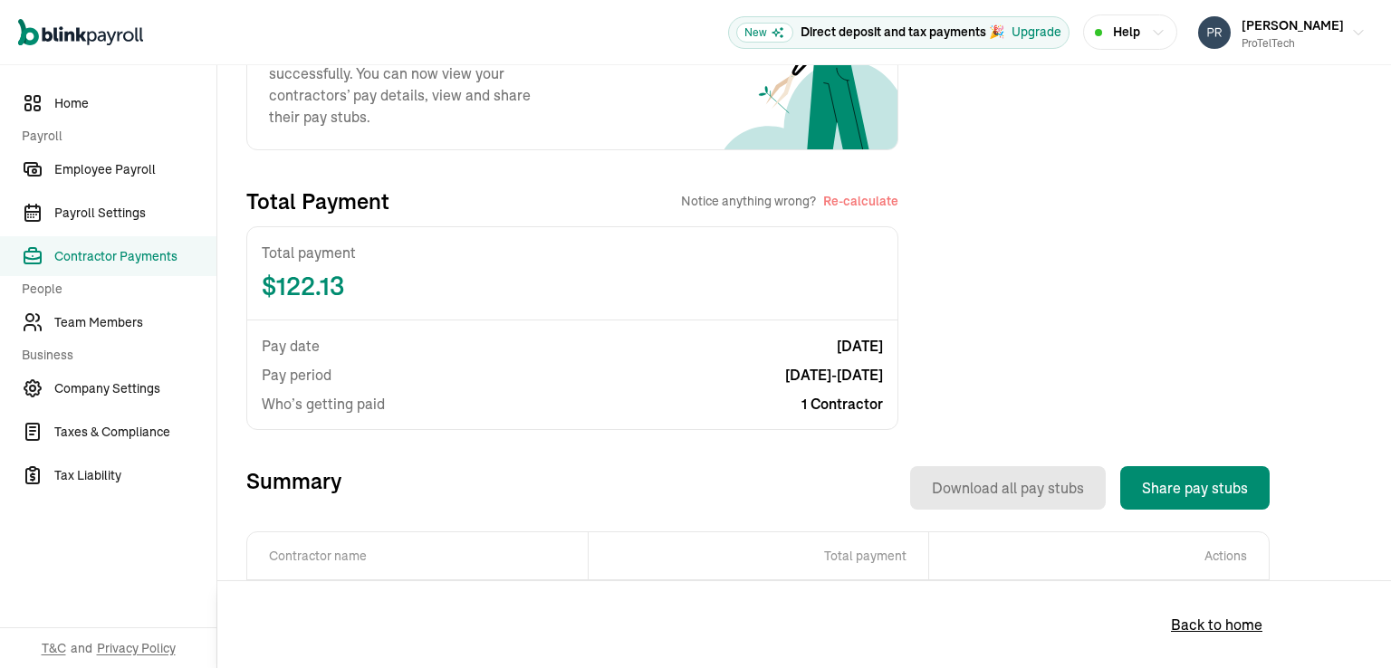
click at [127, 254] on span "Contractor Payments" at bounding box center [135, 256] width 162 height 19
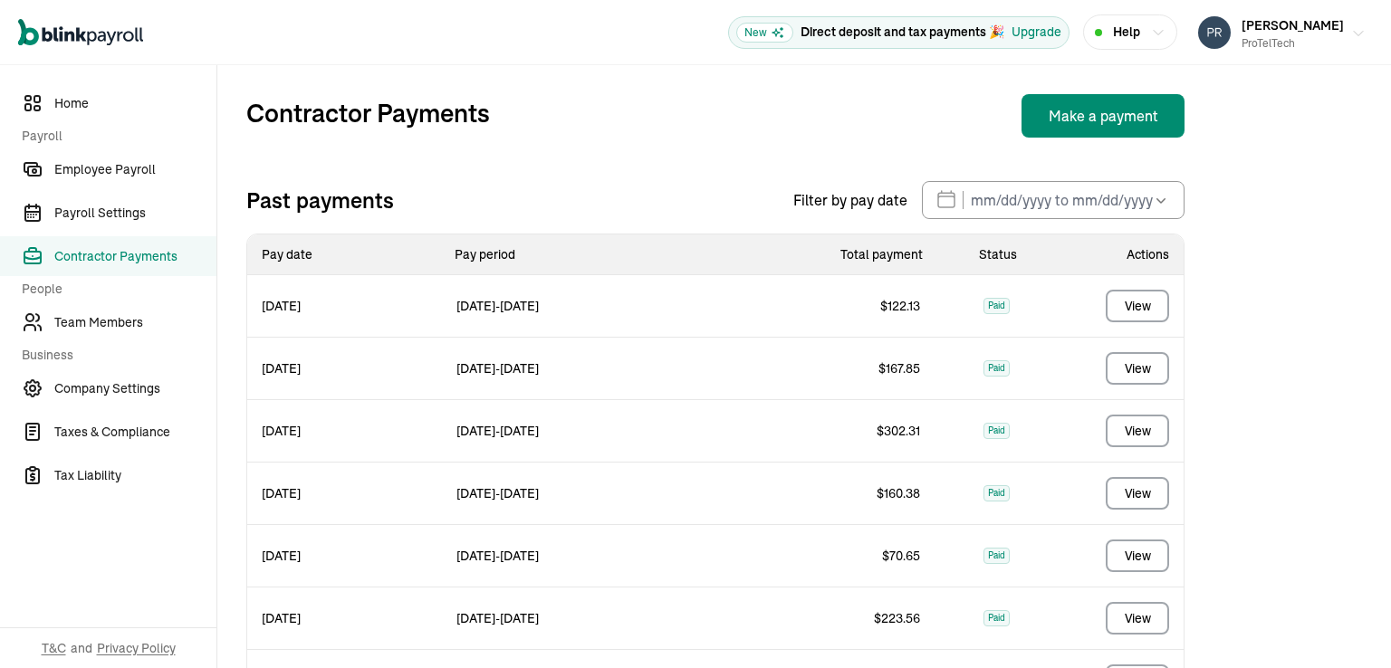
click at [1288, 23] on span "Don Stewart" at bounding box center [1292, 25] width 102 height 16
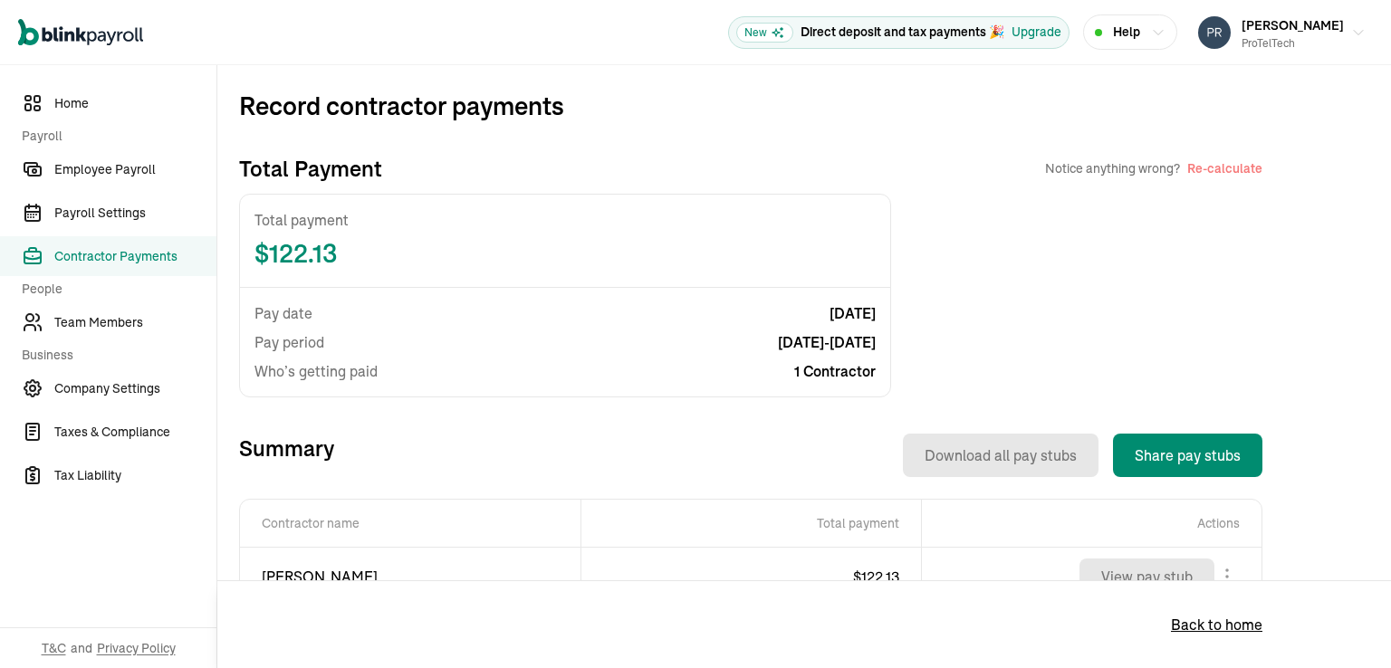
scroll to position [91, 0]
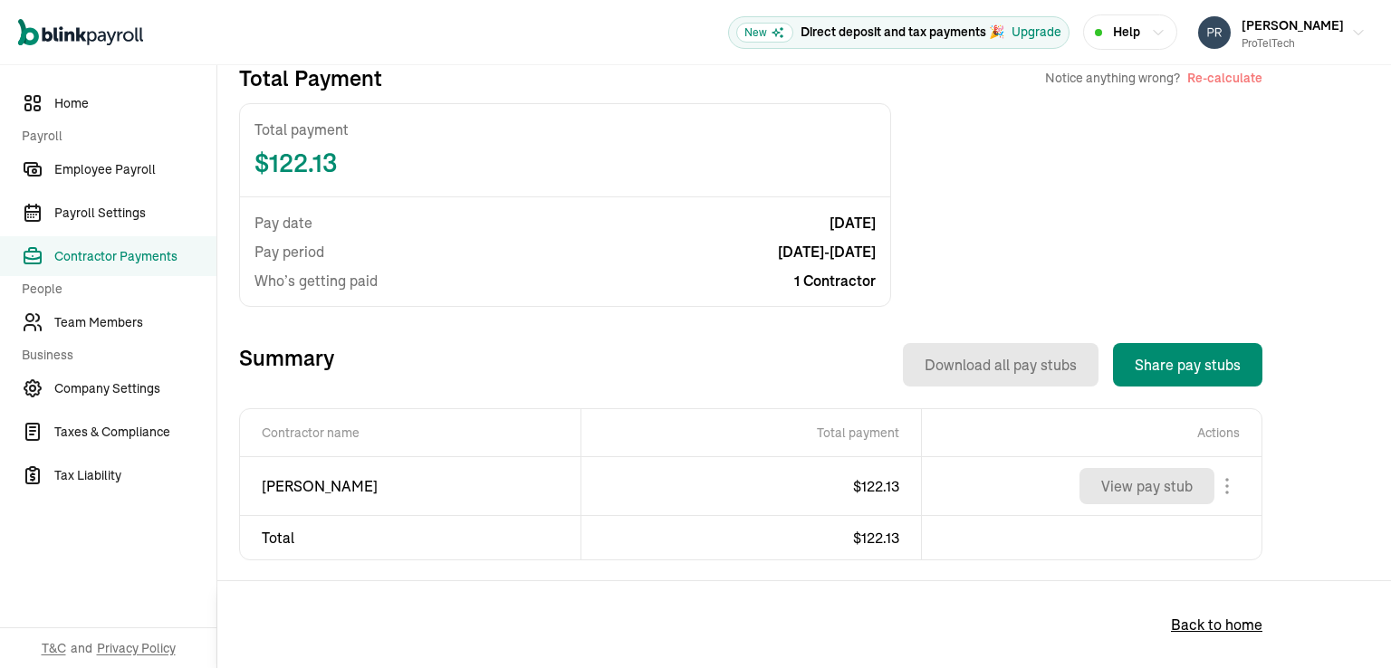
click at [1219, 81] on button "Re-calculate" at bounding box center [1224, 78] width 75 height 18
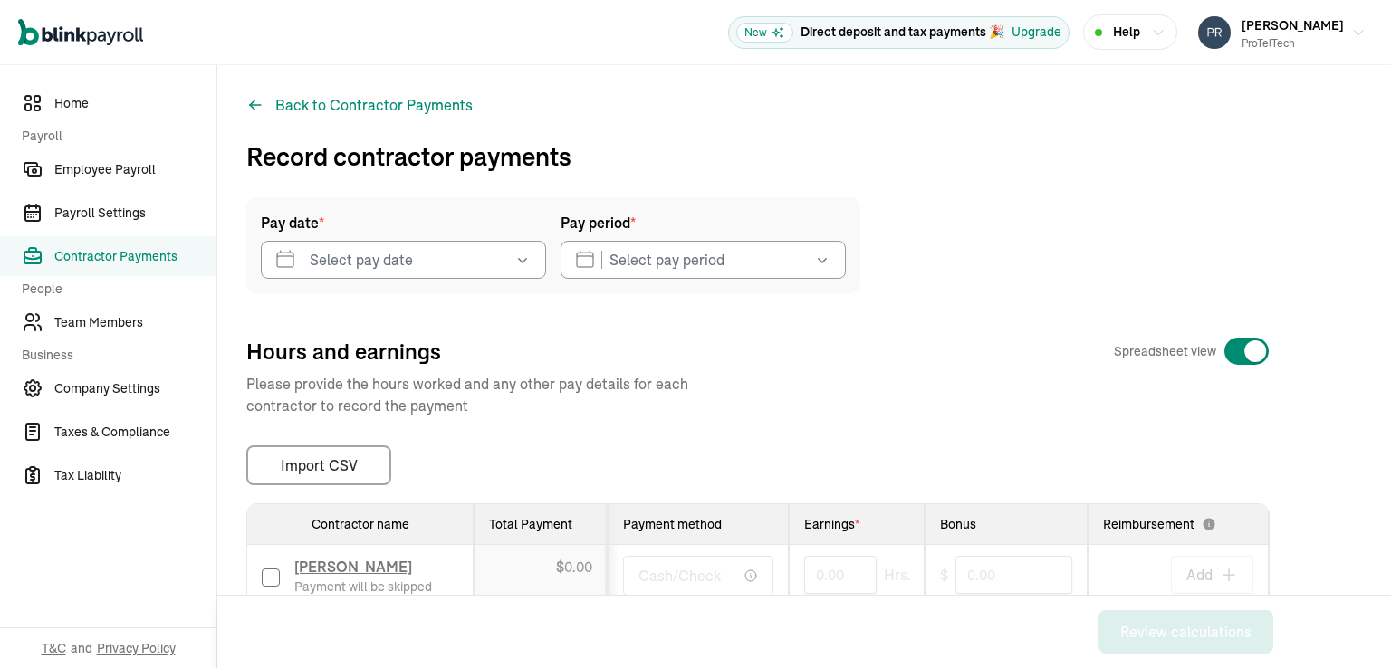
type input "[DATE]"
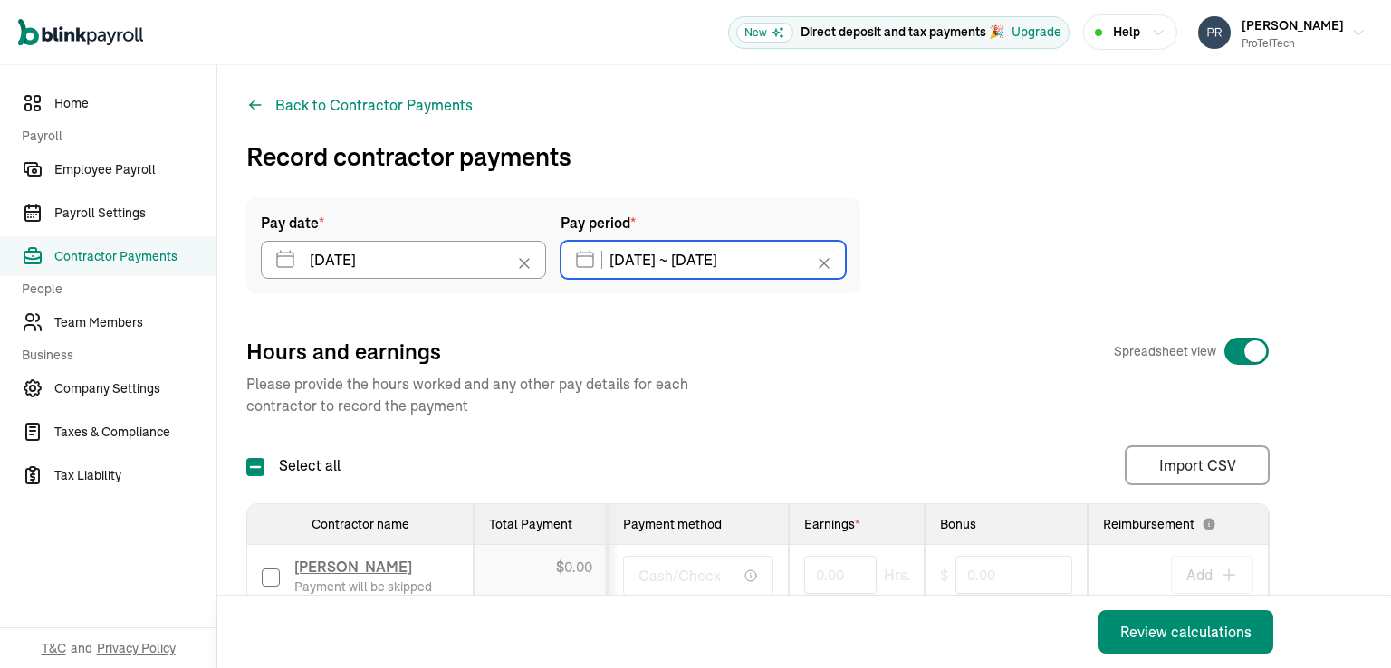
click at [654, 259] on input "[DATE] ~ [DATE]" at bounding box center [702, 260] width 285 height 38
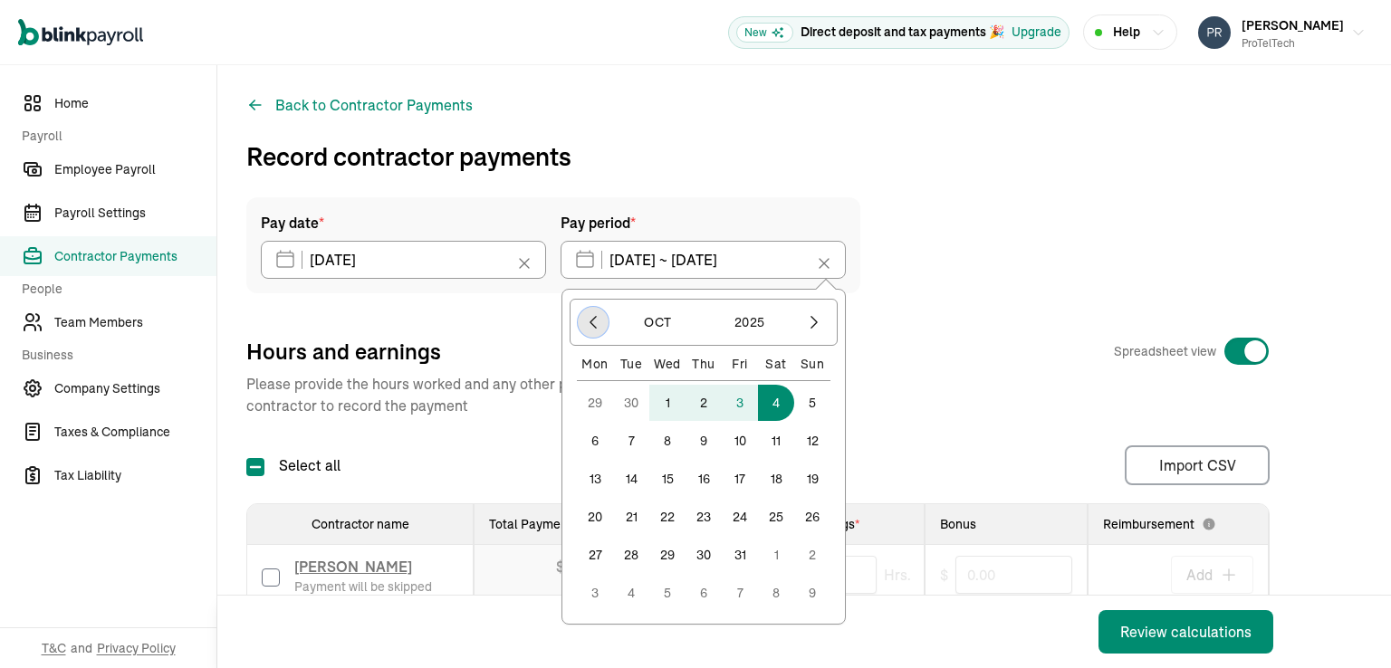
click at [593, 323] on icon "button" at bounding box center [593, 322] width 18 height 18
click at [587, 594] on button "29" at bounding box center [595, 593] width 36 height 36
click at [742, 593] on button "3" at bounding box center [740, 593] width 36 height 36
type input "[DATE] ~ [DATE]"
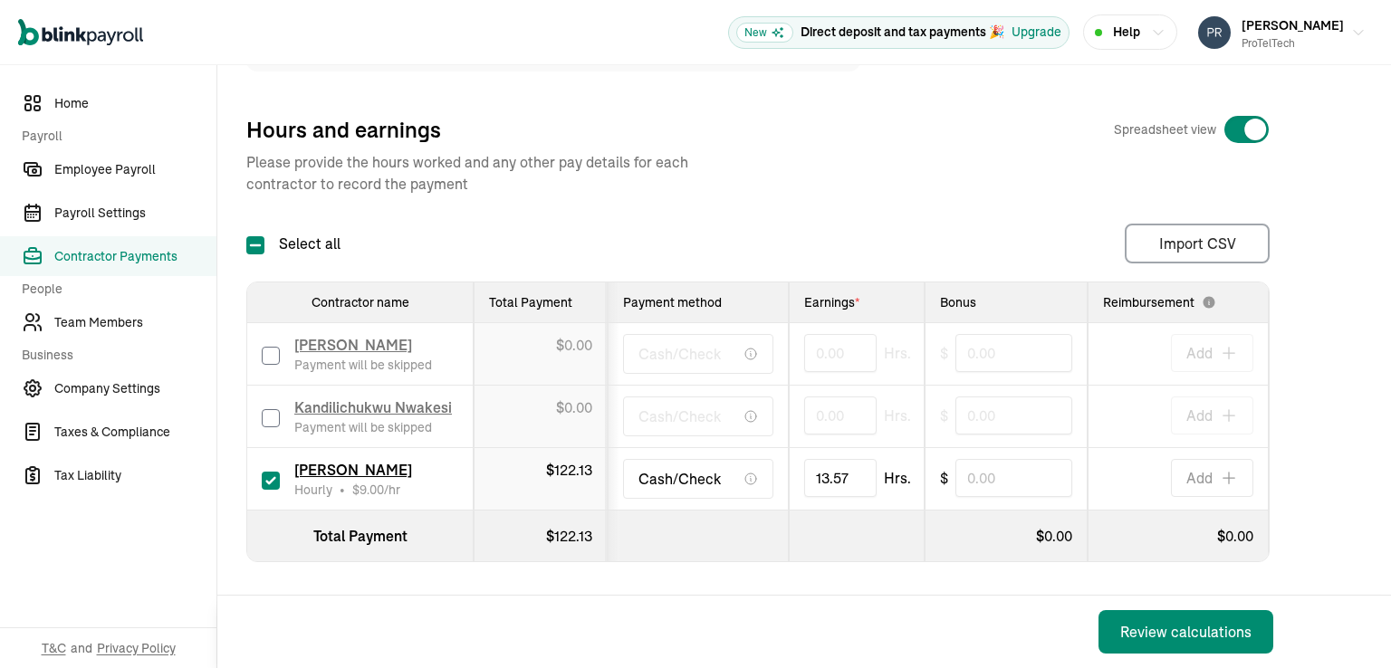
scroll to position [244, 0]
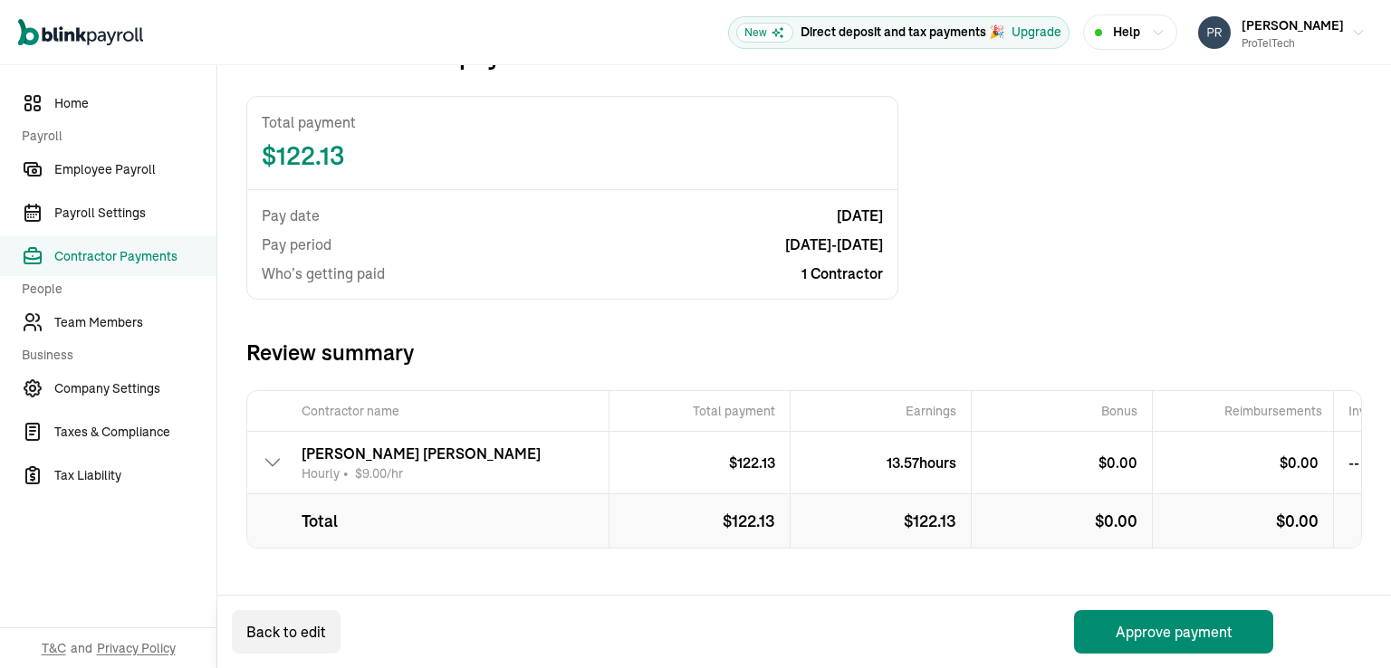
scroll to position [114, 0]
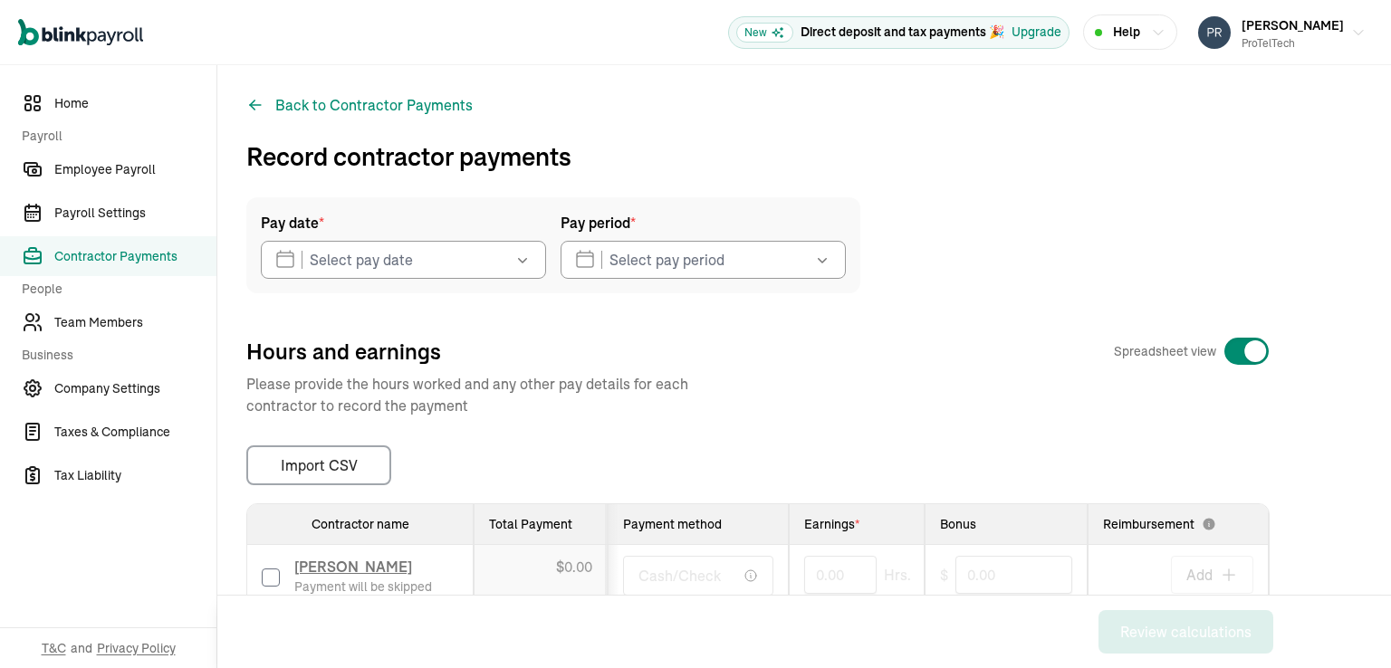
type input "[DATE]"
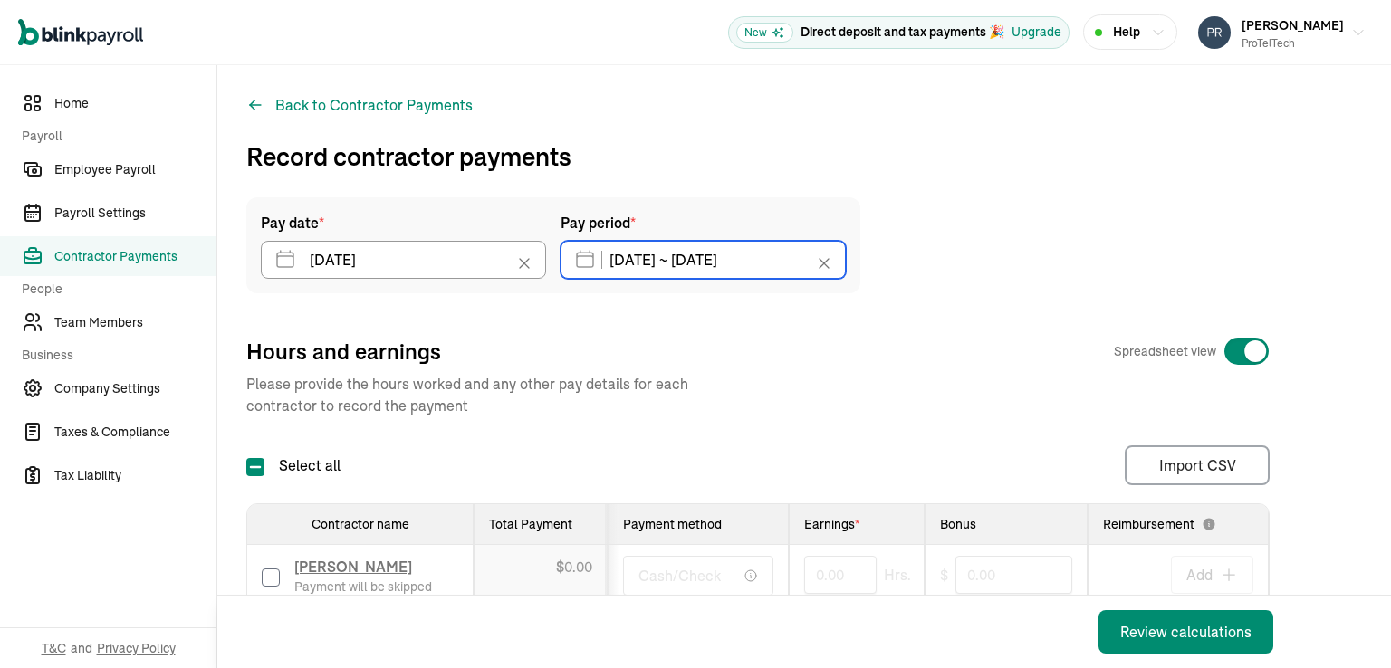
click at [677, 263] on input "[DATE] ~ [DATE]" at bounding box center [702, 260] width 285 height 38
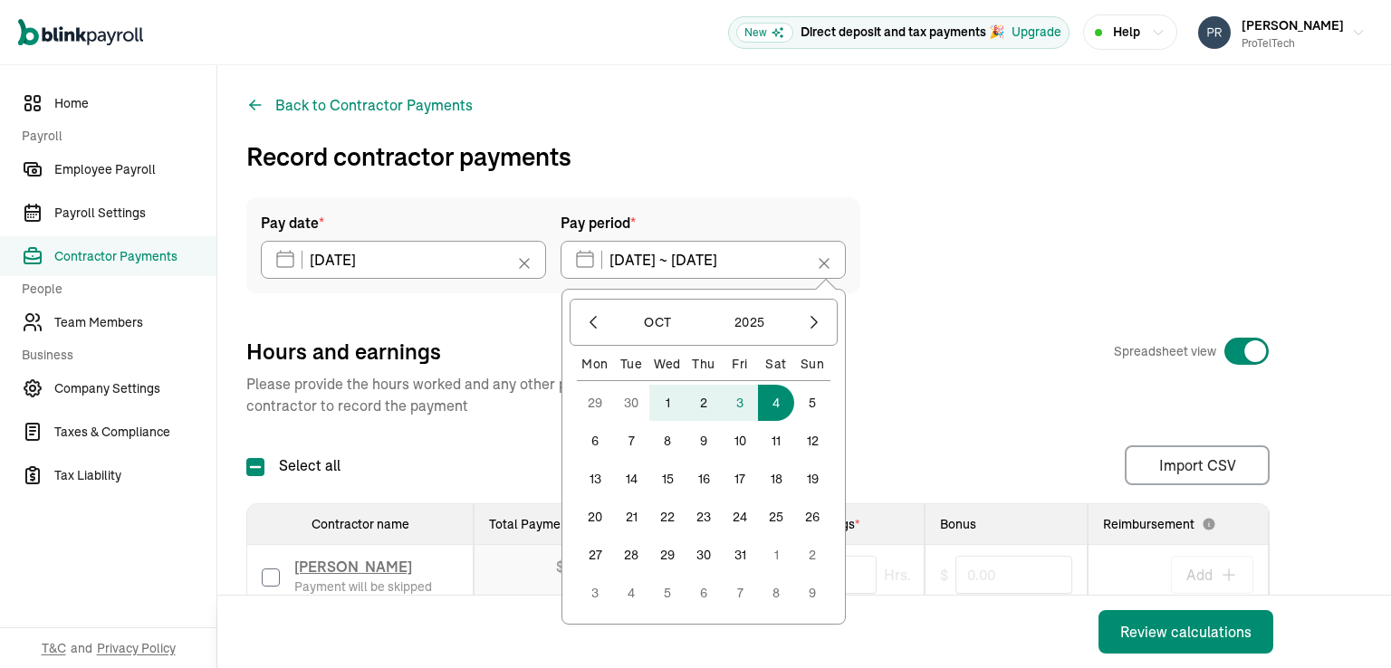
click at [591, 398] on button "29" at bounding box center [595, 403] width 36 height 36
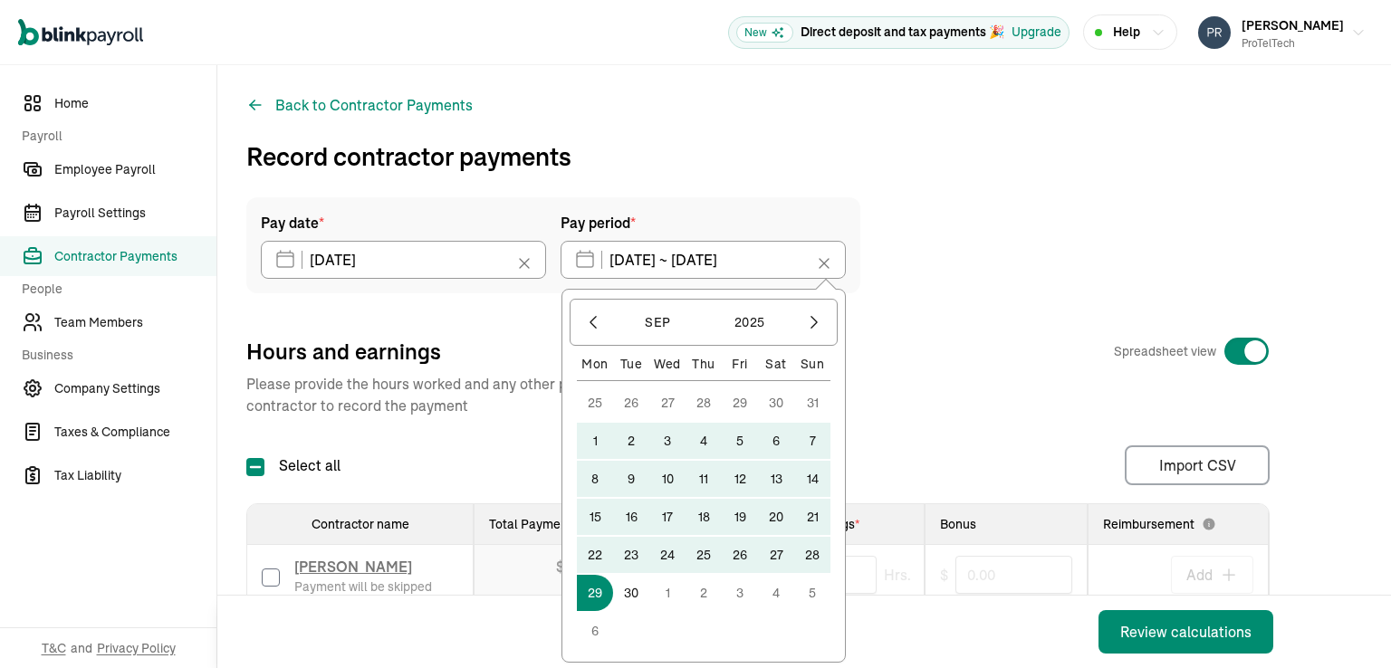
click at [596, 403] on button "25" at bounding box center [595, 403] width 36 height 36
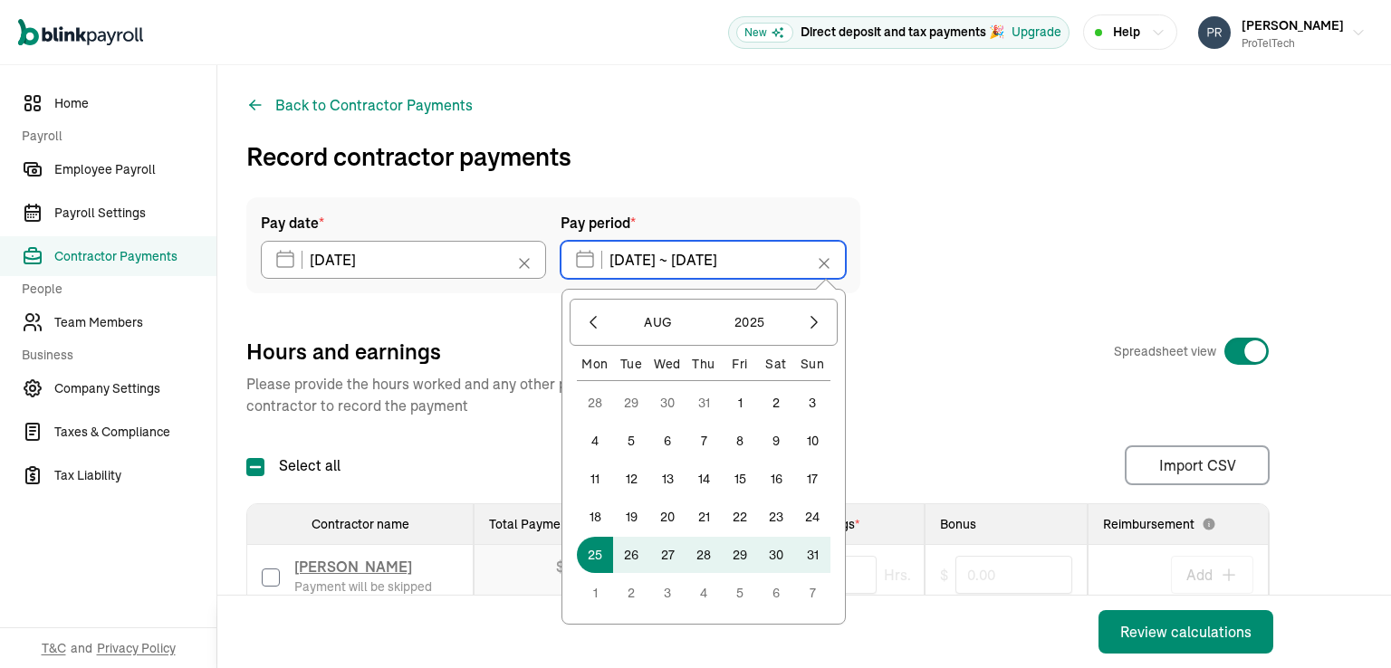
click at [634, 259] on input "[DATE] ~ [DATE]" at bounding box center [702, 260] width 285 height 38
click at [818, 321] on icon "button" at bounding box center [814, 322] width 18 height 18
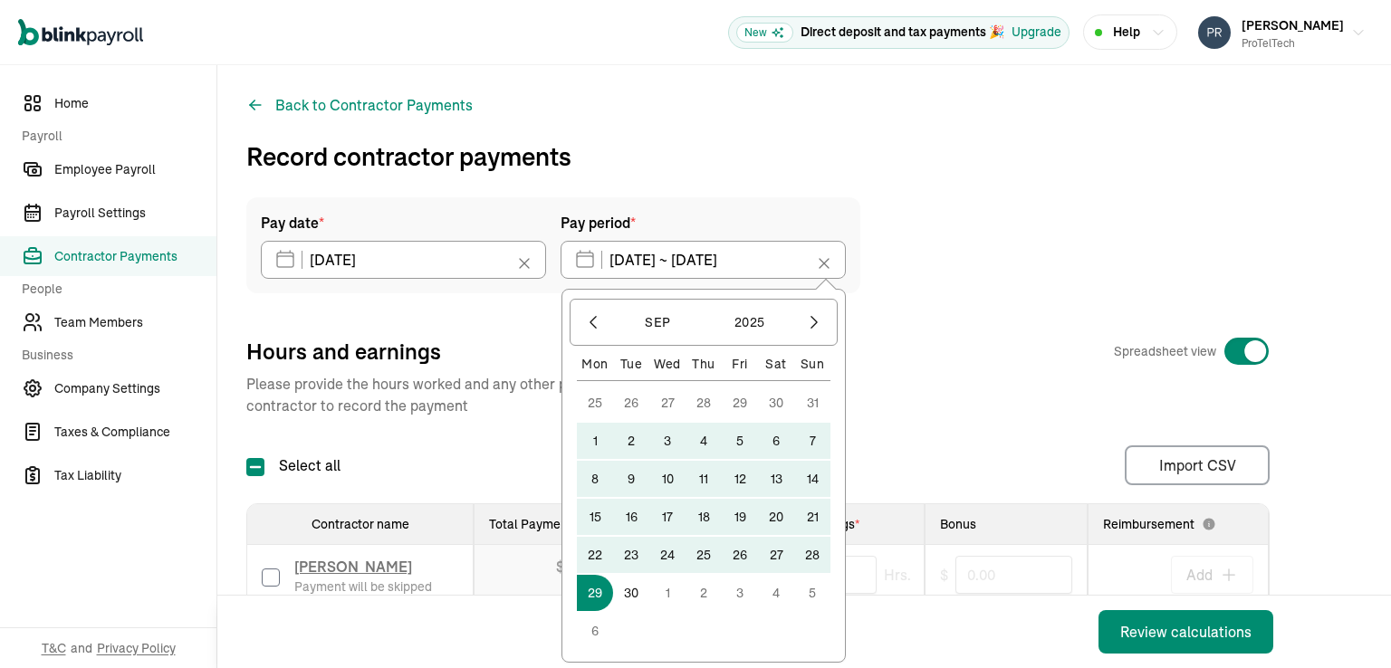
click at [591, 591] on button "29" at bounding box center [595, 593] width 36 height 36
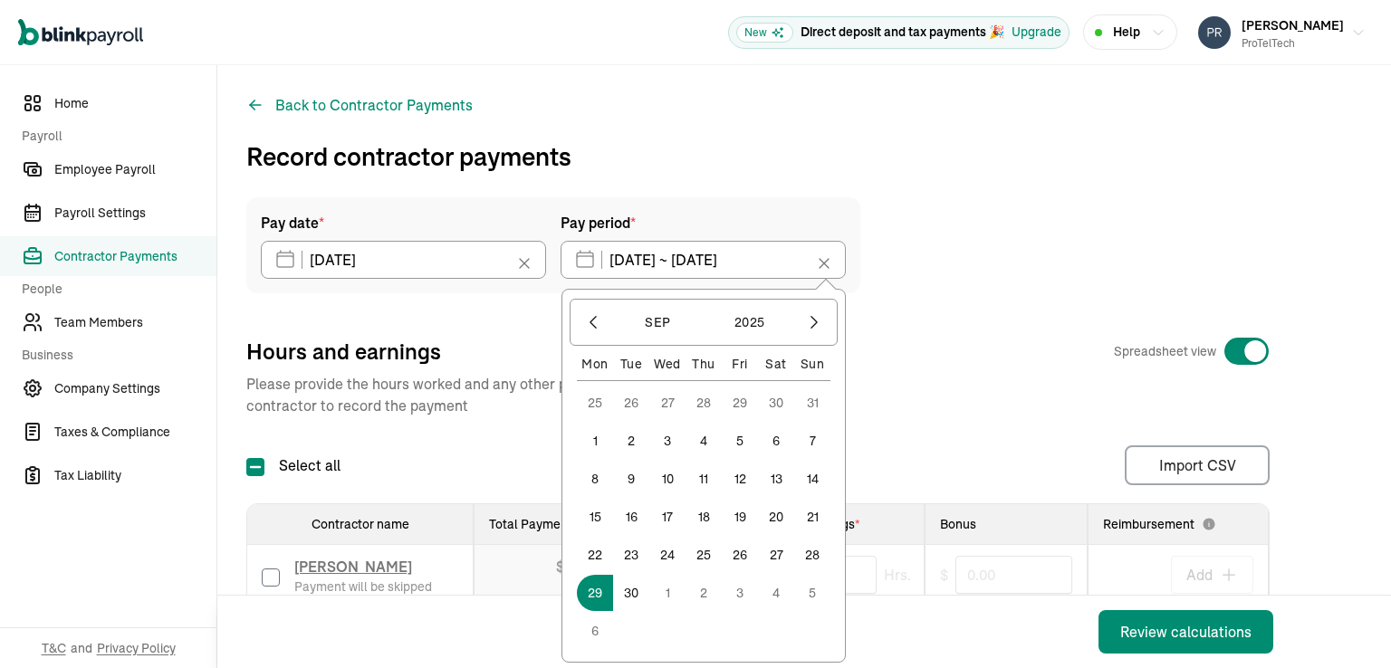
click at [593, 593] on button "29" at bounding box center [595, 593] width 36 height 36
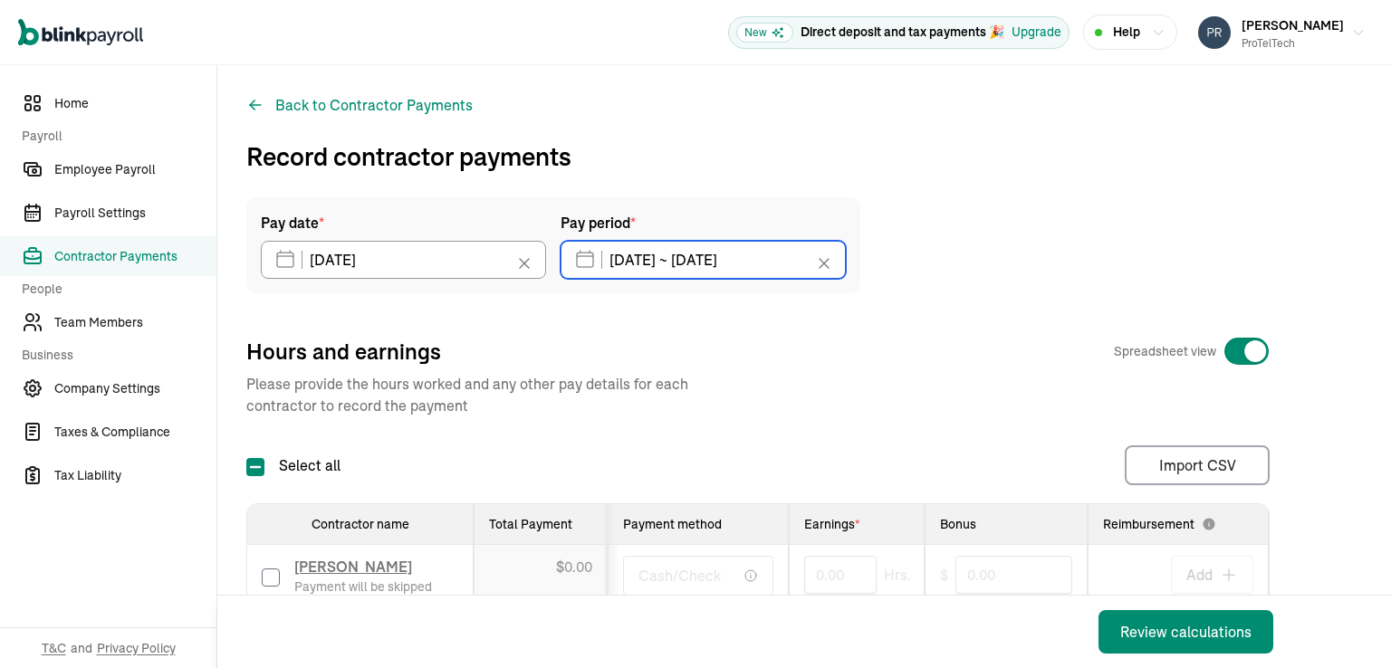
click at [732, 260] on input "[DATE] ~ [DATE]" at bounding box center [702, 260] width 285 height 38
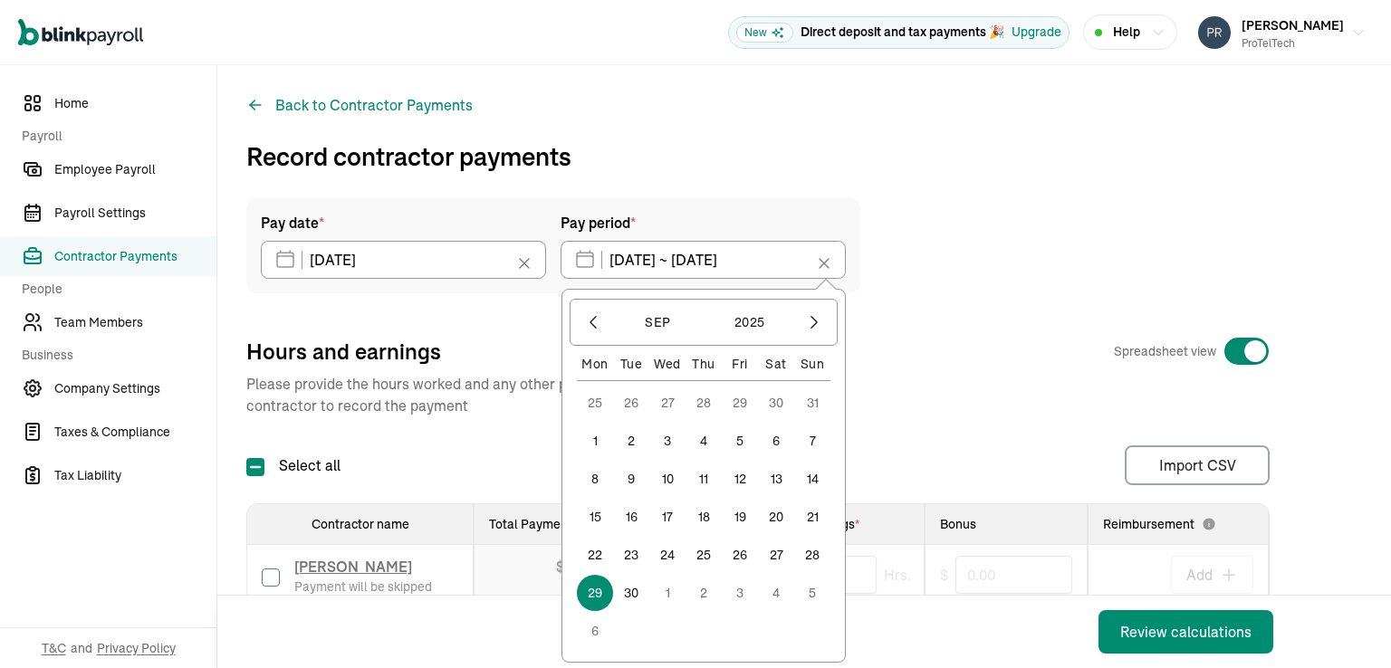
click at [737, 591] on button "3" at bounding box center [740, 593] width 36 height 36
click at [742, 402] on button "3" at bounding box center [740, 403] width 36 height 36
type input "[DATE] ~ [DATE]"
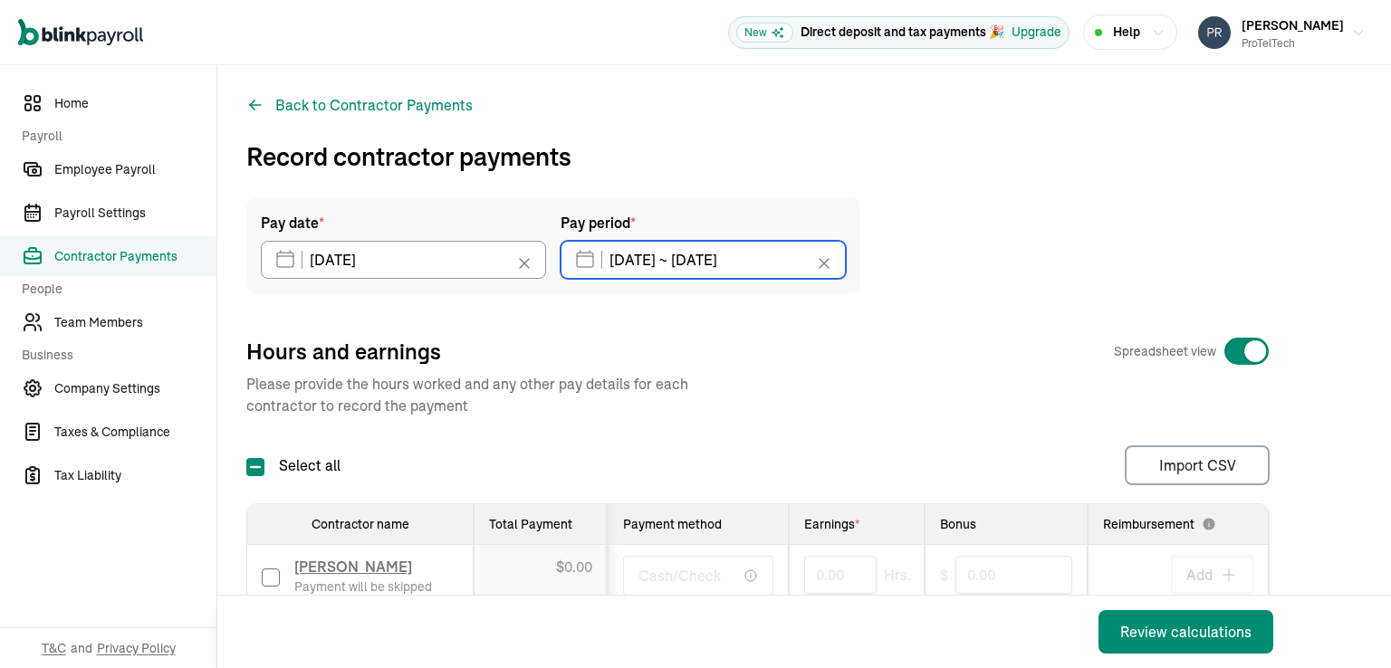
click at [717, 258] on input "[DATE] ~ [DATE]" at bounding box center [702, 260] width 285 height 38
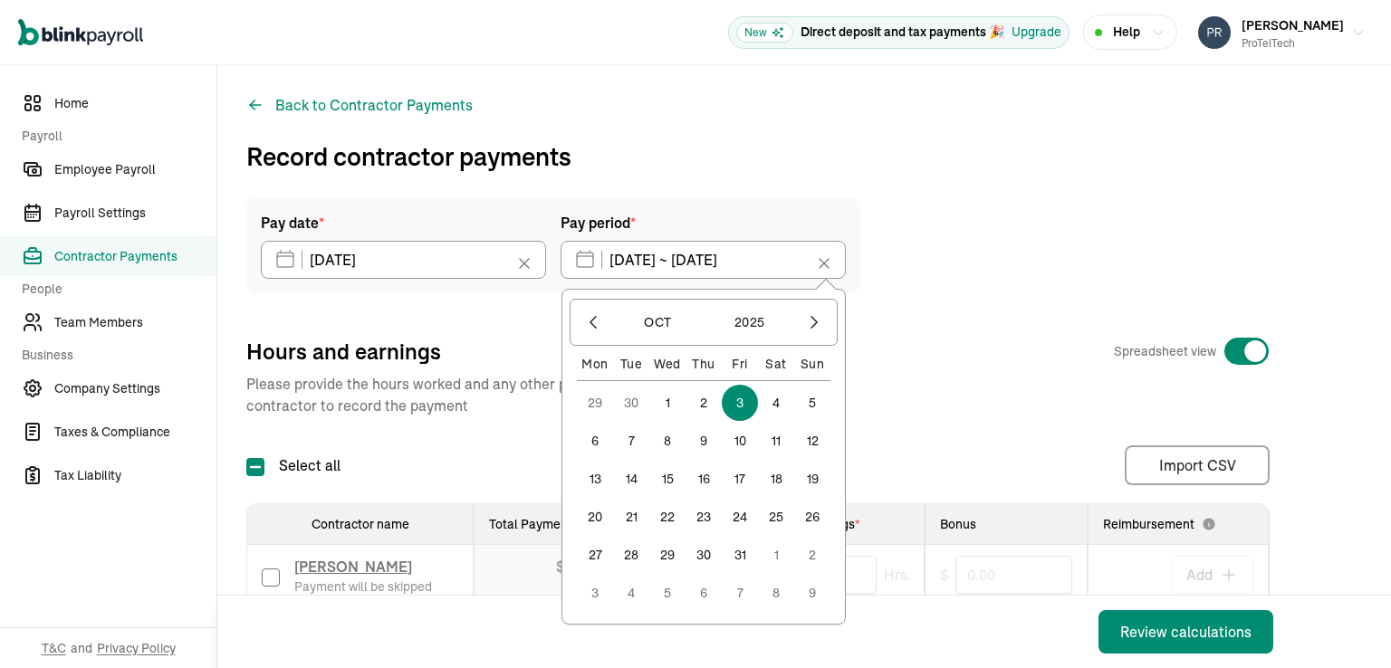
click at [819, 265] on icon at bounding box center [824, 263] width 18 height 18
click at [596, 404] on button "29" at bounding box center [595, 403] width 36 height 36
click at [739, 591] on button "3" at bounding box center [740, 593] width 36 height 36
type input "[DATE] ~ [DATE]"
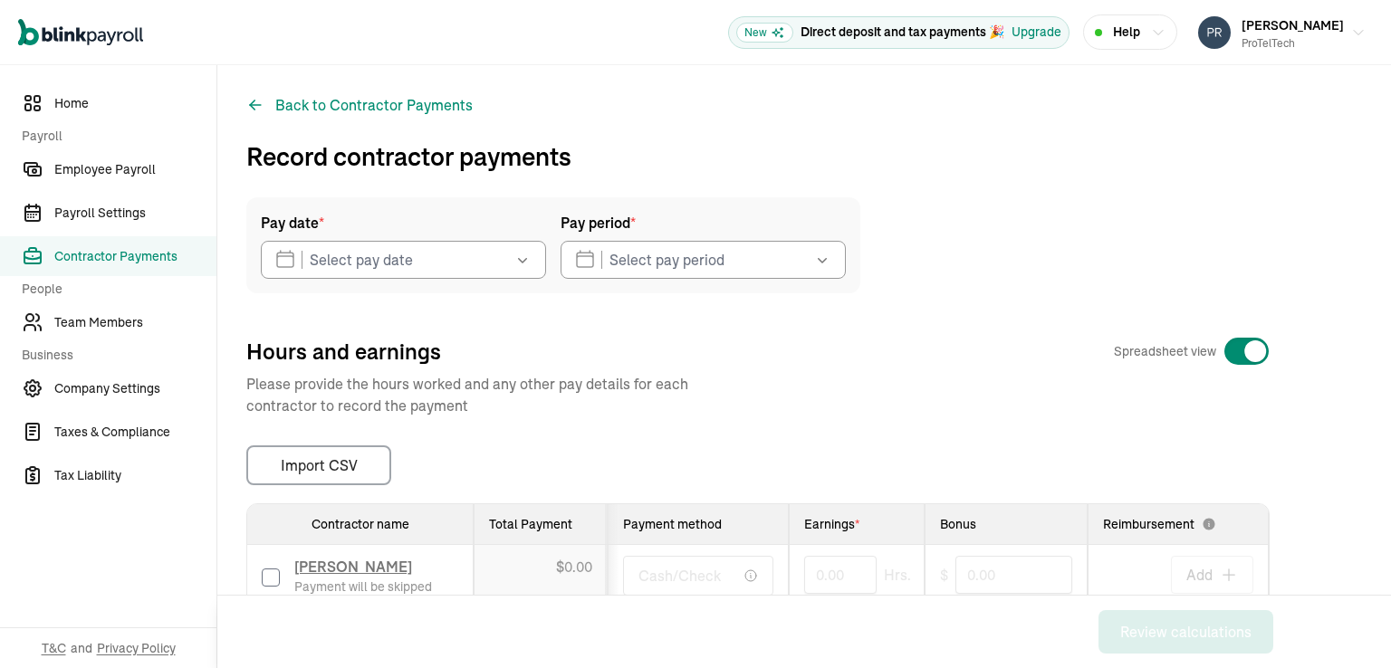
type input "[DATE]"
type input "[DATE] ~ [DATE]"
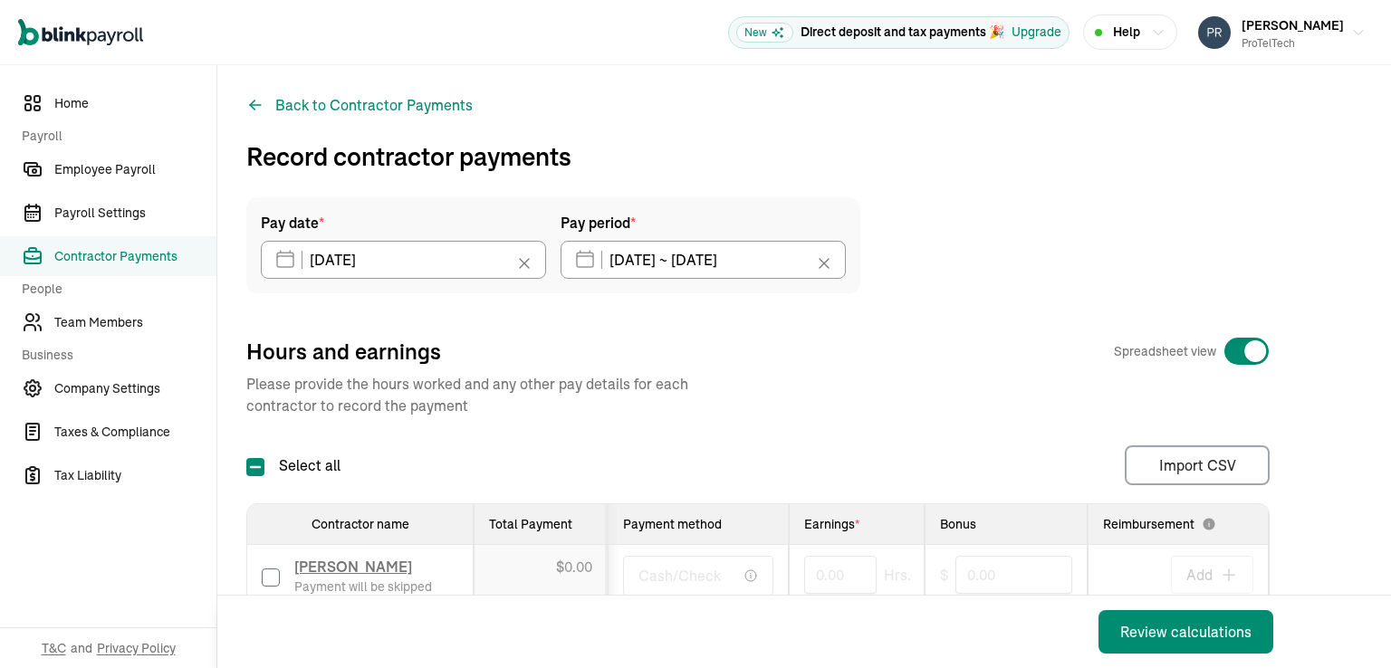
click at [826, 263] on icon at bounding box center [824, 263] width 18 height 18
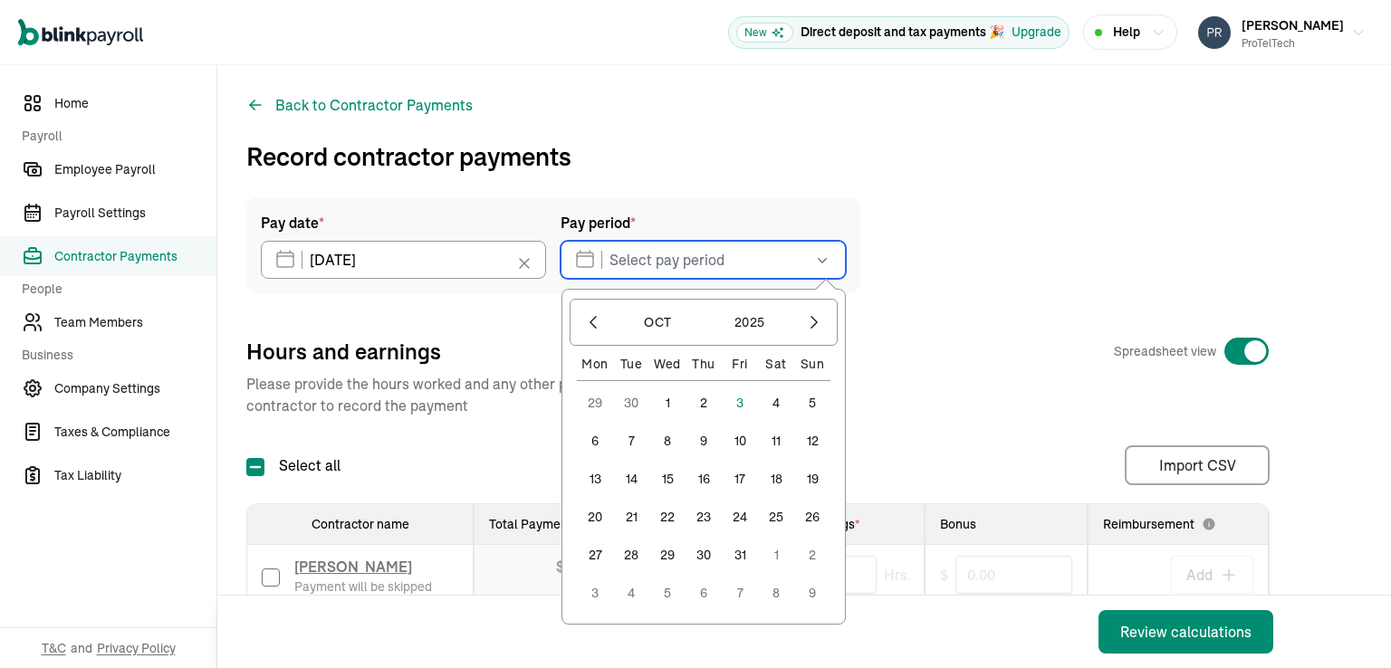
click at [652, 259] on input "text" at bounding box center [702, 260] width 285 height 38
click at [589, 321] on icon "button" at bounding box center [593, 322] width 18 height 18
click at [811, 556] on button "28" at bounding box center [812, 555] width 36 height 36
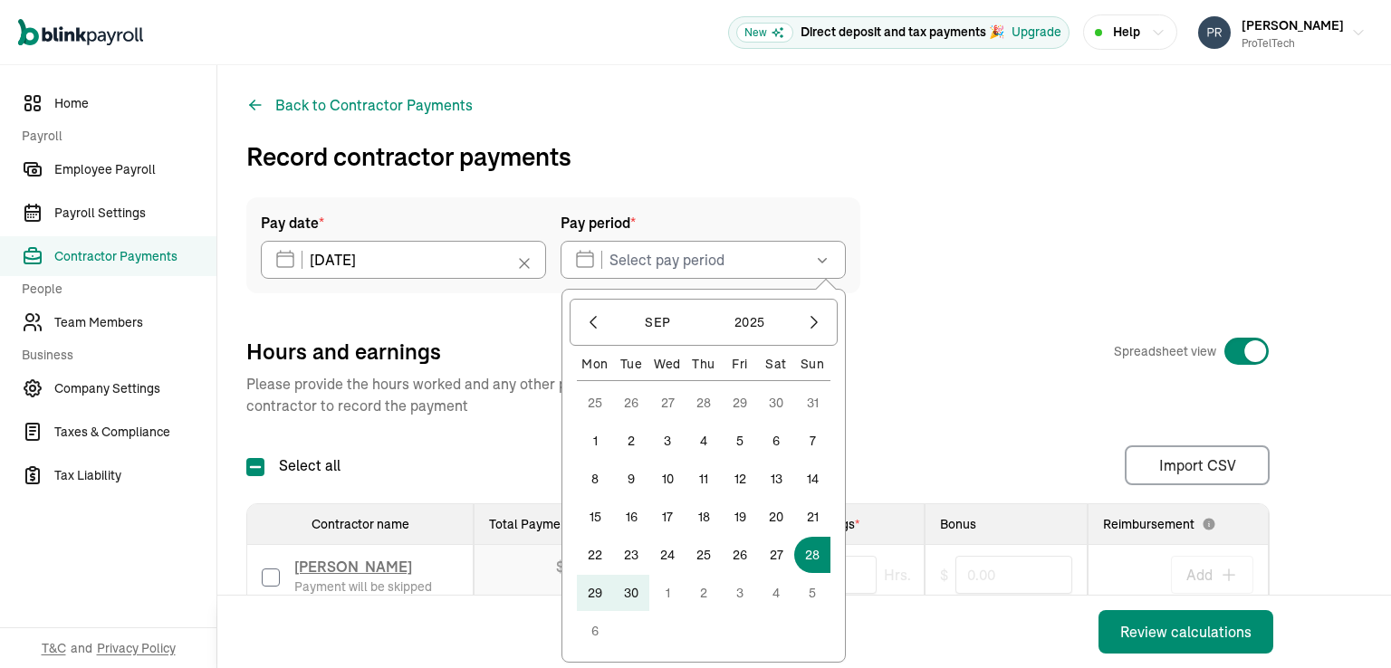
click at [741, 595] on button "3" at bounding box center [740, 593] width 36 height 36
type input "[DATE] ~ [DATE]"
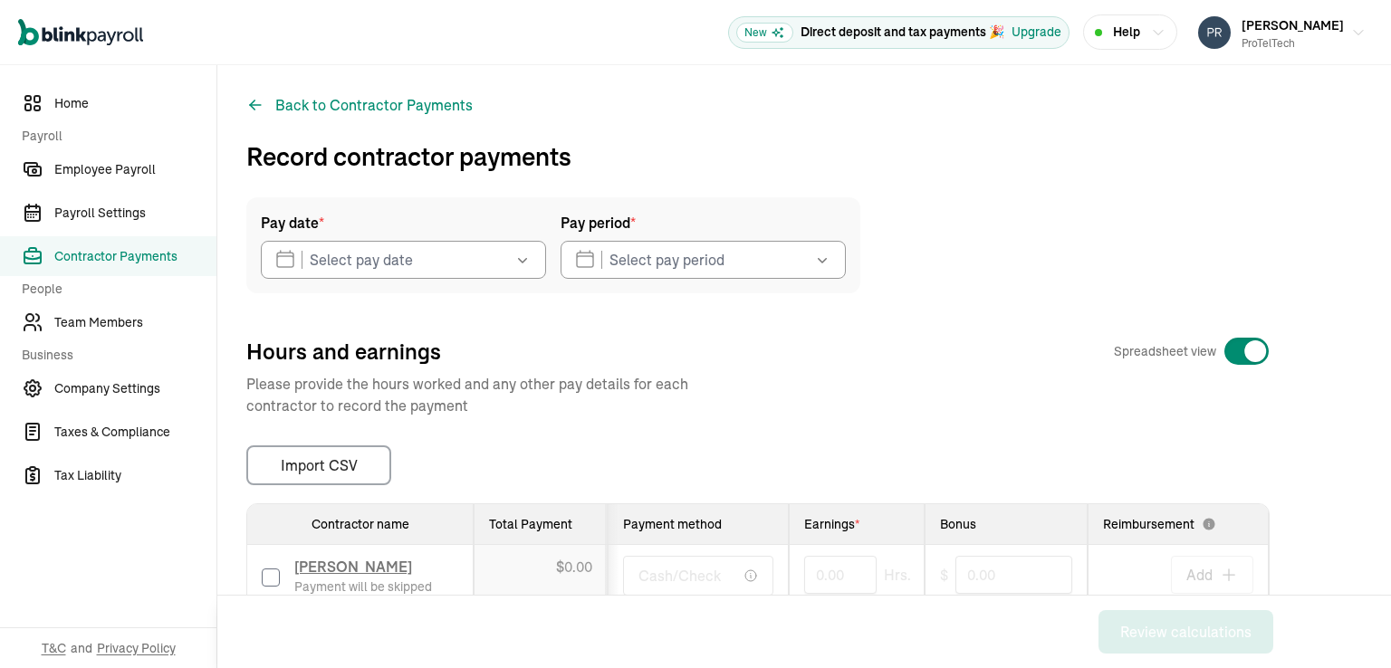
type input "10/03/2025"
type input "09/29/2025 ~ 10/04/2025"
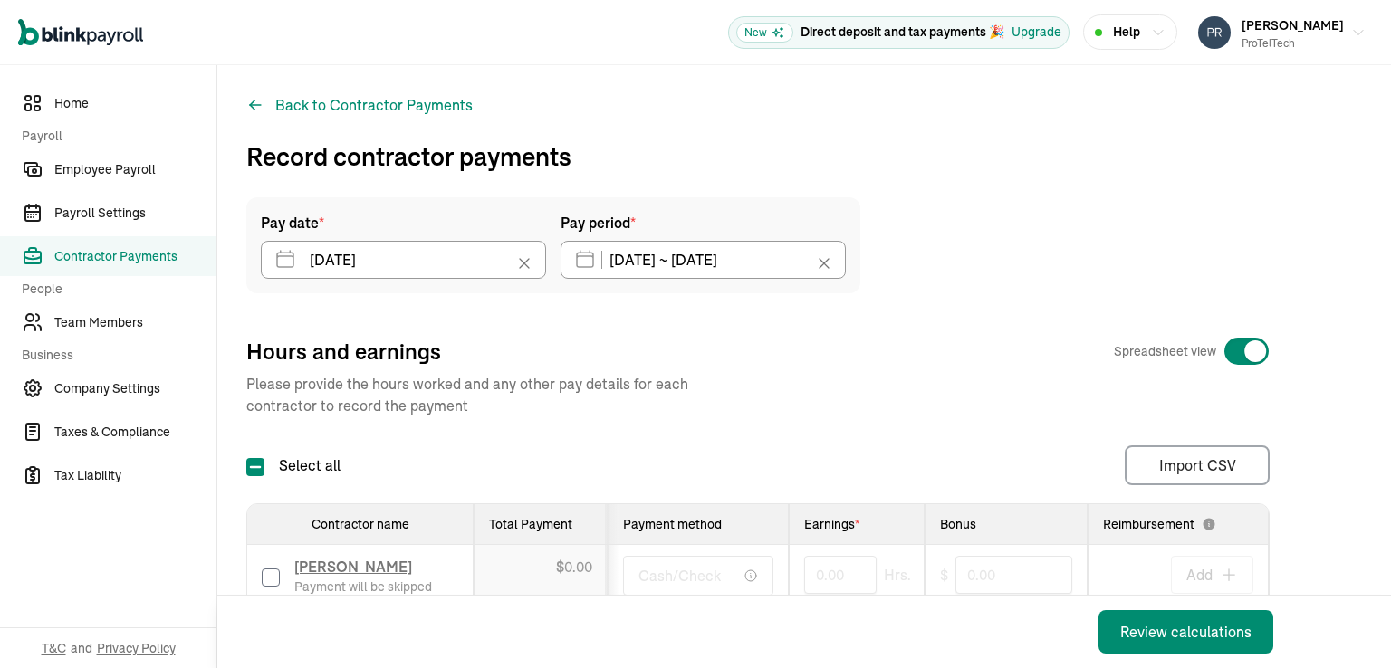
click at [820, 263] on icon at bounding box center [824, 263] width 18 height 18
click at [667, 269] on input "text" at bounding box center [702, 260] width 285 height 38
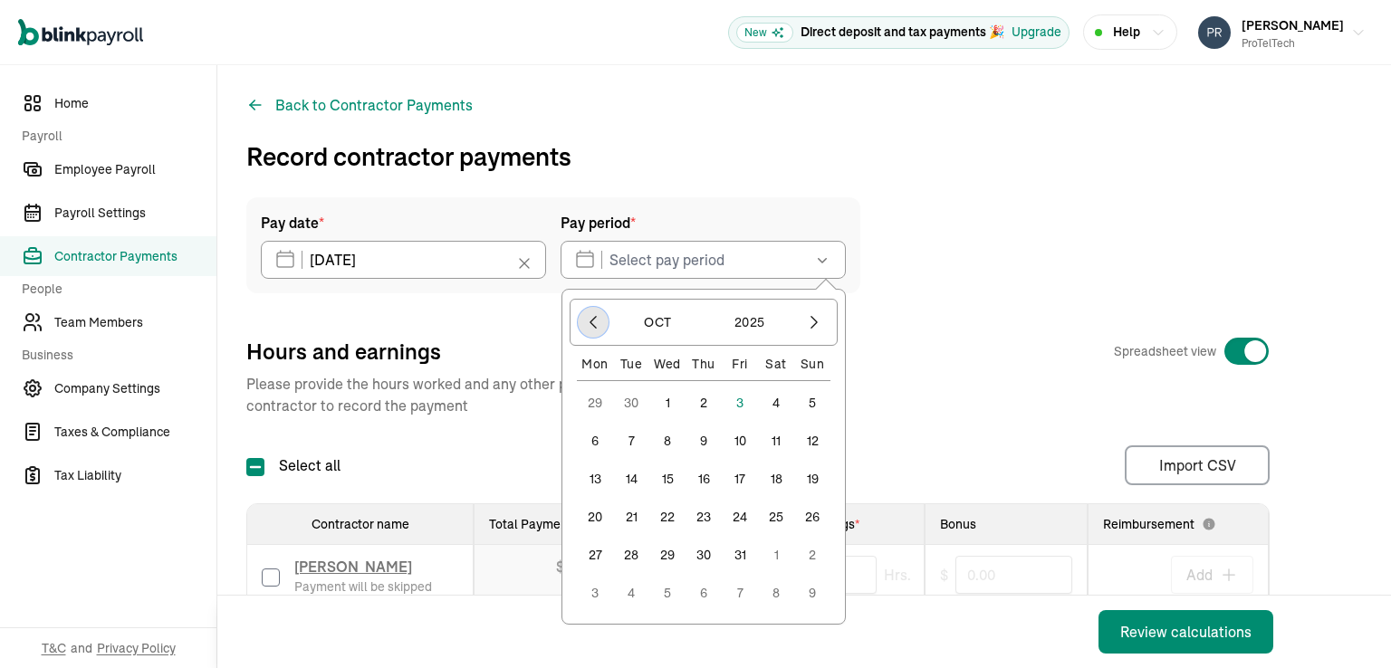
click at [597, 321] on icon "button" at bounding box center [593, 322] width 18 height 18
click at [811, 554] on button "28" at bounding box center [812, 555] width 36 height 36
click at [705, 595] on button "2" at bounding box center [703, 593] width 36 height 36
type input "09/28/2025 ~ 10/02/2025"
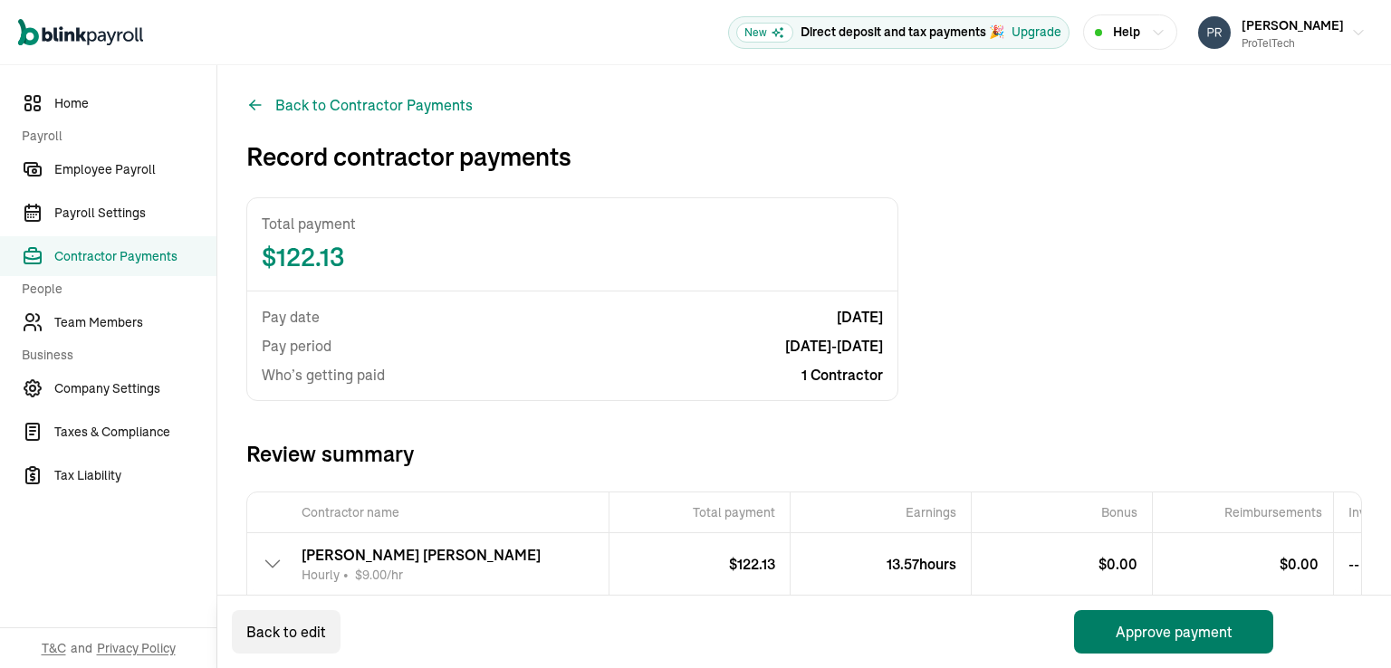
click at [1154, 633] on button "Approve payment" at bounding box center [1173, 631] width 199 height 43
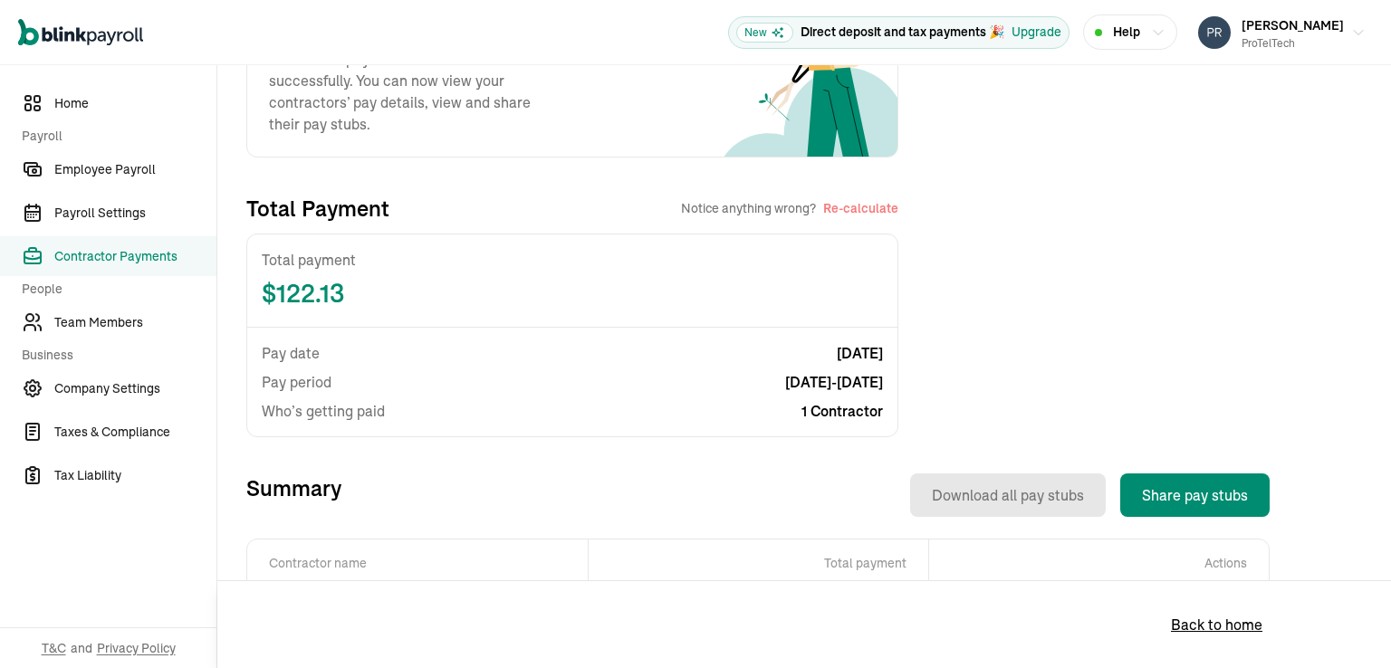
scroll to position [272, 0]
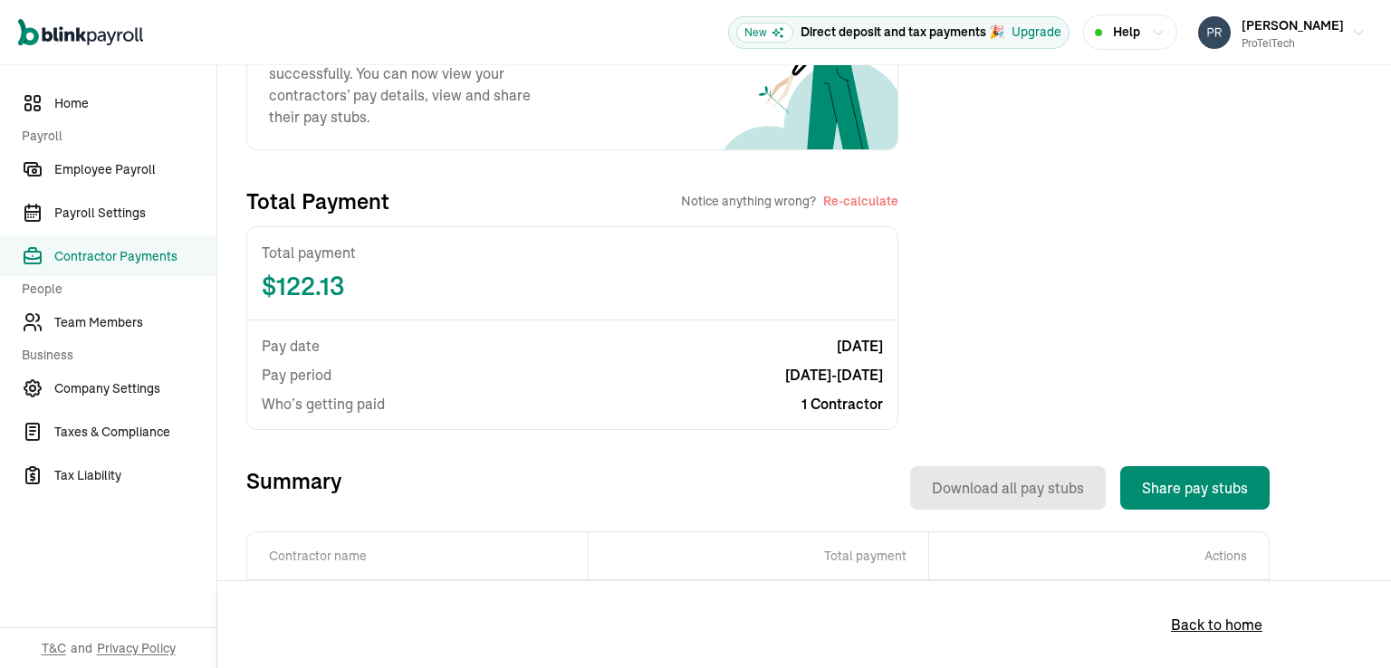
click at [127, 254] on span "Contractor Payments" at bounding box center [135, 256] width 162 height 19
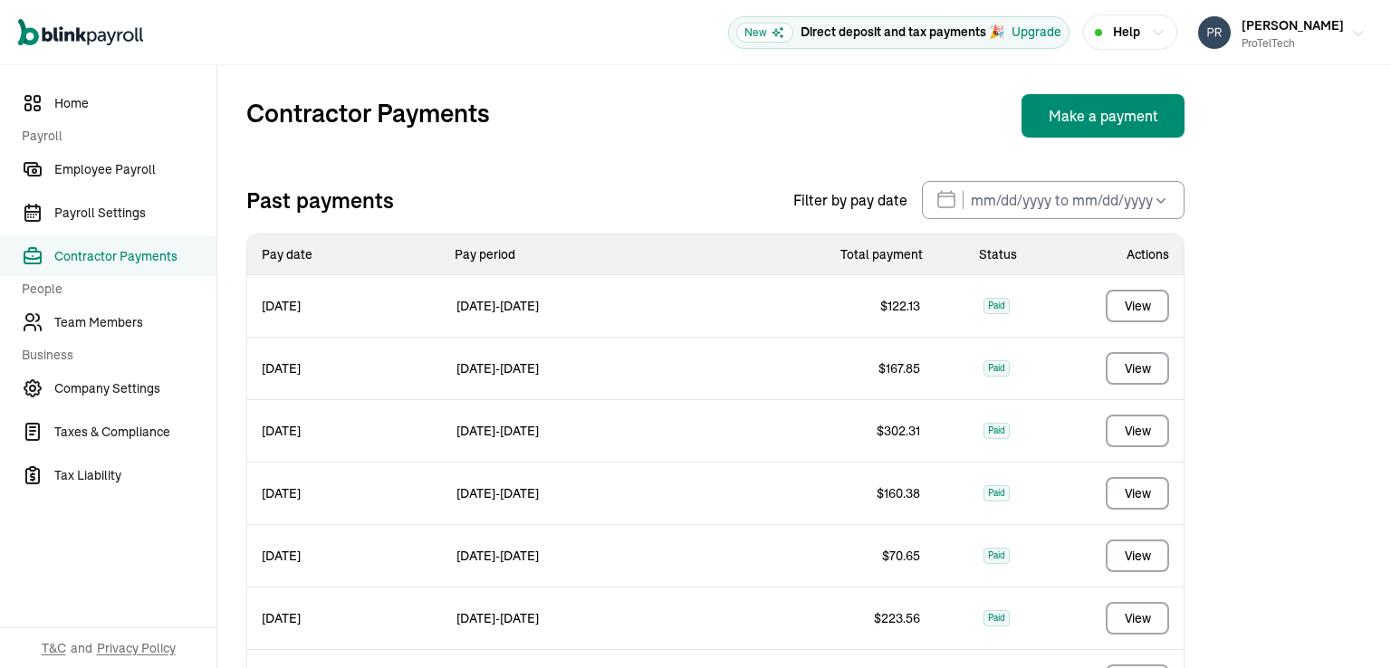
click at [1288, 23] on span "Don Stewart" at bounding box center [1292, 25] width 102 height 16
